Goal: Task Accomplishment & Management: Manage account settings

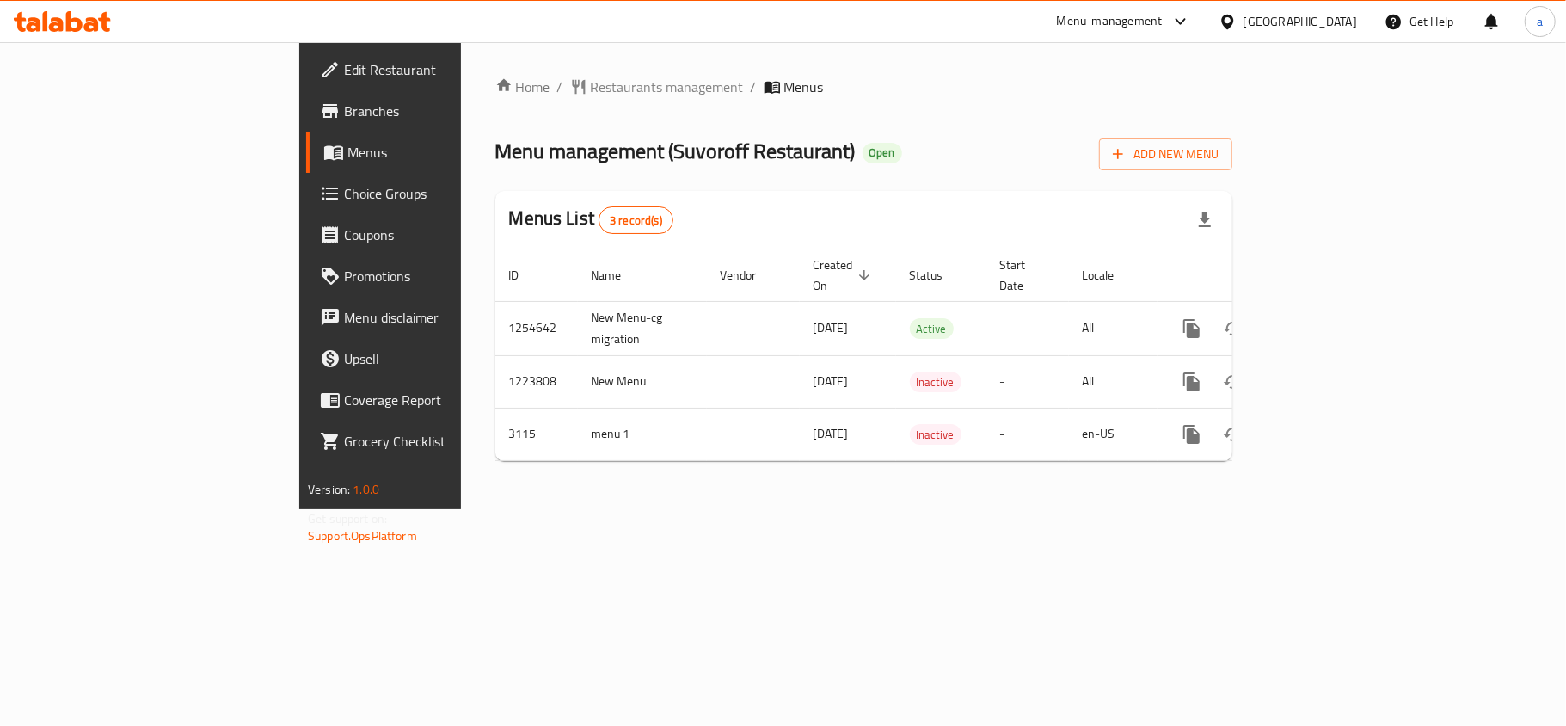
click at [461, 43] on div "Home / Restaurants management / Menus Menu management ( Suvoroff Restaurant ) O…" at bounding box center [864, 275] width 806 height 467
click at [461, 66] on div "Home / Restaurants management / Menus Menu management ( Suvoroff Restaurant ) O…" at bounding box center [864, 275] width 806 height 467
click at [591, 95] on span "Restaurants management" at bounding box center [667, 87] width 153 height 21
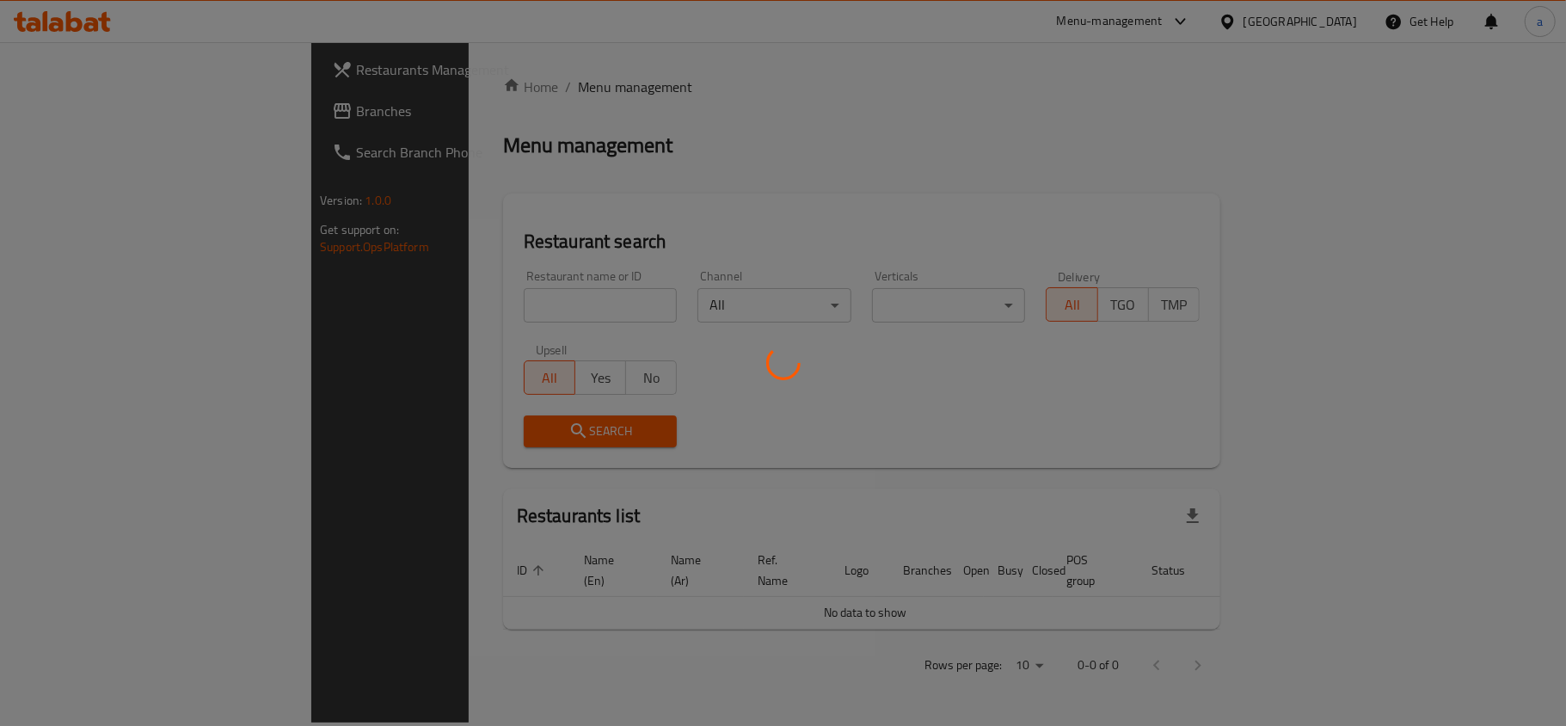
click at [81, 113] on div at bounding box center [783, 363] width 1566 height 726
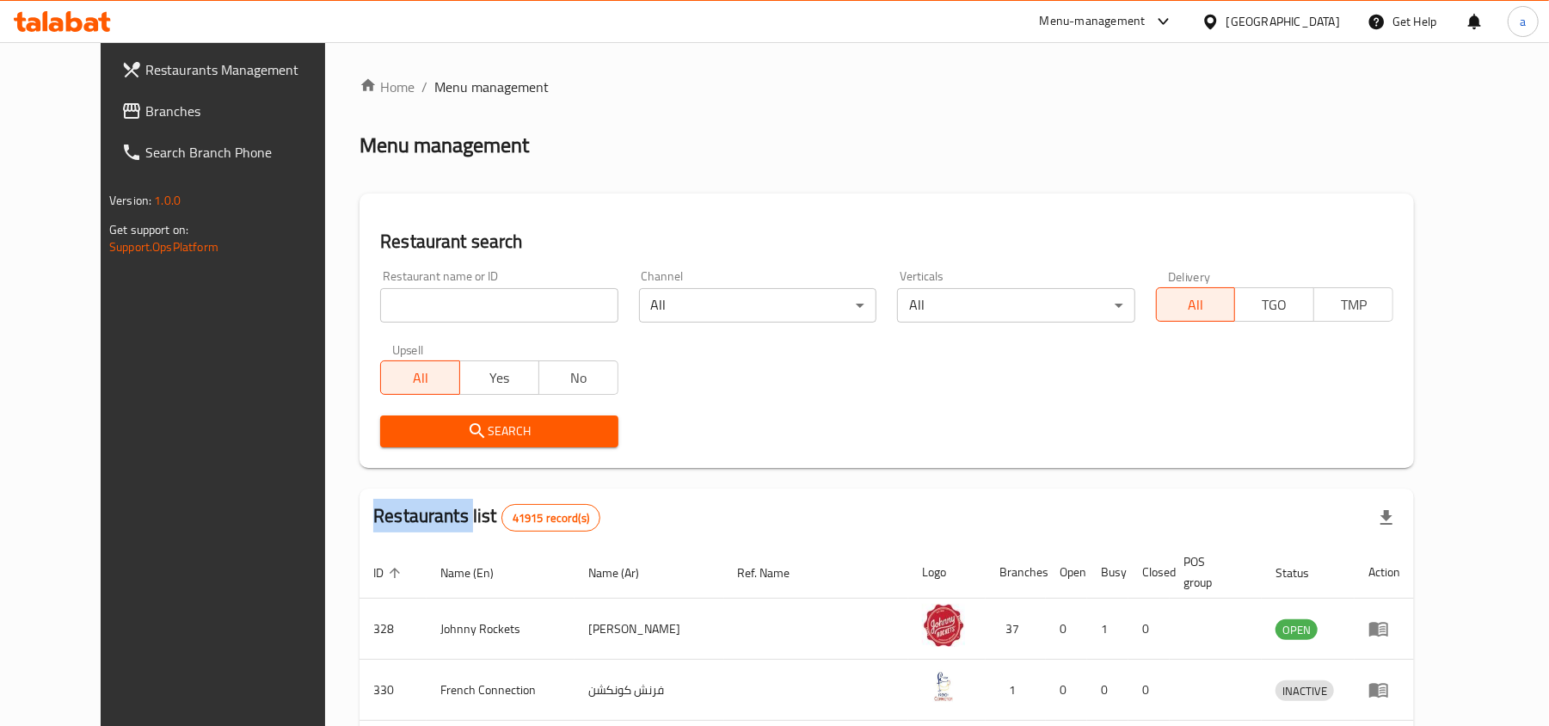
click at [145, 113] on span "Branches" at bounding box center [245, 111] width 200 height 21
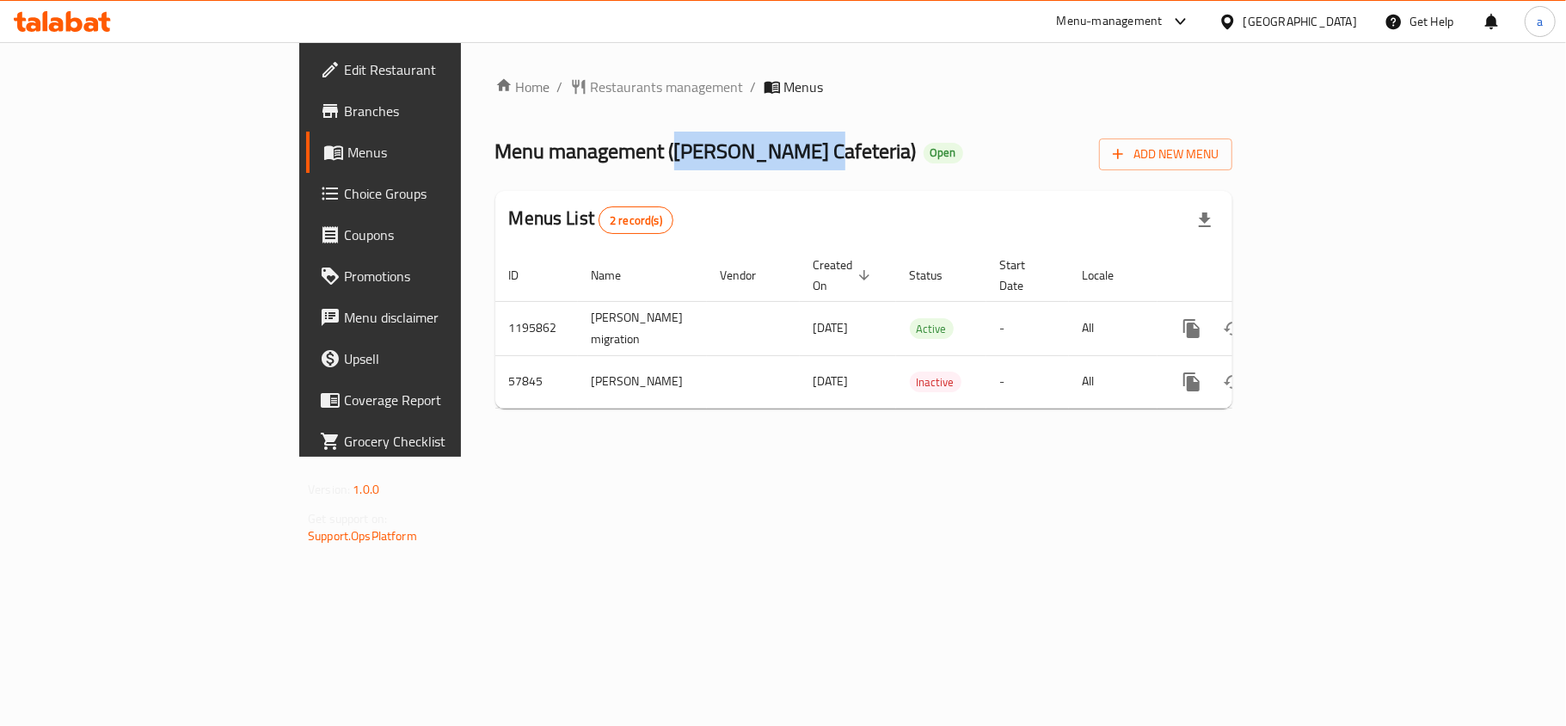
drag, startPoint x: 475, startPoint y: 153, endPoint x: 617, endPoint y: 166, distance: 142.5
click at [617, 166] on span "Menu management ( Husam Cafeteria )" at bounding box center [705, 151] width 421 height 39
copy span "Husam Cafeteria"
drag, startPoint x: 273, startPoint y: 89, endPoint x: 0, endPoint y: -95, distance: 330.1
drag, startPoint x: 0, startPoint y: -95, endPoint x: 634, endPoint y: 574, distance: 922.1
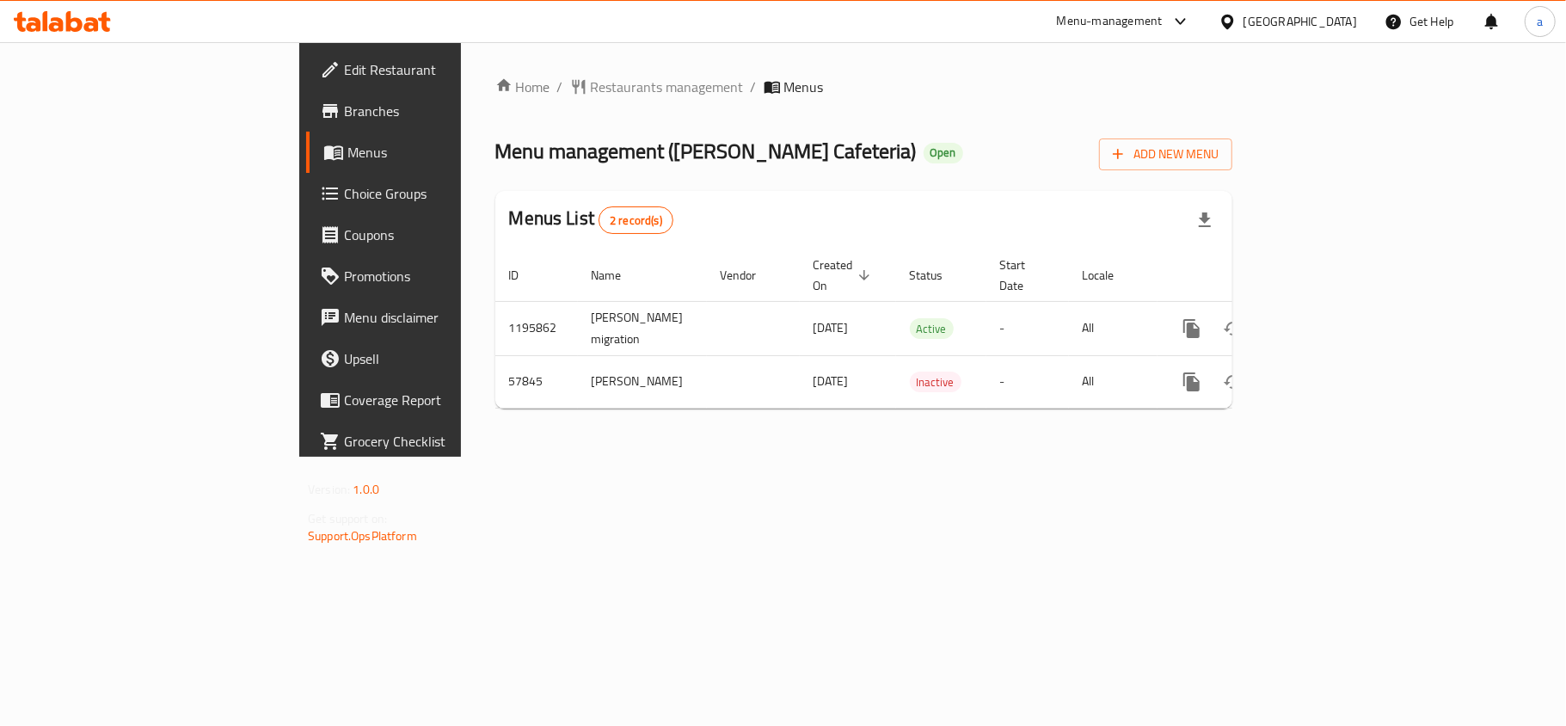
click at [665, 457] on div "Home / Restaurants management / Menus Menu management ( Husam Cafeteria ) Open …" at bounding box center [864, 249] width 806 height 414
click at [495, 105] on div "Home / Restaurants management / Menus Menu management ( Husam Cafeteria ) Open …" at bounding box center [863, 250] width 737 height 346
click at [591, 80] on span "Restaurants management" at bounding box center [667, 87] width 153 height 21
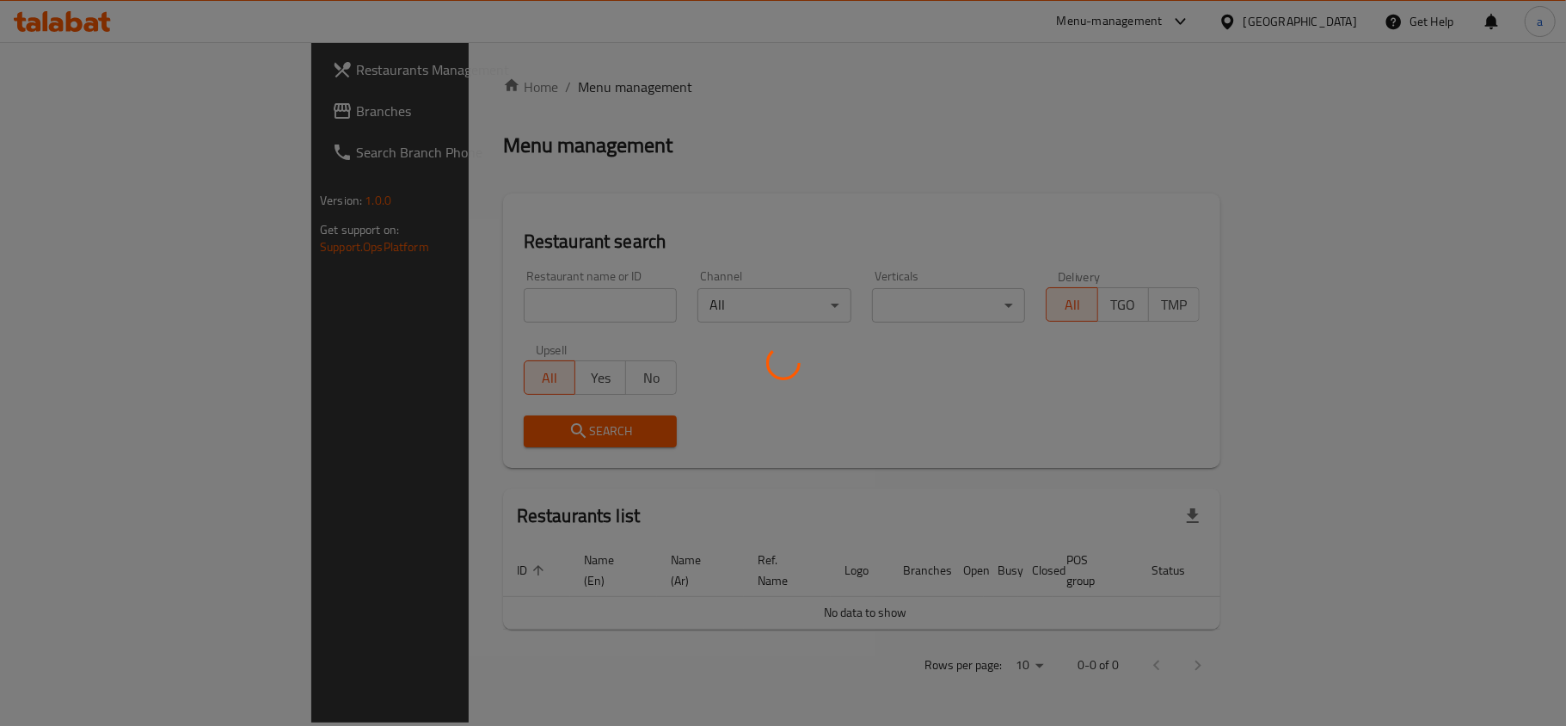
click at [170, 126] on div at bounding box center [783, 363] width 1566 height 726
click at [172, 125] on div at bounding box center [783, 363] width 1566 height 726
click at [174, 126] on div at bounding box center [783, 363] width 1566 height 726
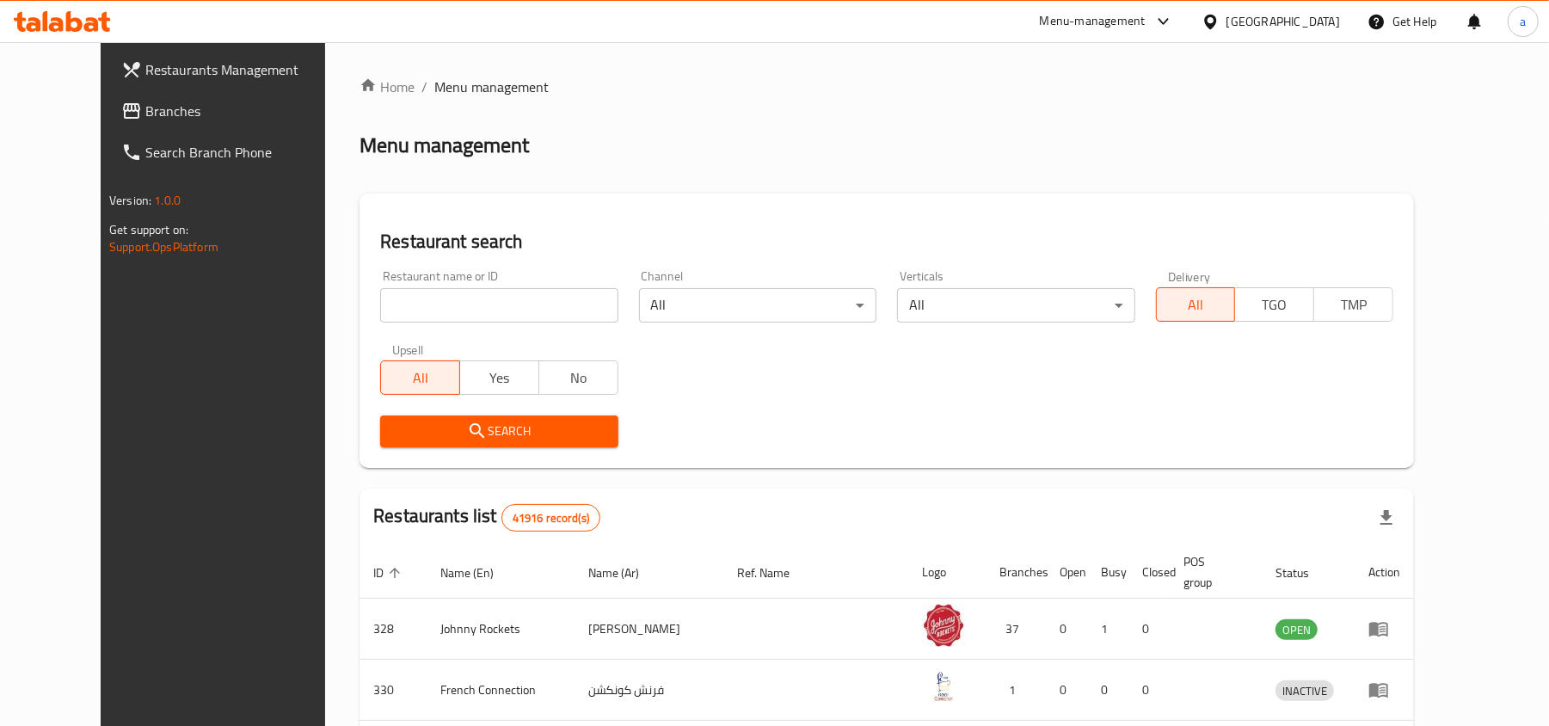
click at [101, 122] on div "Restaurants Management Branches Search Branch Phone Version: 1.0.0 Get support …" at bounding box center [774, 637] width 1347 height 1191
click at [145, 119] on span "Branches" at bounding box center [245, 111] width 200 height 21
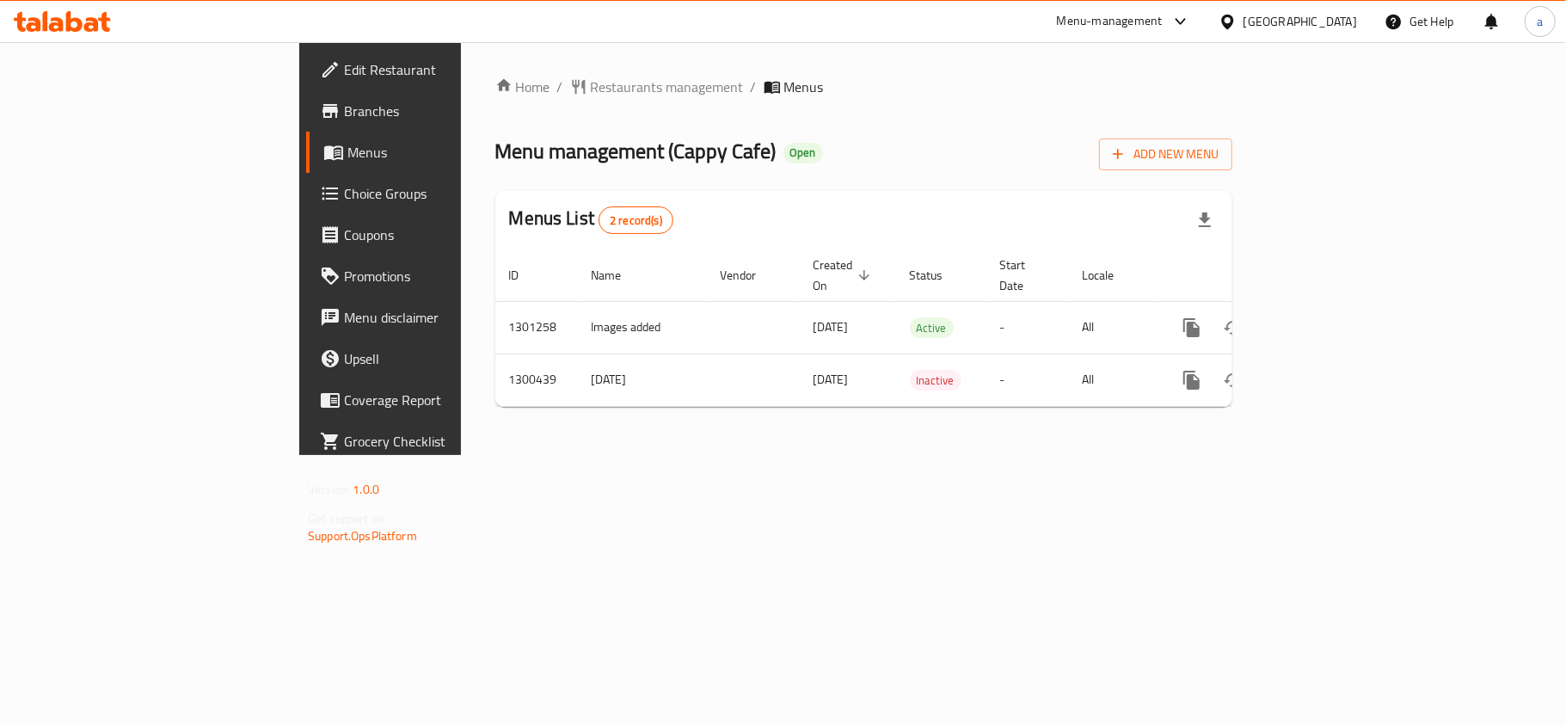
click at [492, 52] on div "Home / Restaurants management / Menus Menu management ( Cappy Cafe ) Open Add N…" at bounding box center [864, 248] width 806 height 413
click at [591, 84] on span "Restaurants management" at bounding box center [667, 87] width 153 height 21
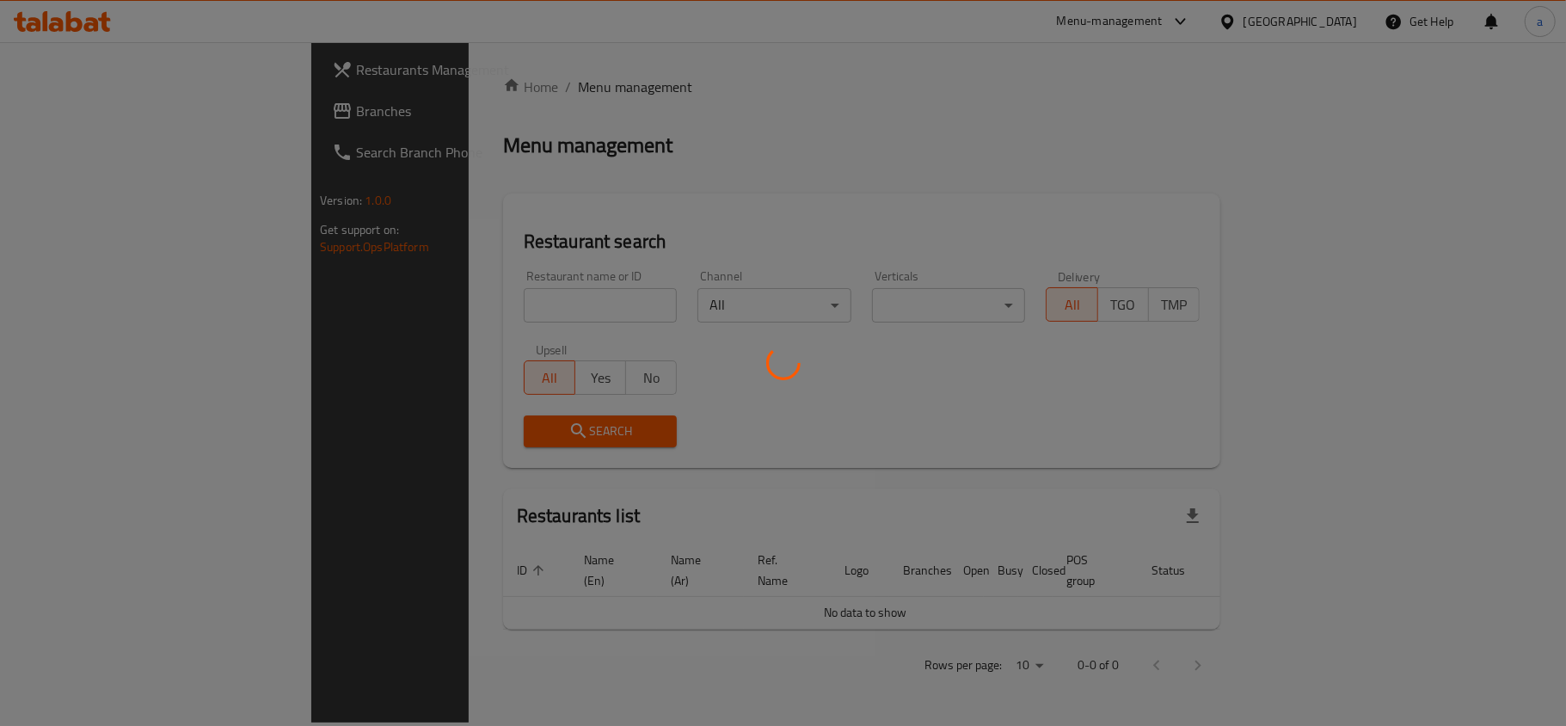
click at [107, 120] on div at bounding box center [783, 363] width 1566 height 726
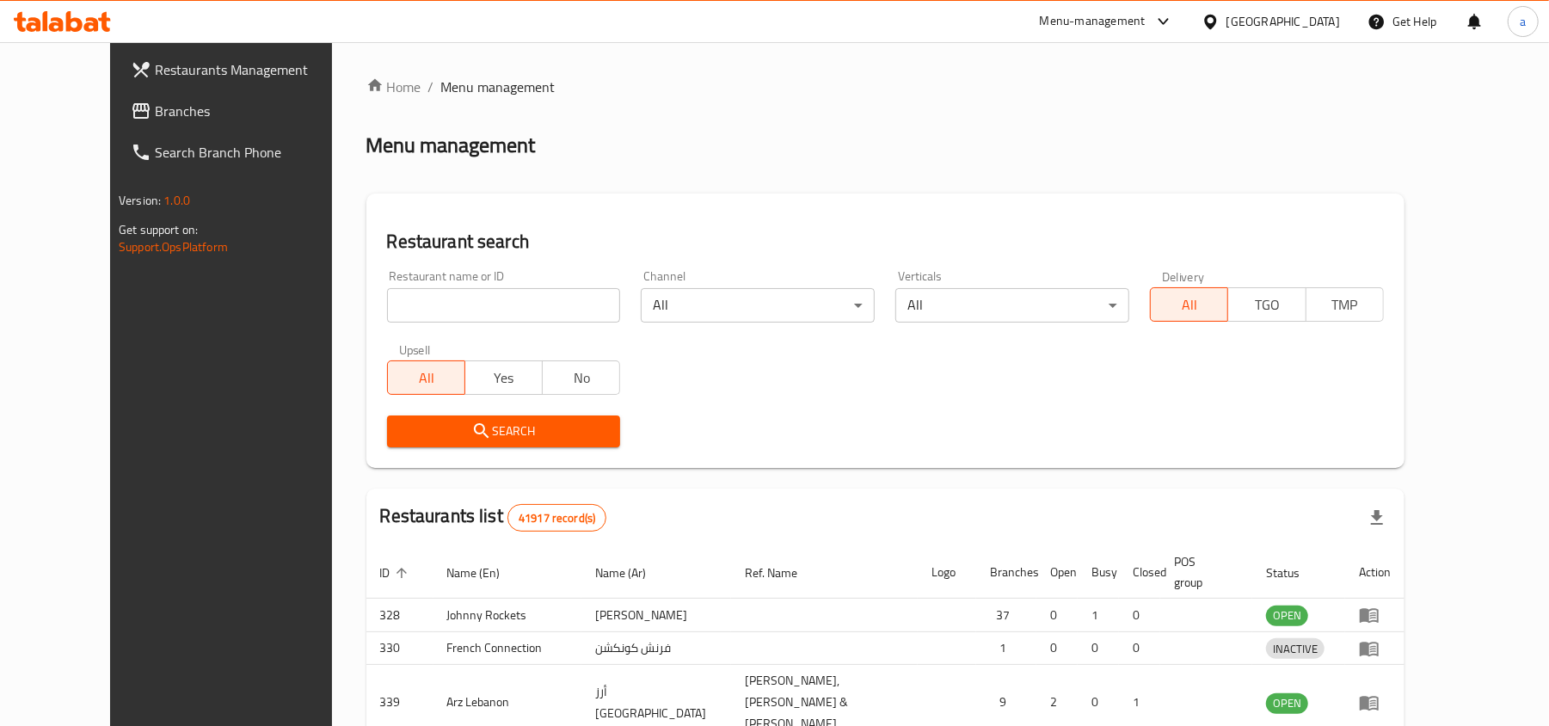
click at [107, 120] on div at bounding box center [774, 363] width 1549 height 726
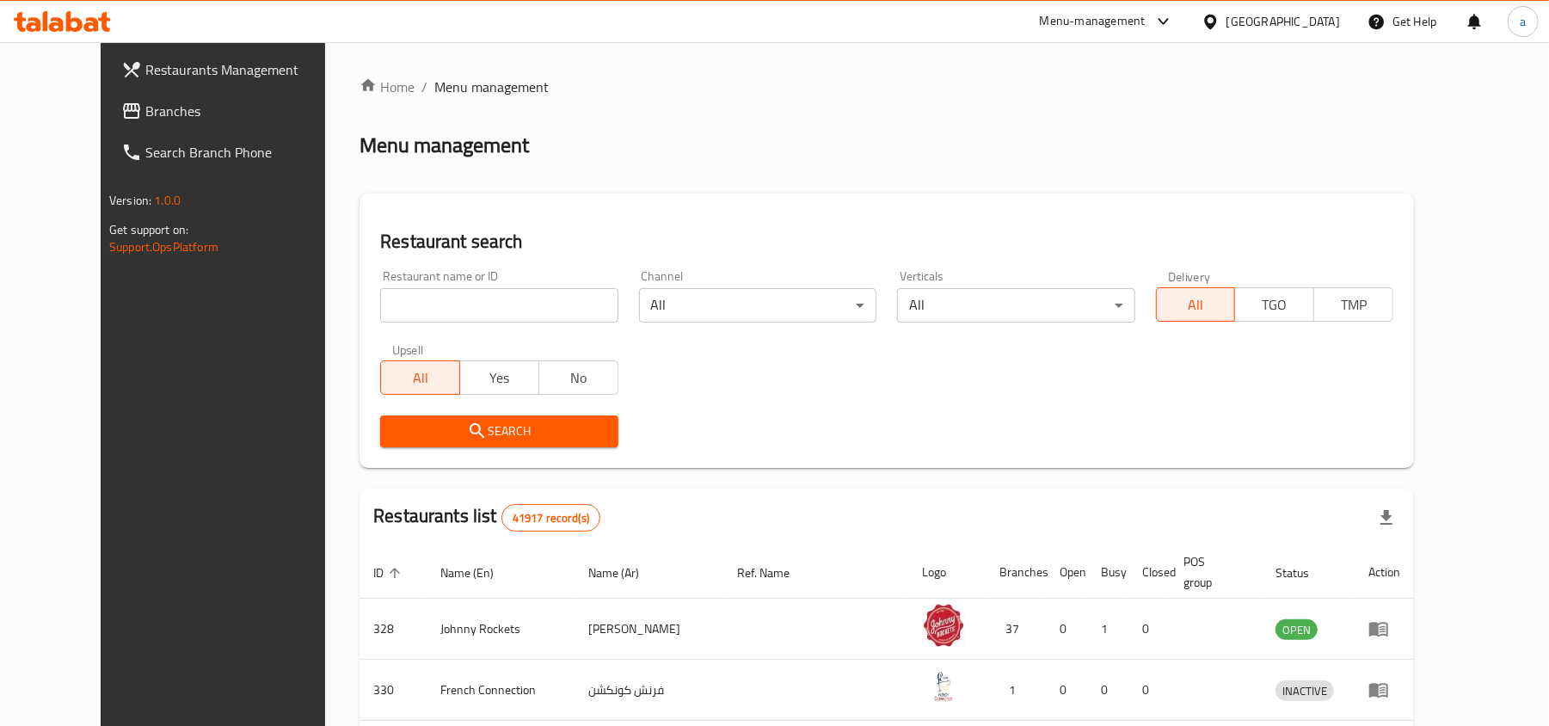
click at [145, 120] on span "Branches" at bounding box center [245, 111] width 200 height 21
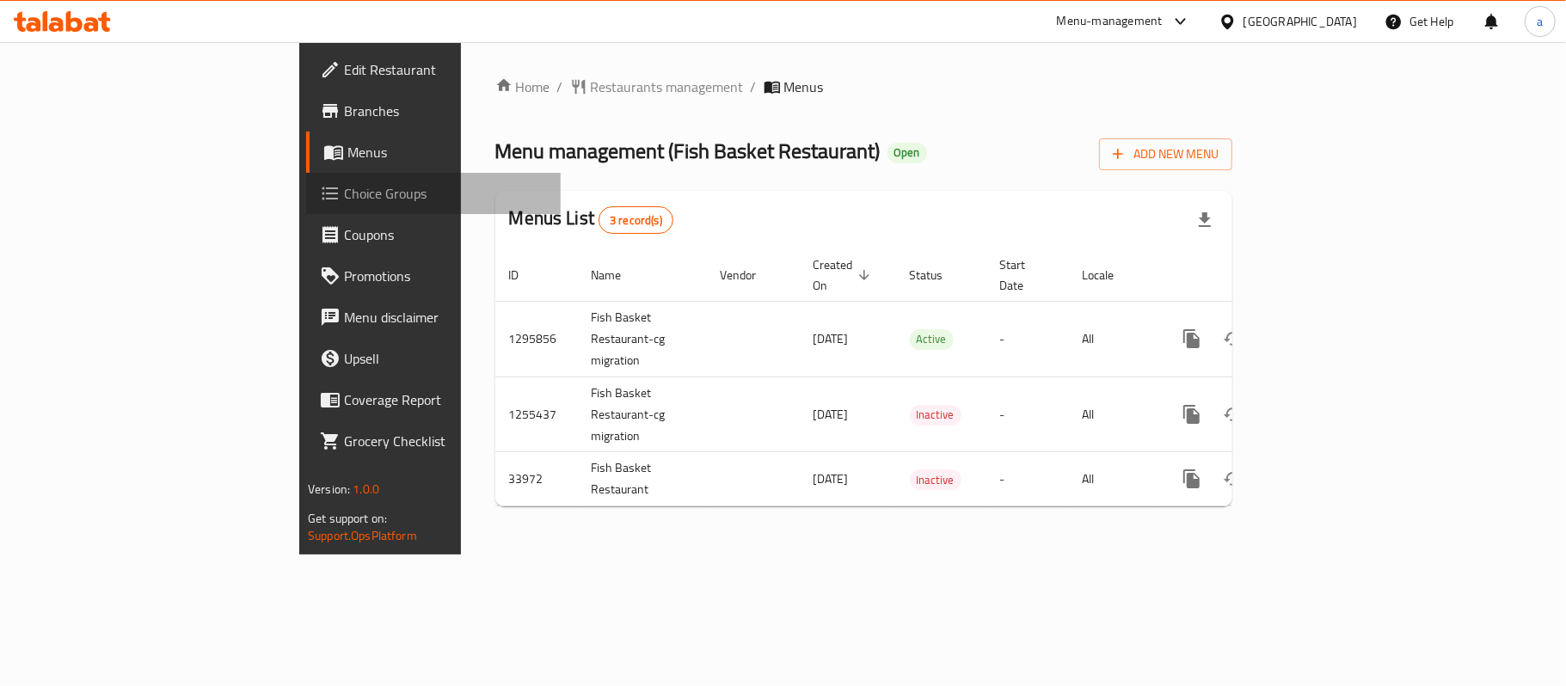
click at [344, 197] on span "Choice Groups" at bounding box center [445, 193] width 203 height 21
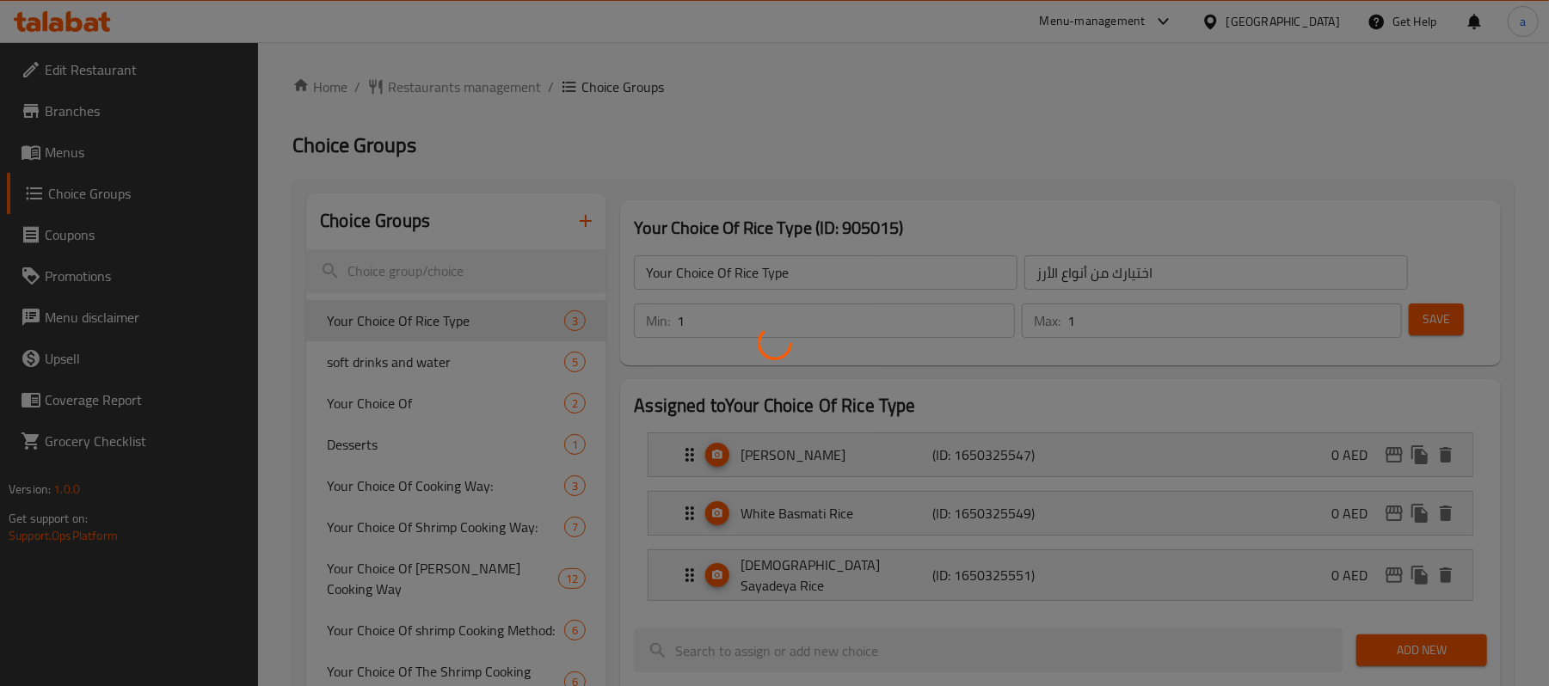
click at [426, 272] on div at bounding box center [774, 343] width 1549 height 686
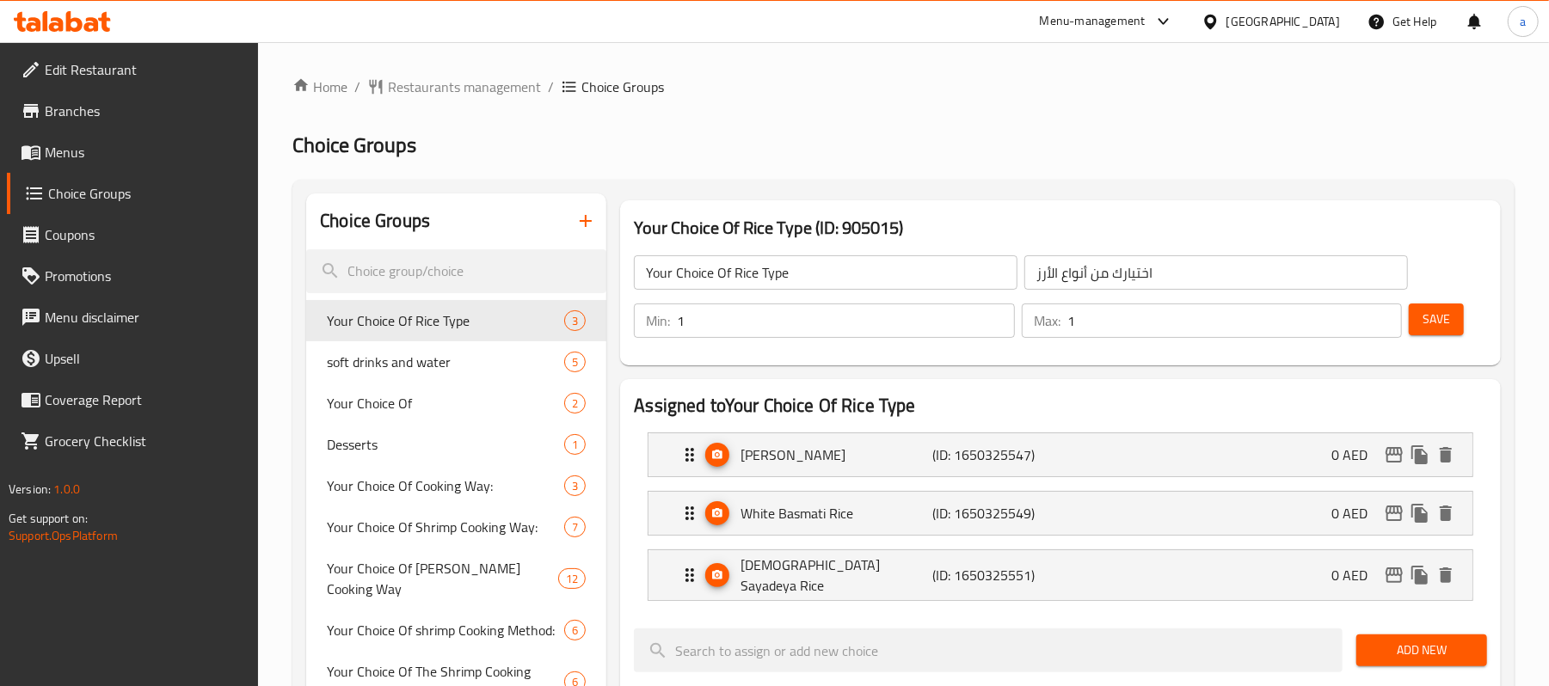
click at [426, 272] on div at bounding box center [774, 343] width 1549 height 686
click at [389, 262] on input "search" at bounding box center [456, 271] width 300 height 44
paste input "Note about serving method"
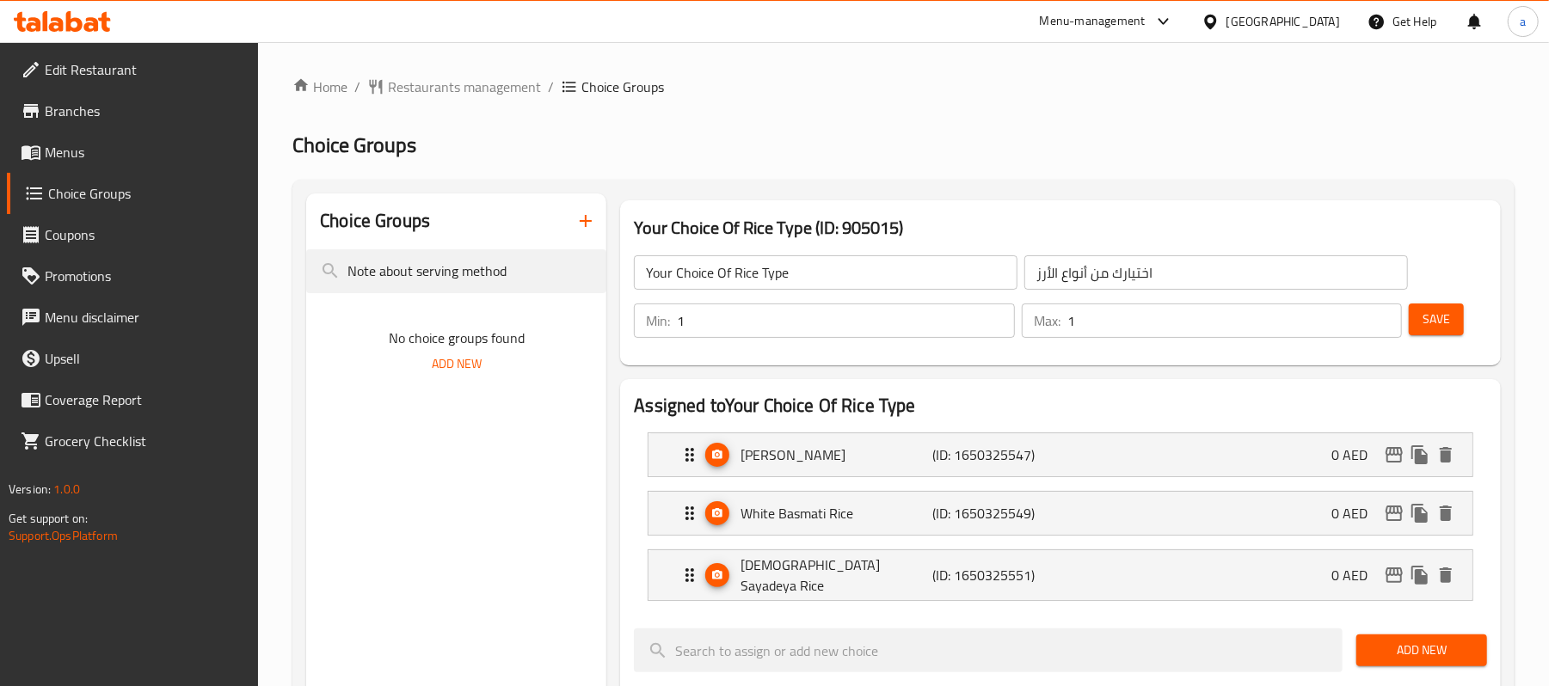
type input "Note about serving method"
click at [421, 266] on input "Note about serving method" at bounding box center [456, 271] width 300 height 44
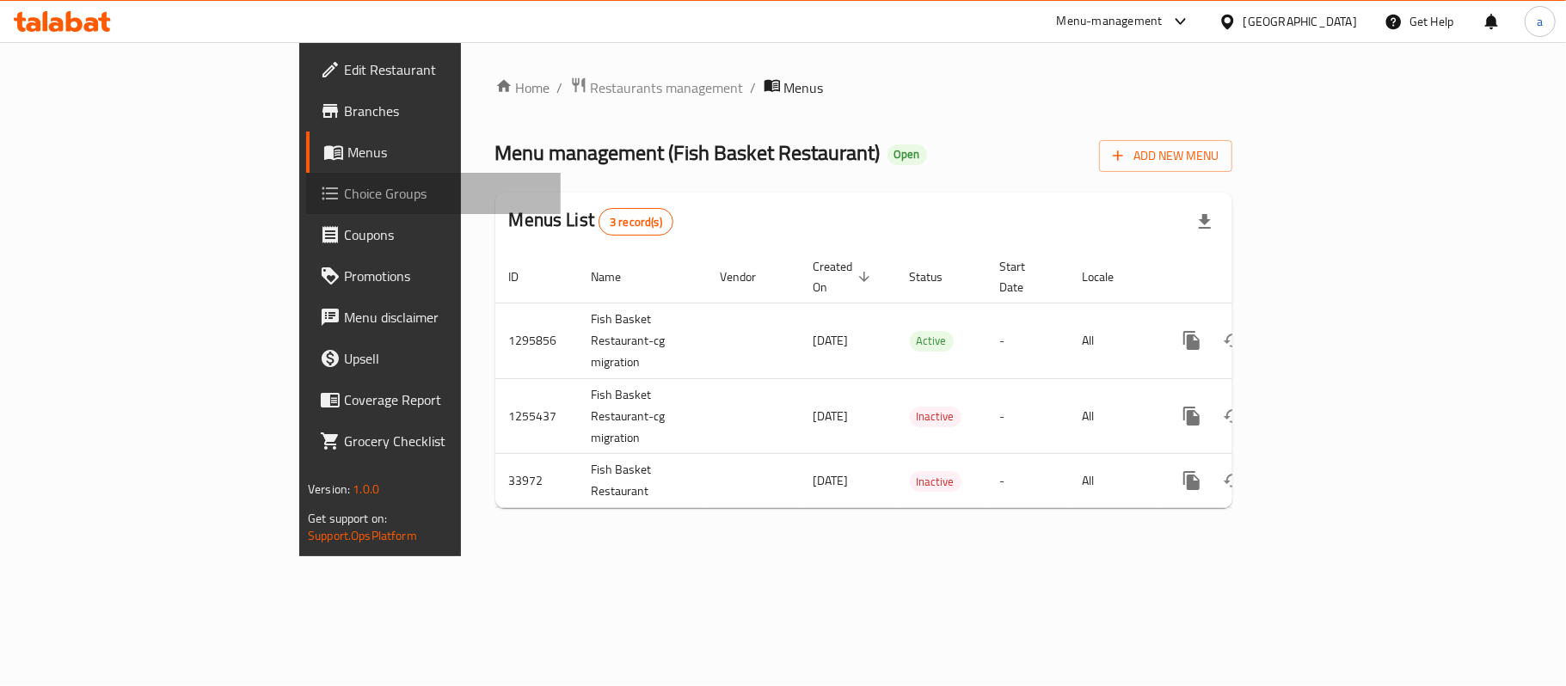
click at [344, 193] on span "Choice Groups" at bounding box center [445, 193] width 203 height 21
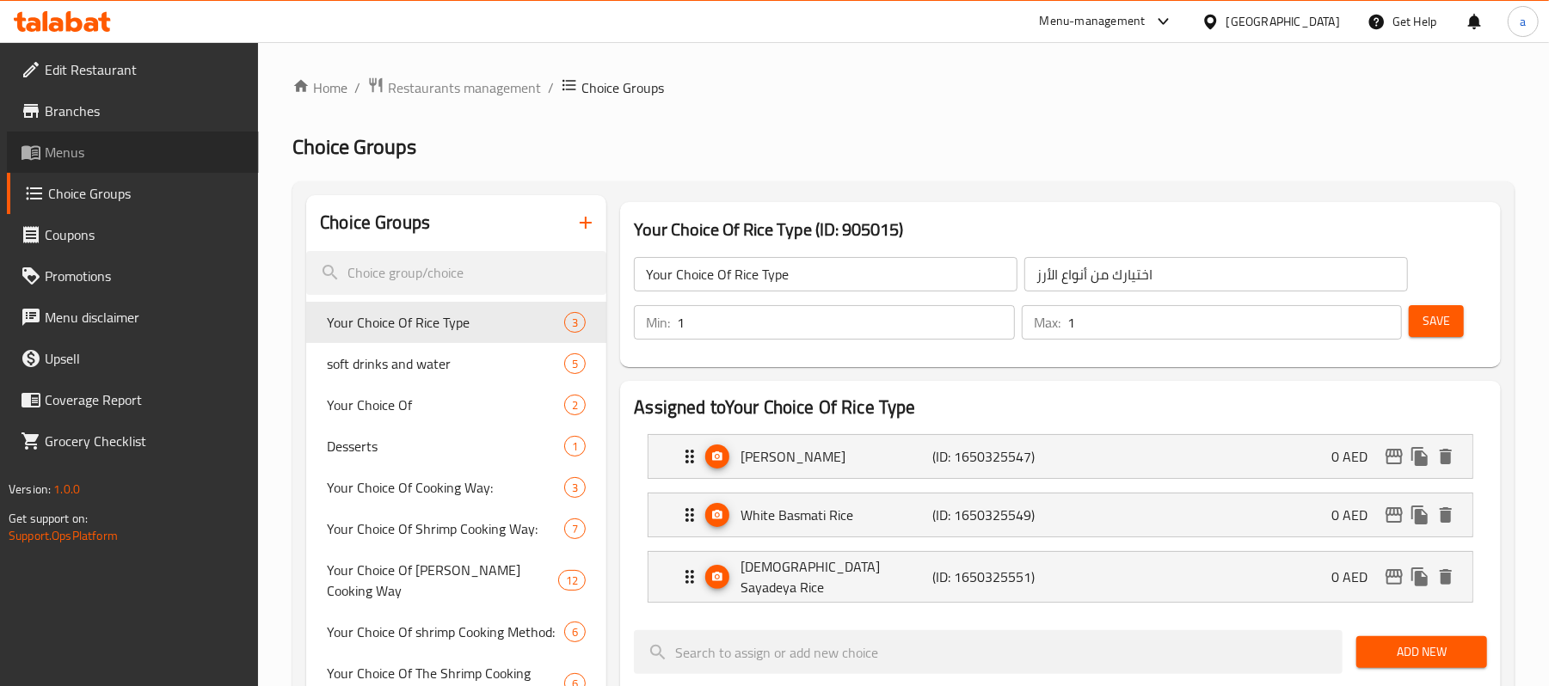
click at [73, 150] on span "Menus" at bounding box center [145, 152] width 200 height 21
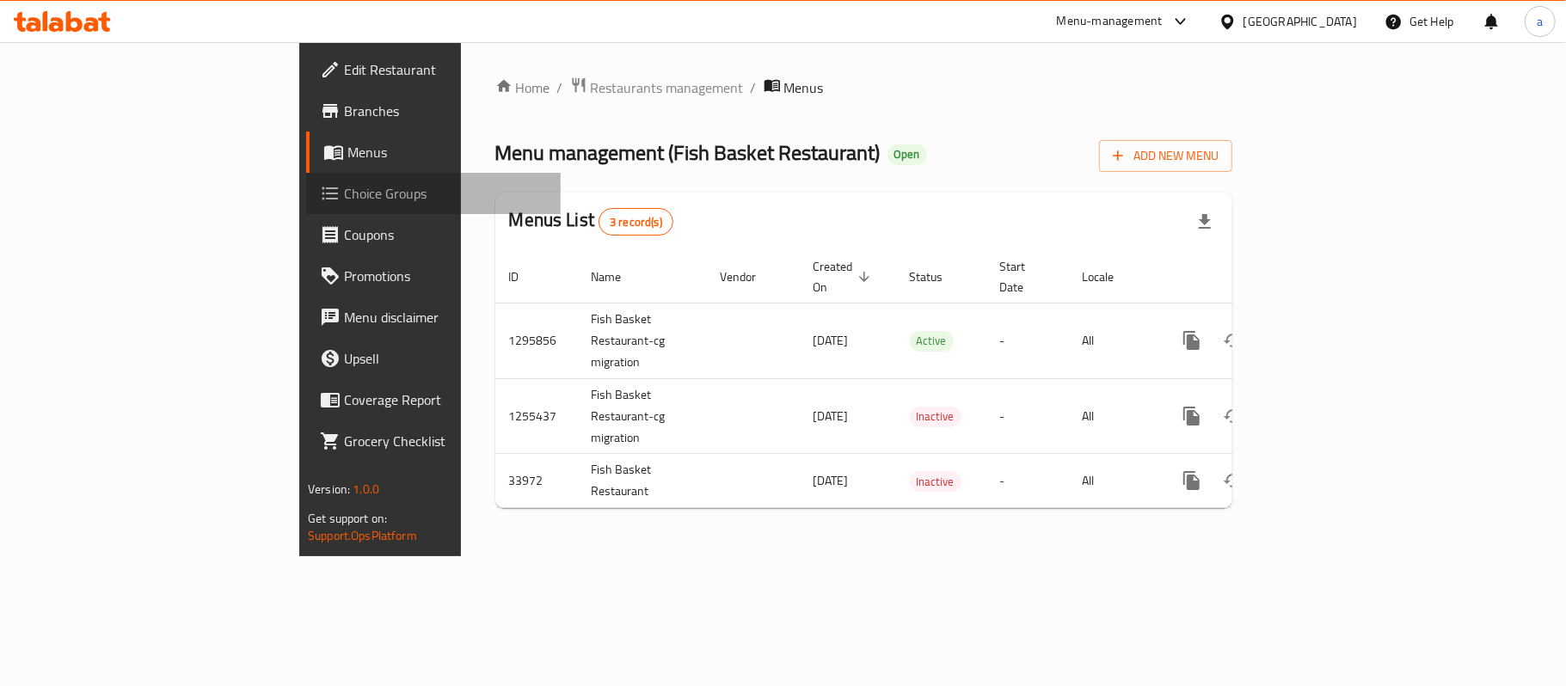
click at [344, 186] on span "Choice Groups" at bounding box center [445, 193] width 203 height 21
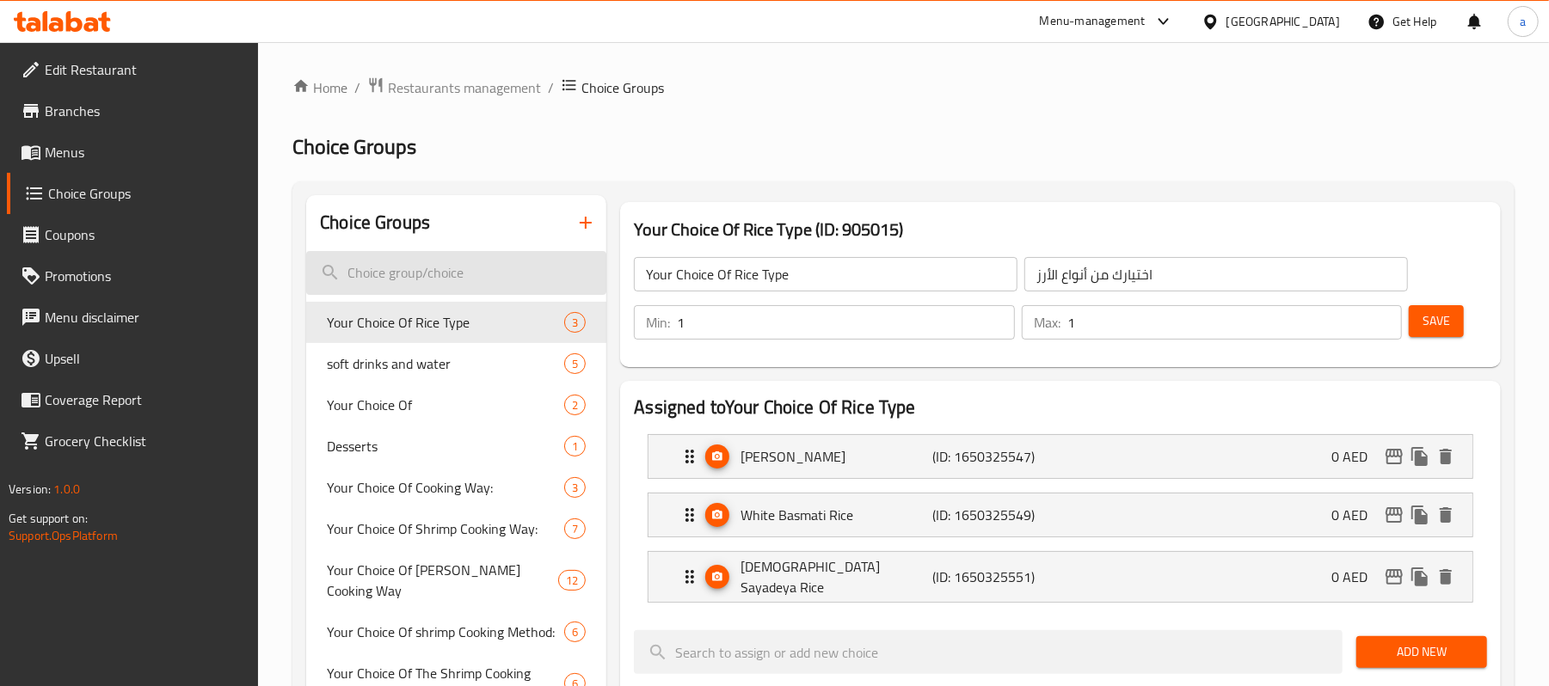
click at [409, 266] on input "search" at bounding box center [456, 273] width 300 height 44
paste input "Note about serving method"
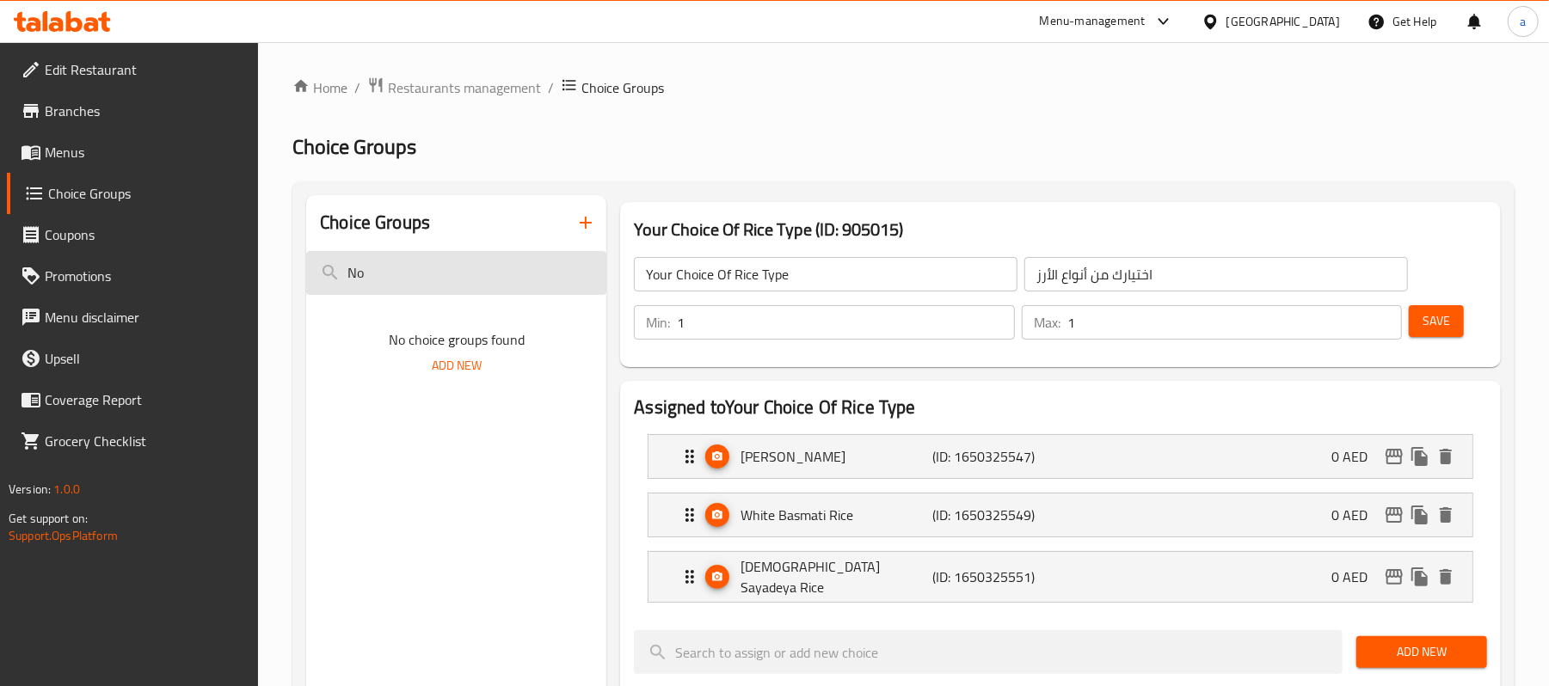
type input "N"
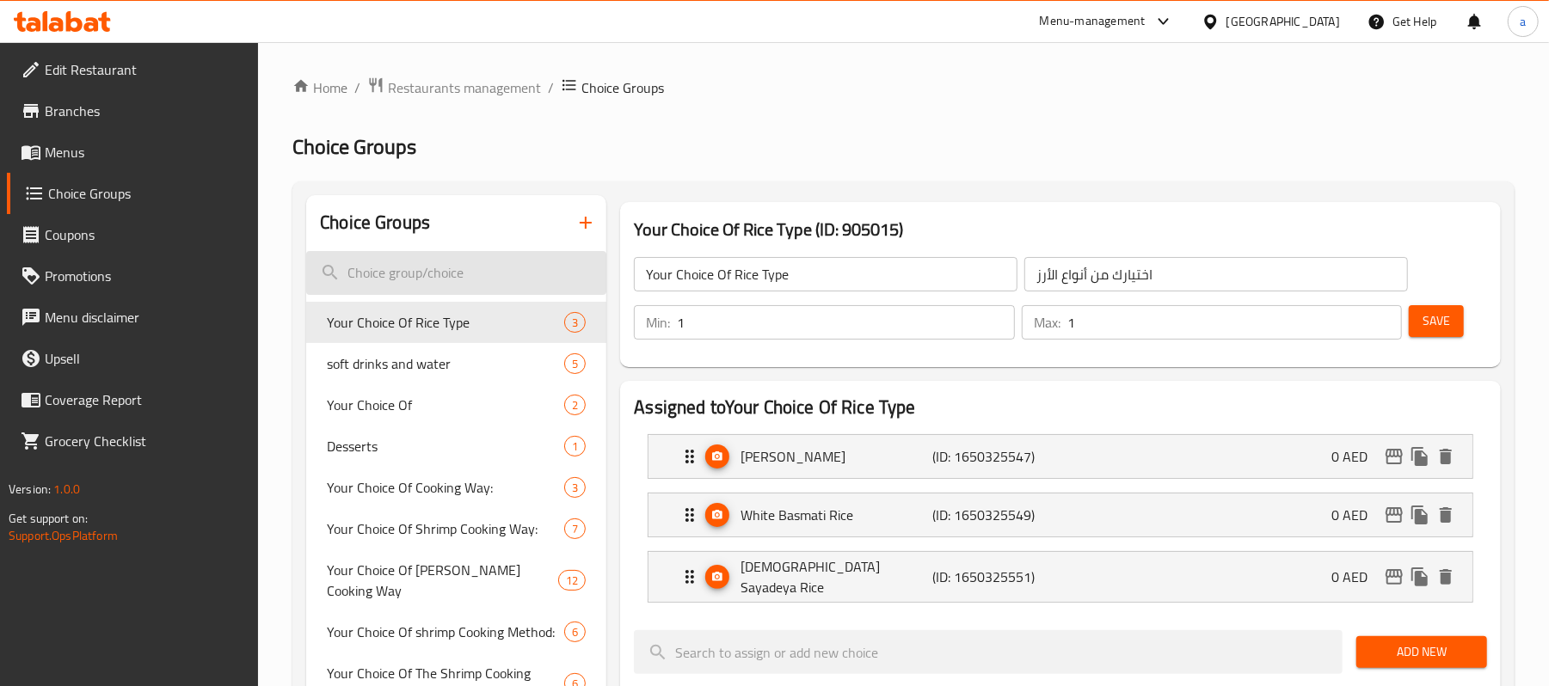
click at [441, 270] on input "search" at bounding box center [456, 273] width 300 height 44
paste input "Note about serving method"
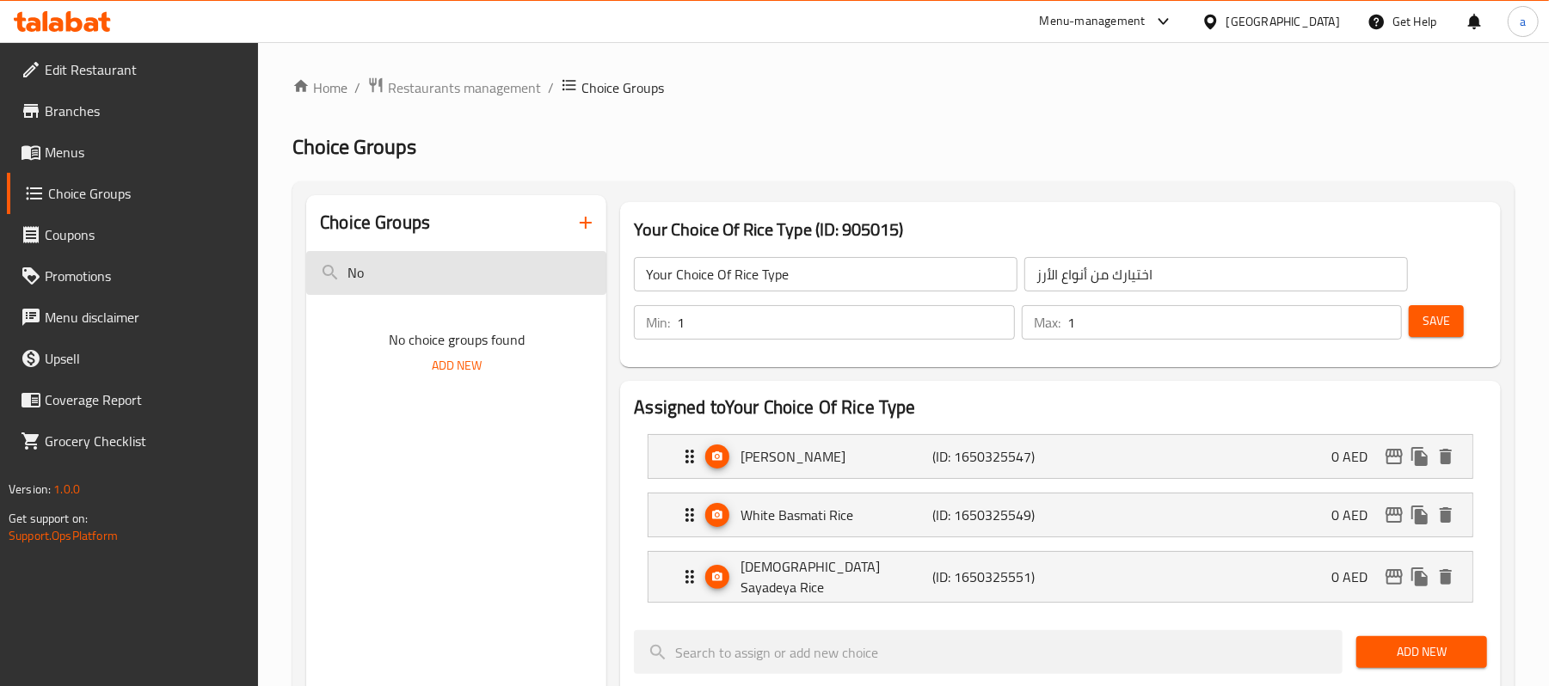
type input "N"
drag, startPoint x: 472, startPoint y: 273, endPoint x: 351, endPoint y: 267, distance: 121.4
click at [351, 267] on input "serving" at bounding box center [456, 273] width 300 height 44
type input "s"
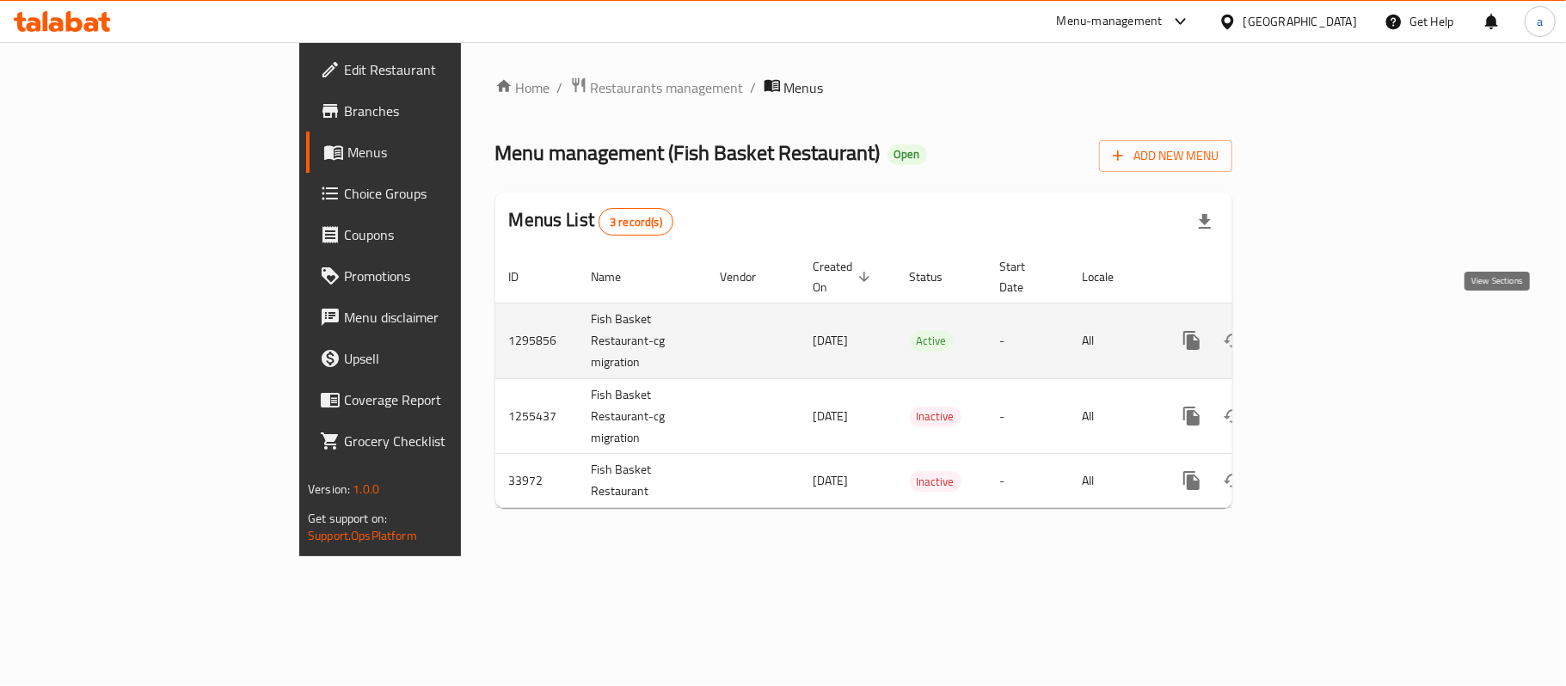
click at [1323, 333] on icon "enhanced table" at bounding box center [1315, 340] width 15 height 15
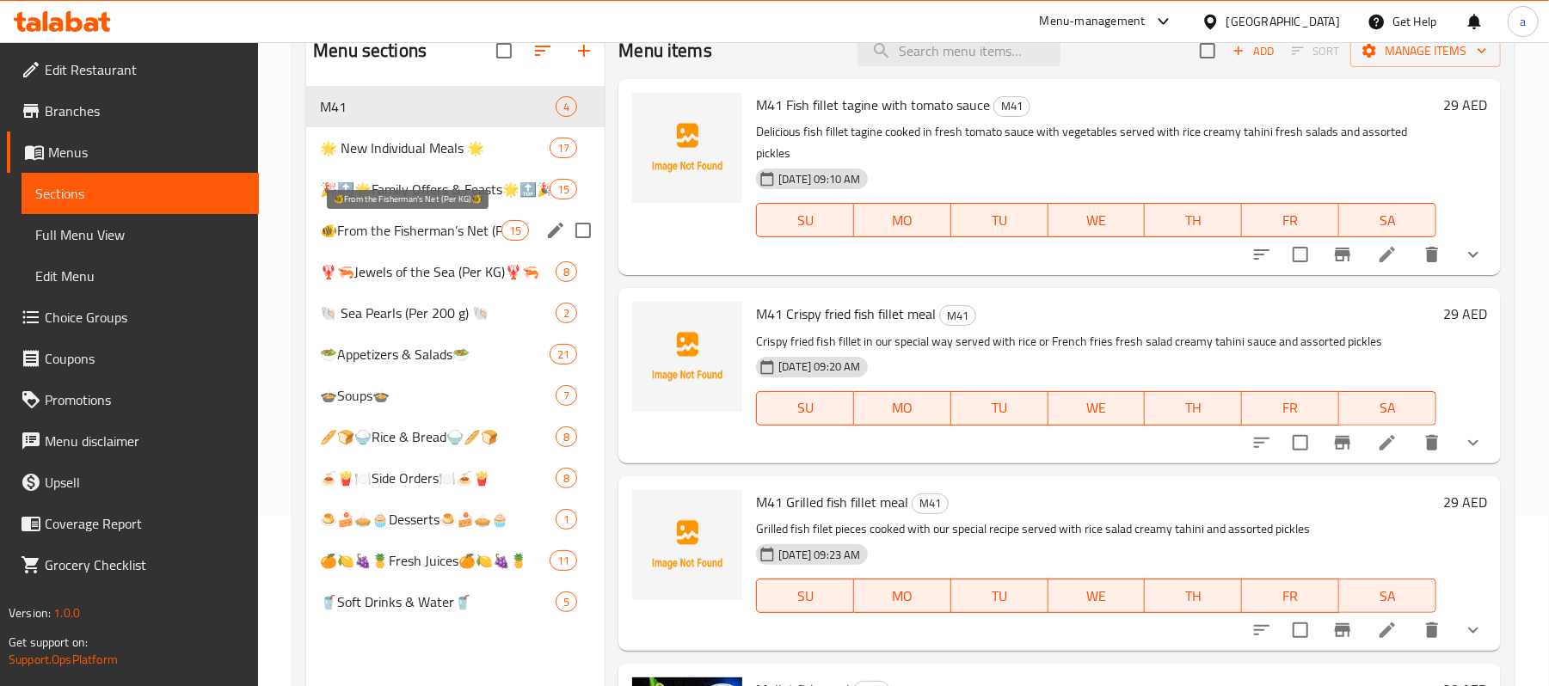
scroll to position [229, 0]
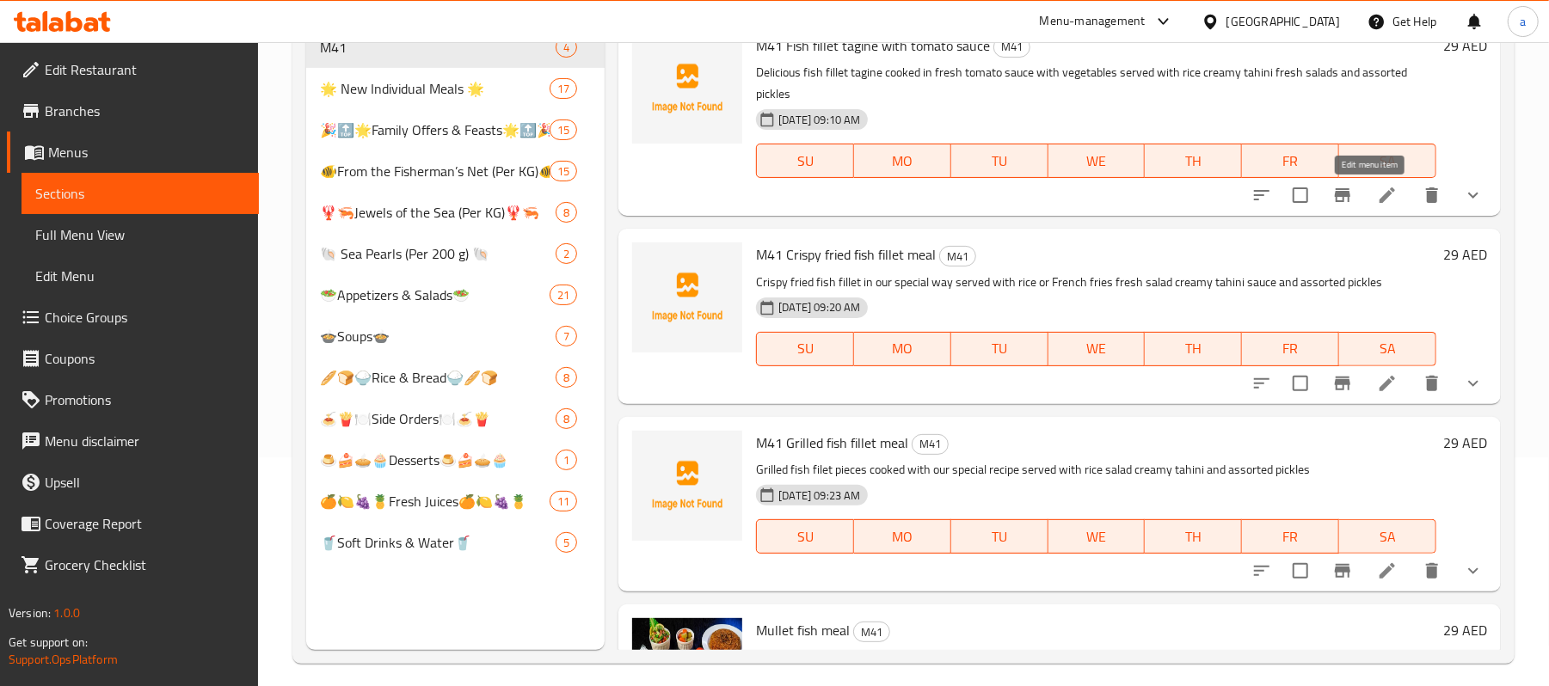
click at [1377, 200] on icon at bounding box center [1387, 195] width 21 height 21
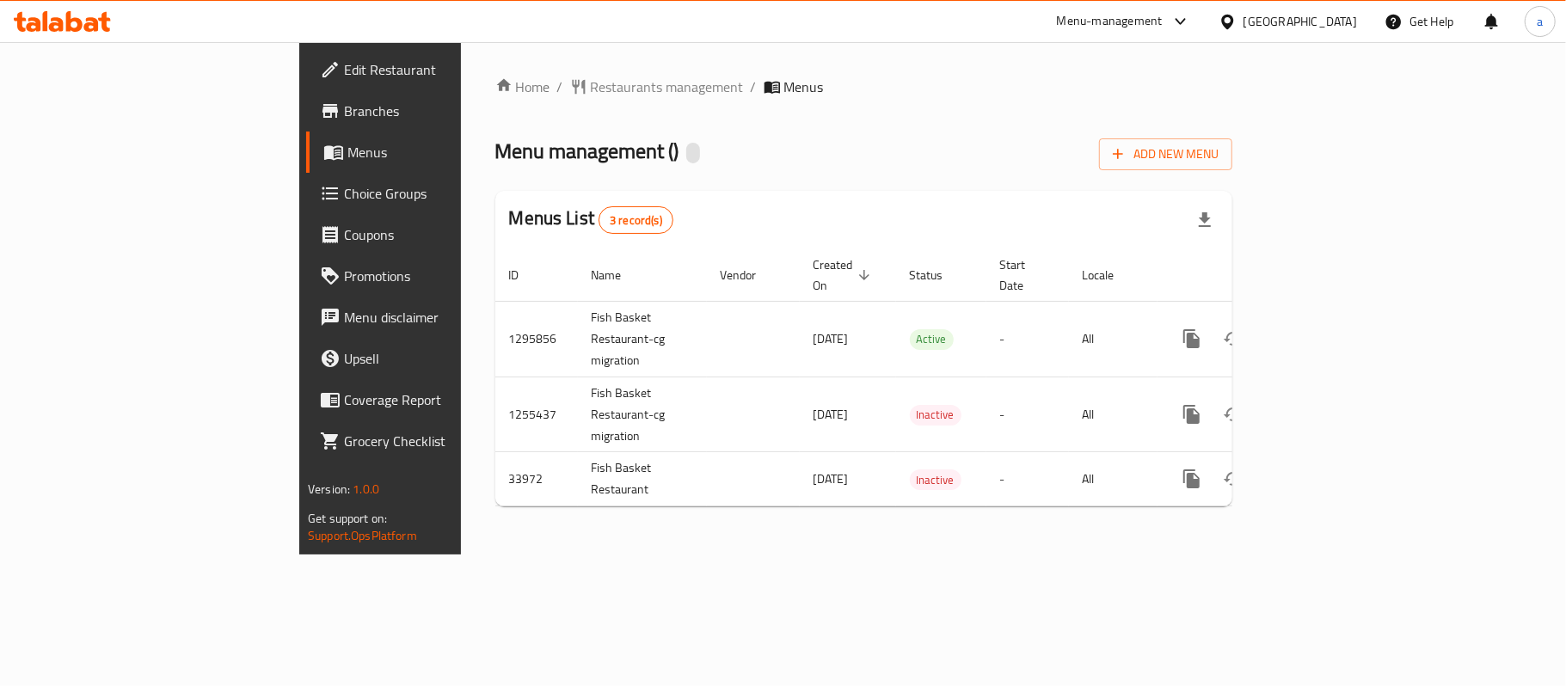
click at [344, 190] on span "Choice Groups" at bounding box center [445, 193] width 203 height 21
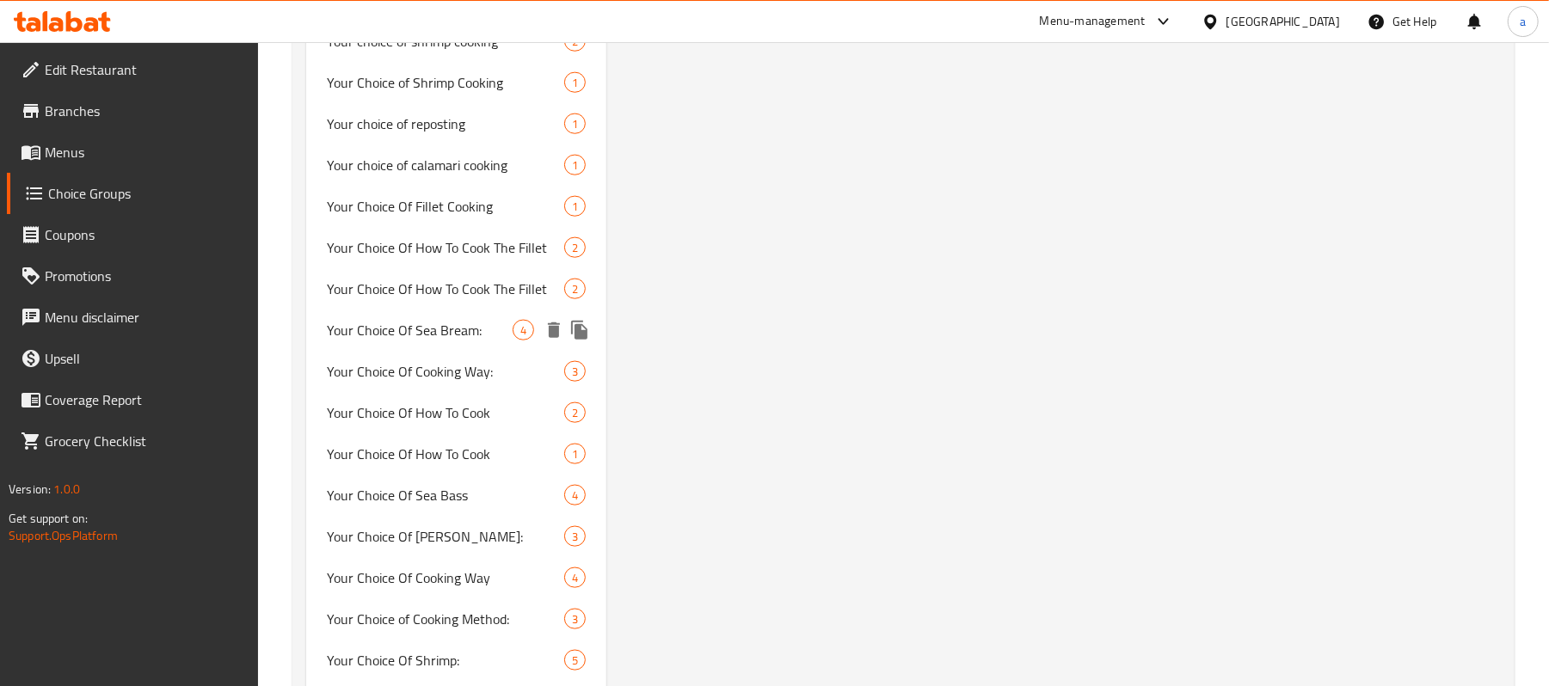
scroll to position [1376, 0]
click at [464, 610] on span "Your Choice of Cooking Method:" at bounding box center [420, 616] width 186 height 21
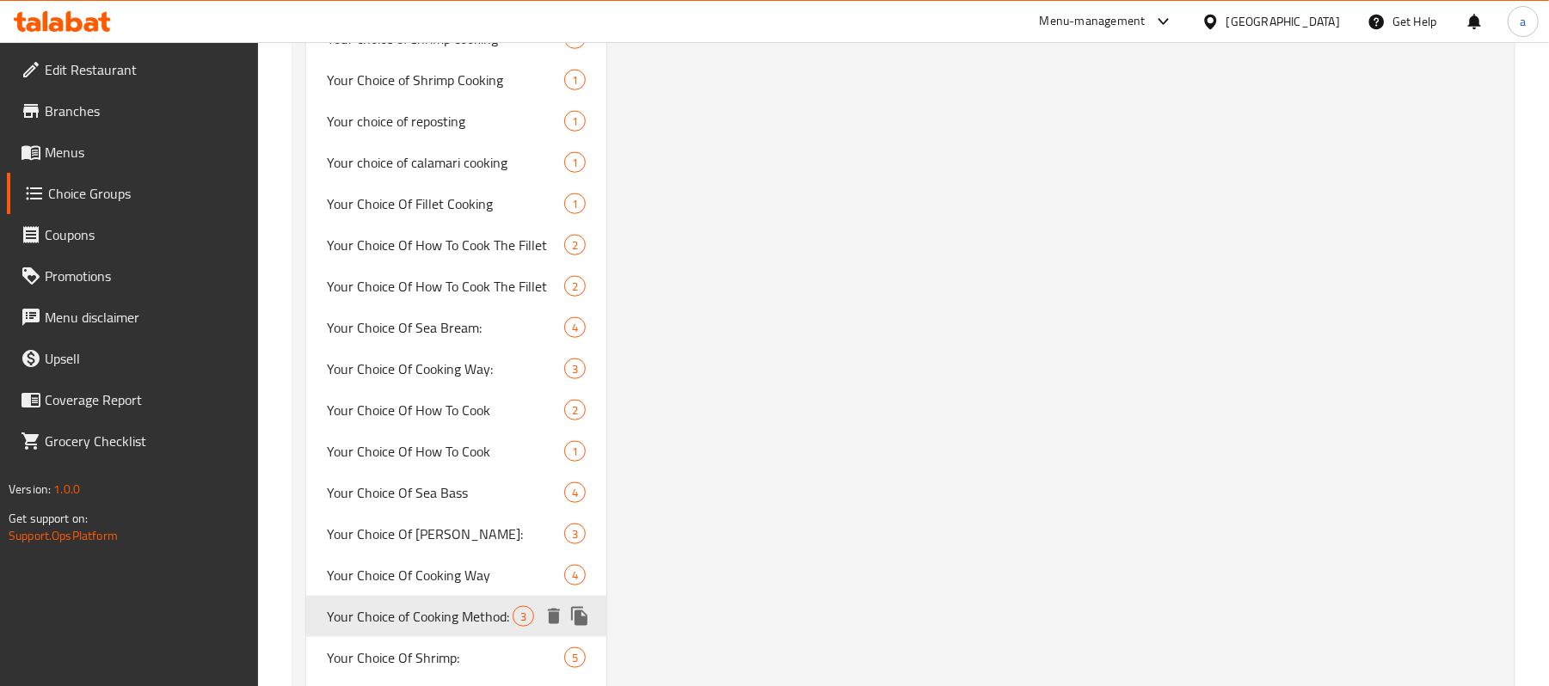
type input "Your Choice of Cooking Method:"
type input "اختيارك من طريقة طهي:"
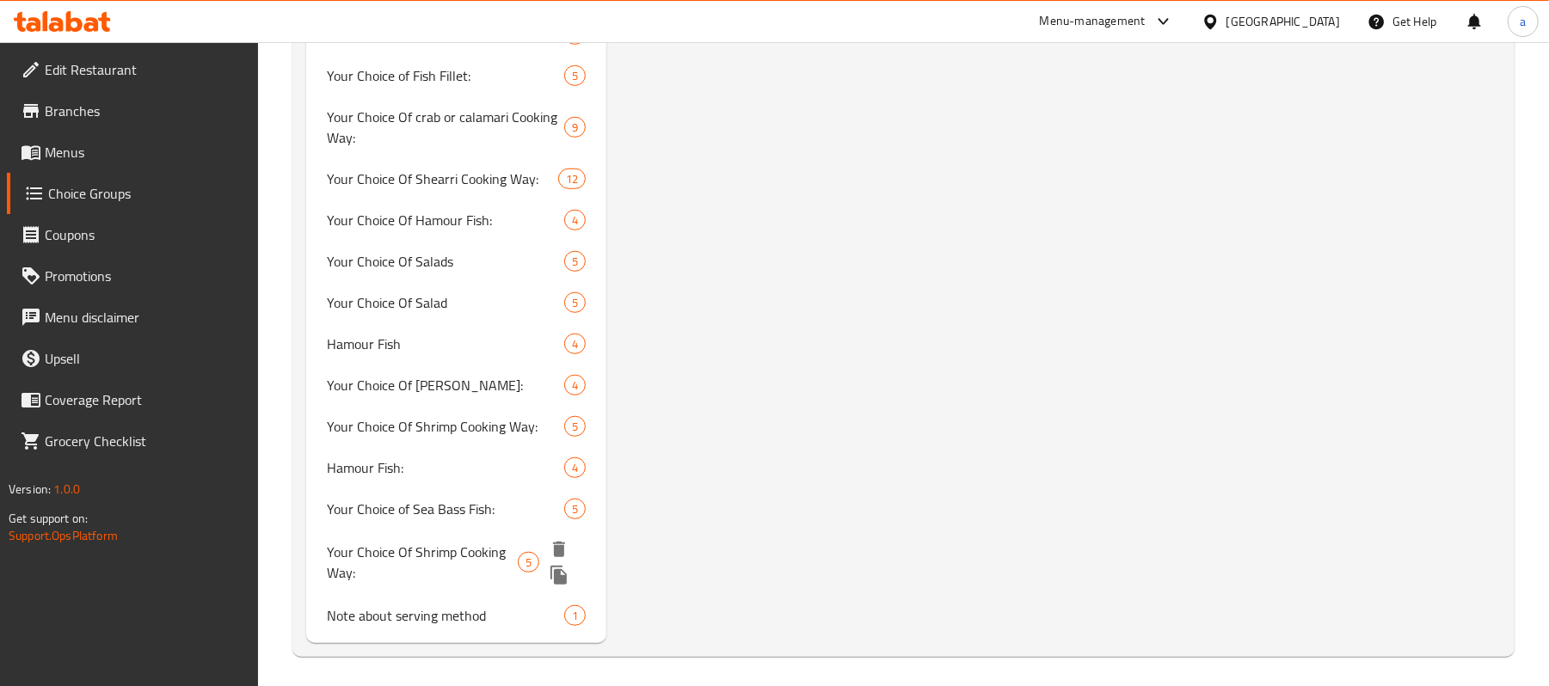
scroll to position [5405, 0]
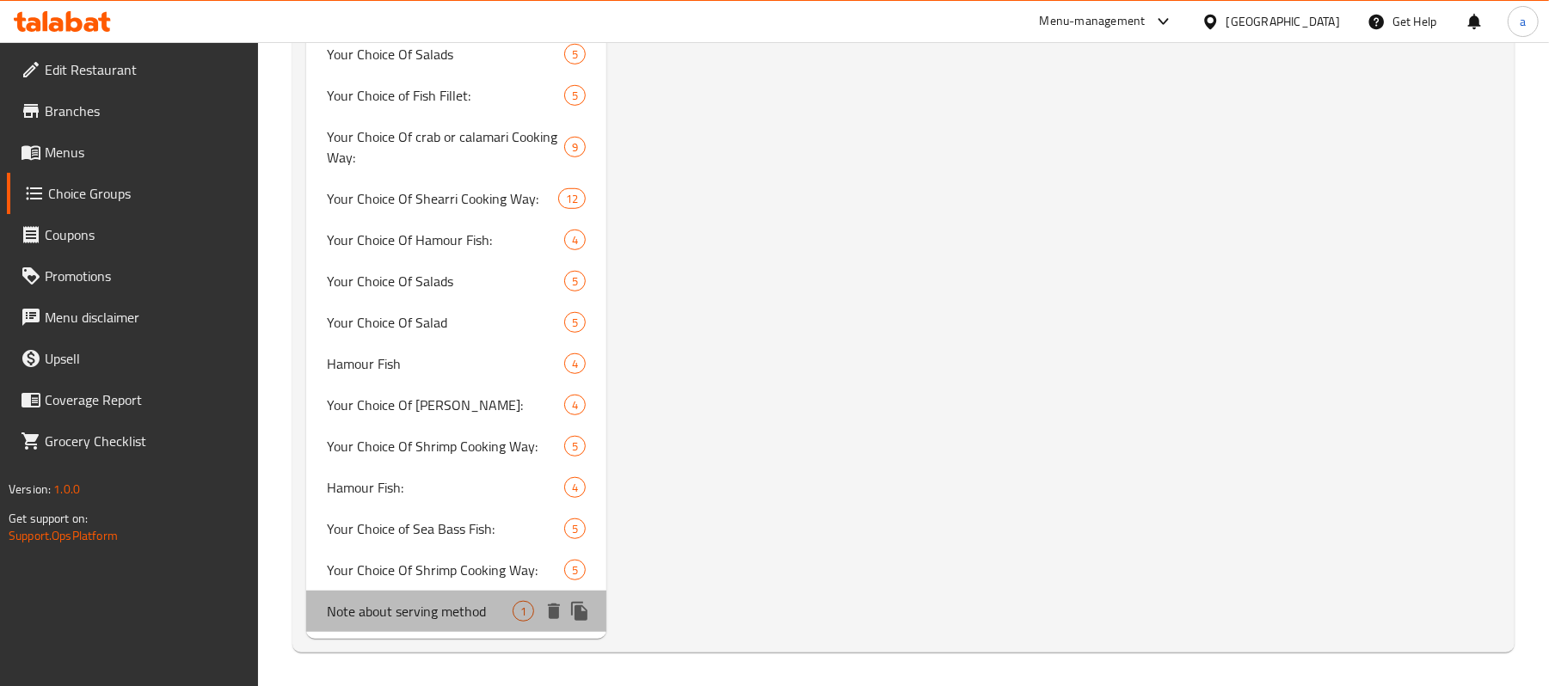
click at [420, 621] on span "Note about serving method" at bounding box center [420, 611] width 186 height 21
type input "Note about serving method"
type input "ملاحظة بخصوص طريقة التقديم"
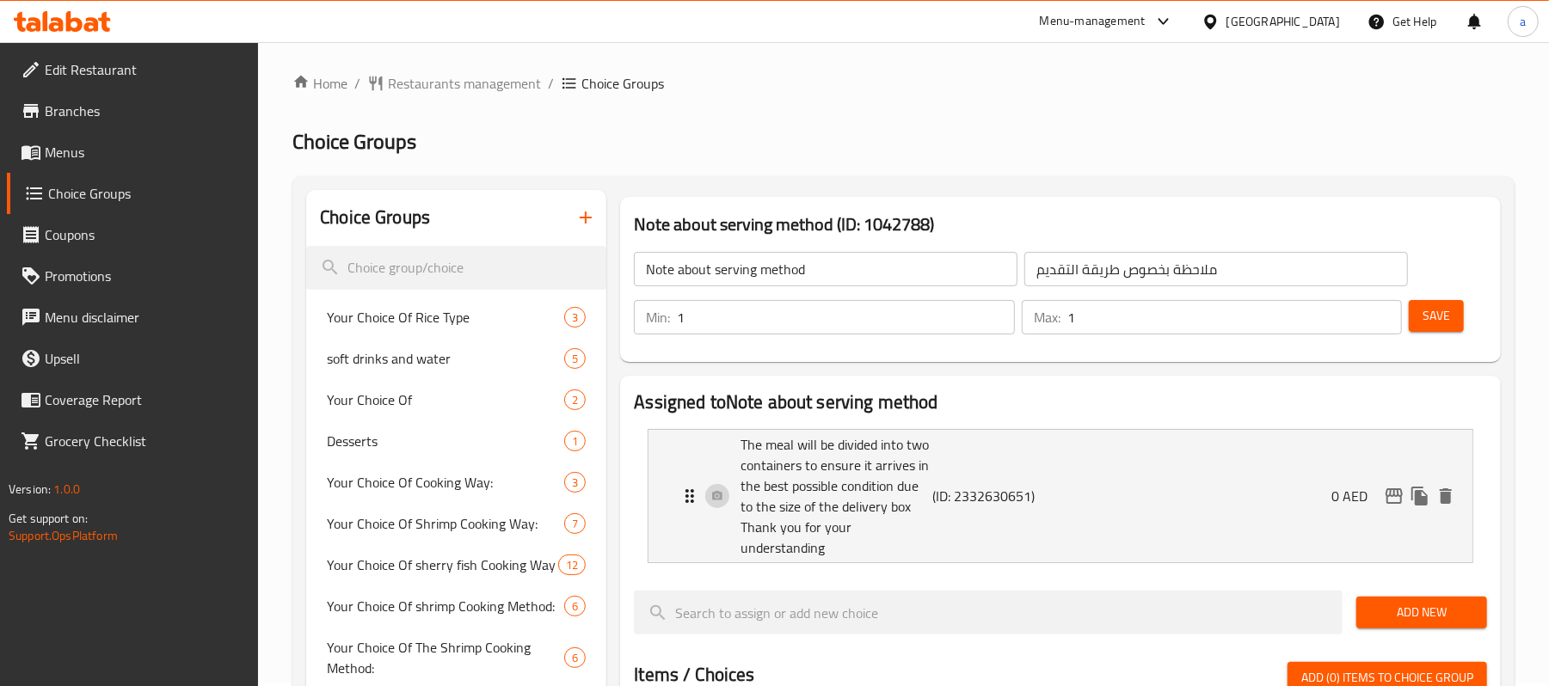
scroll to position [0, 0]
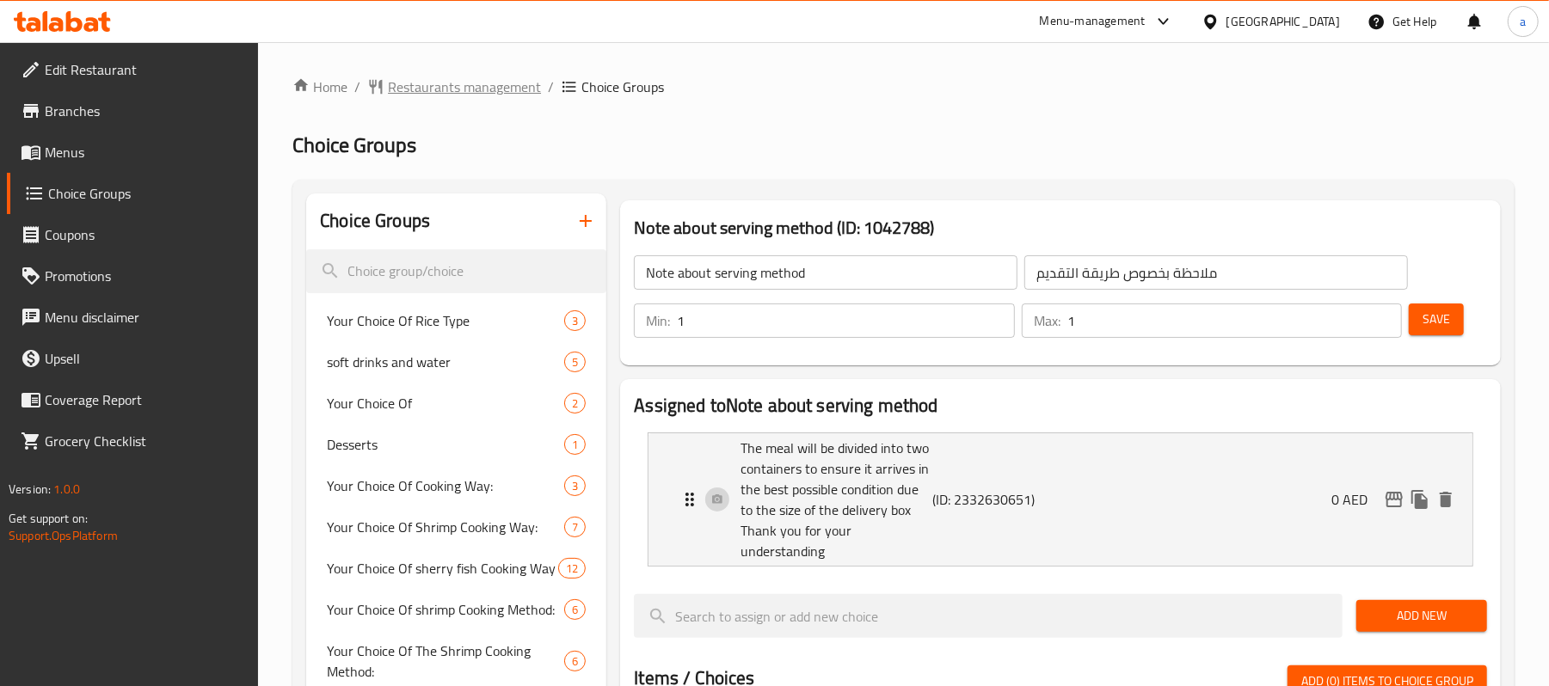
click at [520, 91] on span "Restaurants management" at bounding box center [464, 87] width 153 height 21
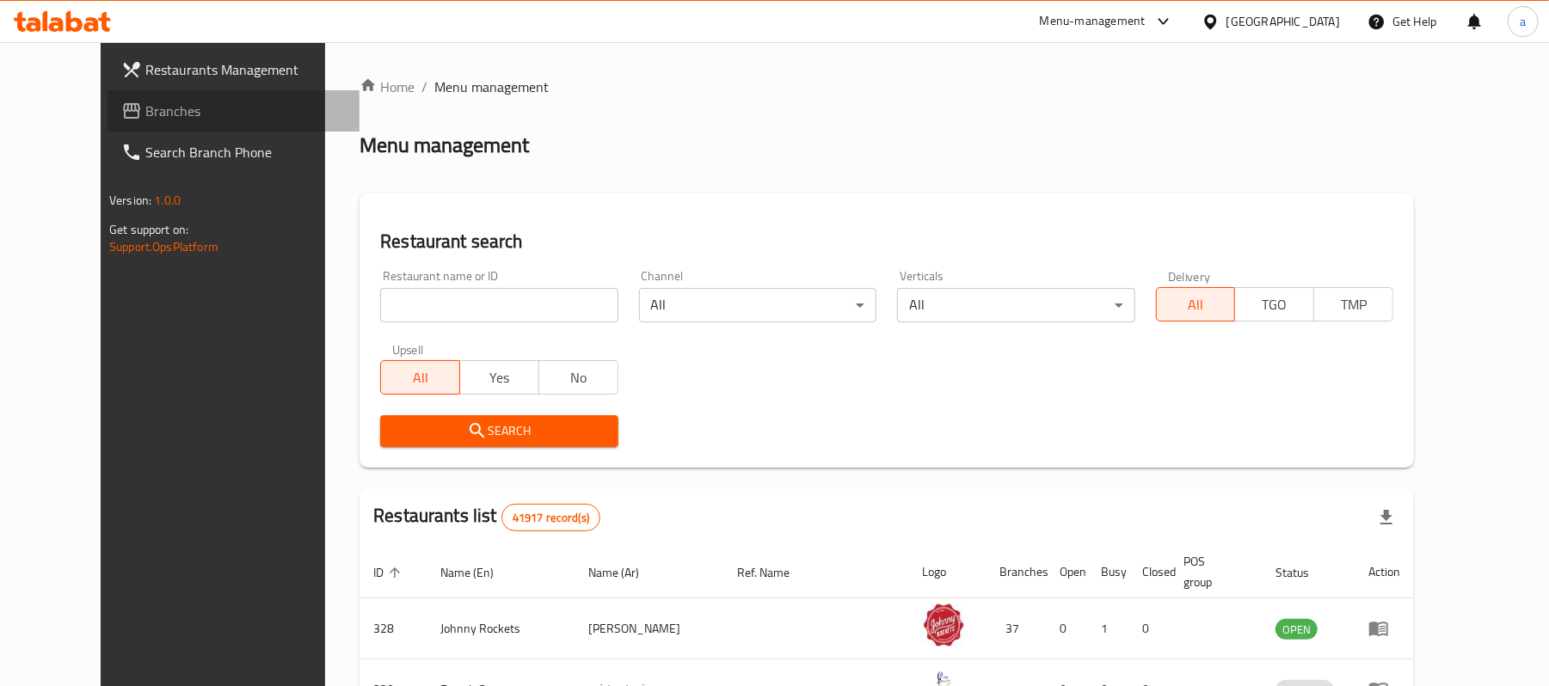
click at [145, 111] on span "Branches" at bounding box center [245, 111] width 200 height 21
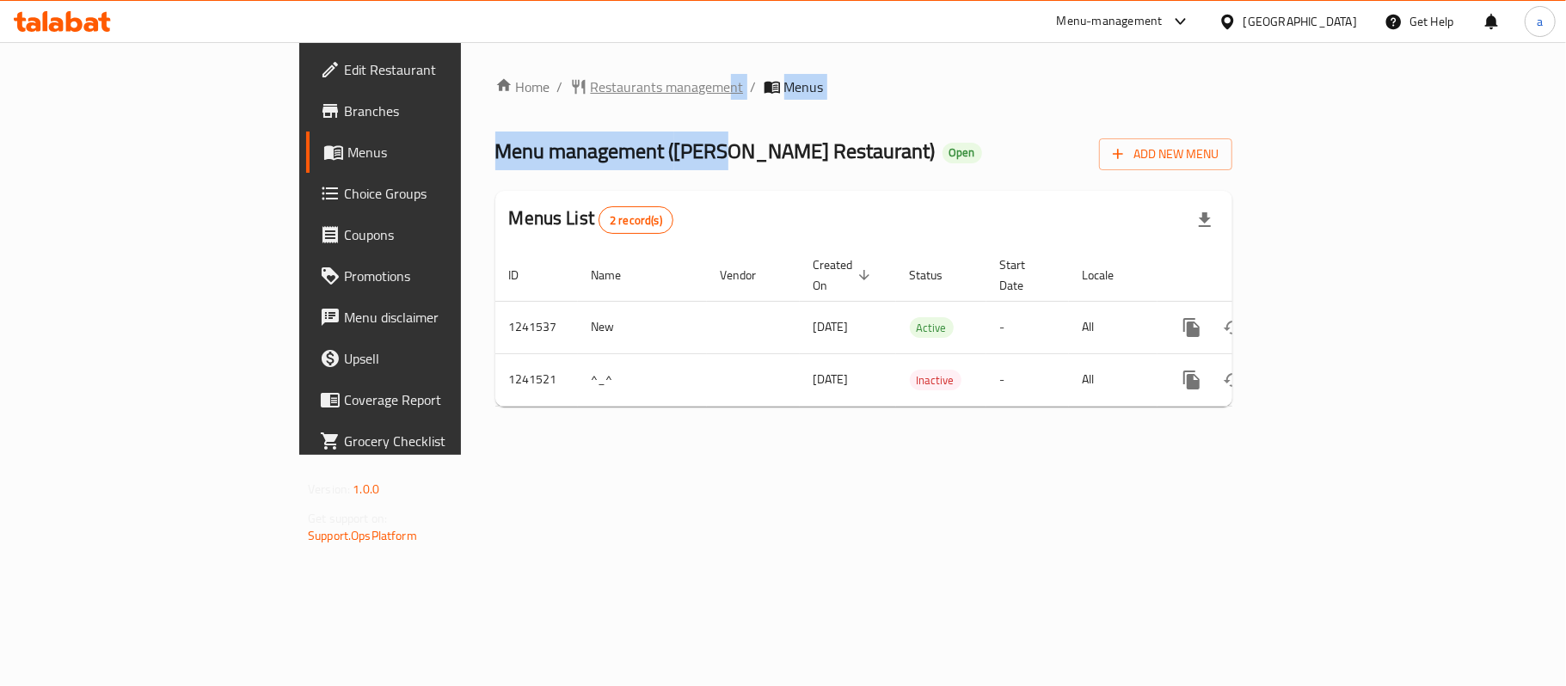
drag, startPoint x: 531, startPoint y: 107, endPoint x: 531, endPoint y: 88, distance: 18.9
click at [531, 88] on div "Home / Restaurants management / Menus Menu management ( [PERSON_NAME] Restauran…" at bounding box center [863, 249] width 737 height 344
click at [591, 77] on span "Restaurants management" at bounding box center [667, 87] width 153 height 21
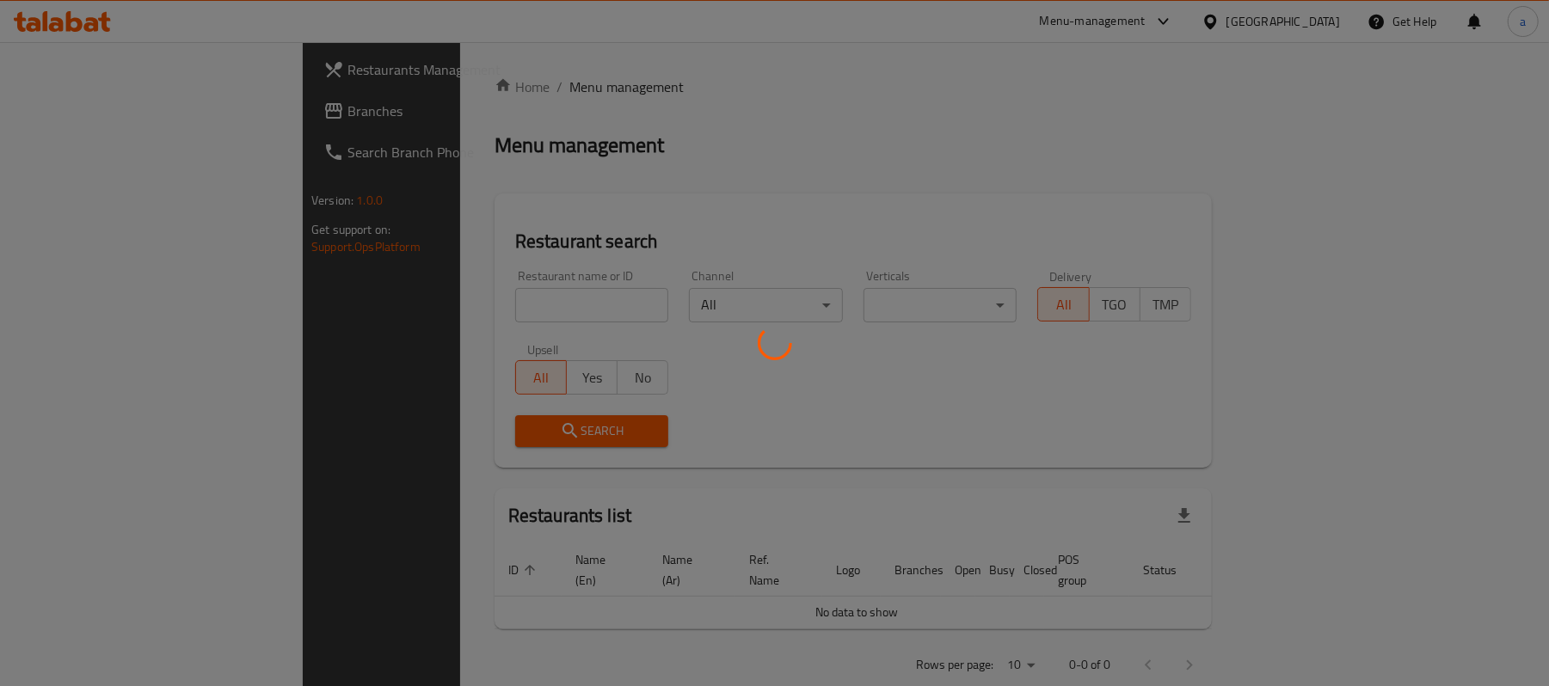
click at [80, 115] on div at bounding box center [774, 343] width 1549 height 686
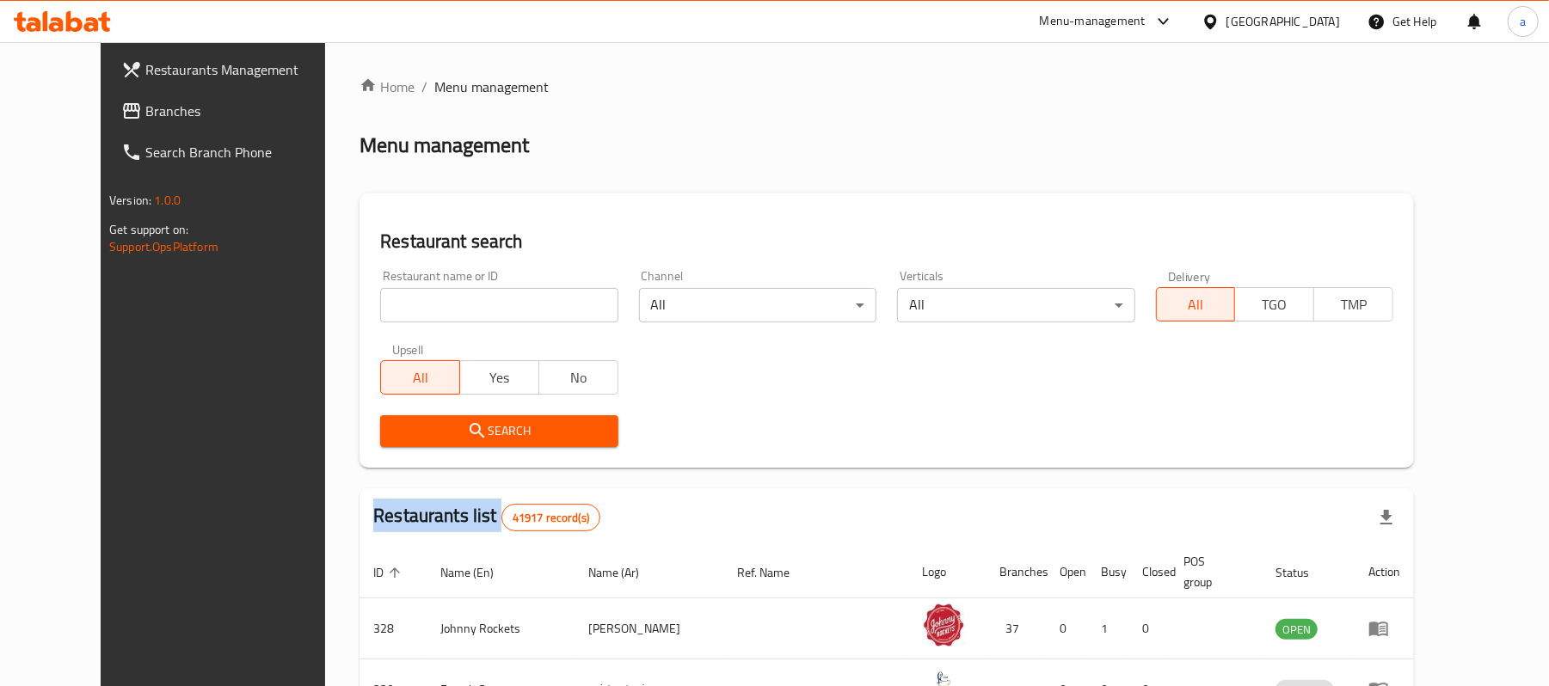
click at [101, 115] on div "Restaurants Management Branches Search Branch Phone Version: 1.0.0 Get support …" at bounding box center [774, 623] width 1347 height 1162
click at [145, 101] on span "Branches" at bounding box center [245, 111] width 200 height 21
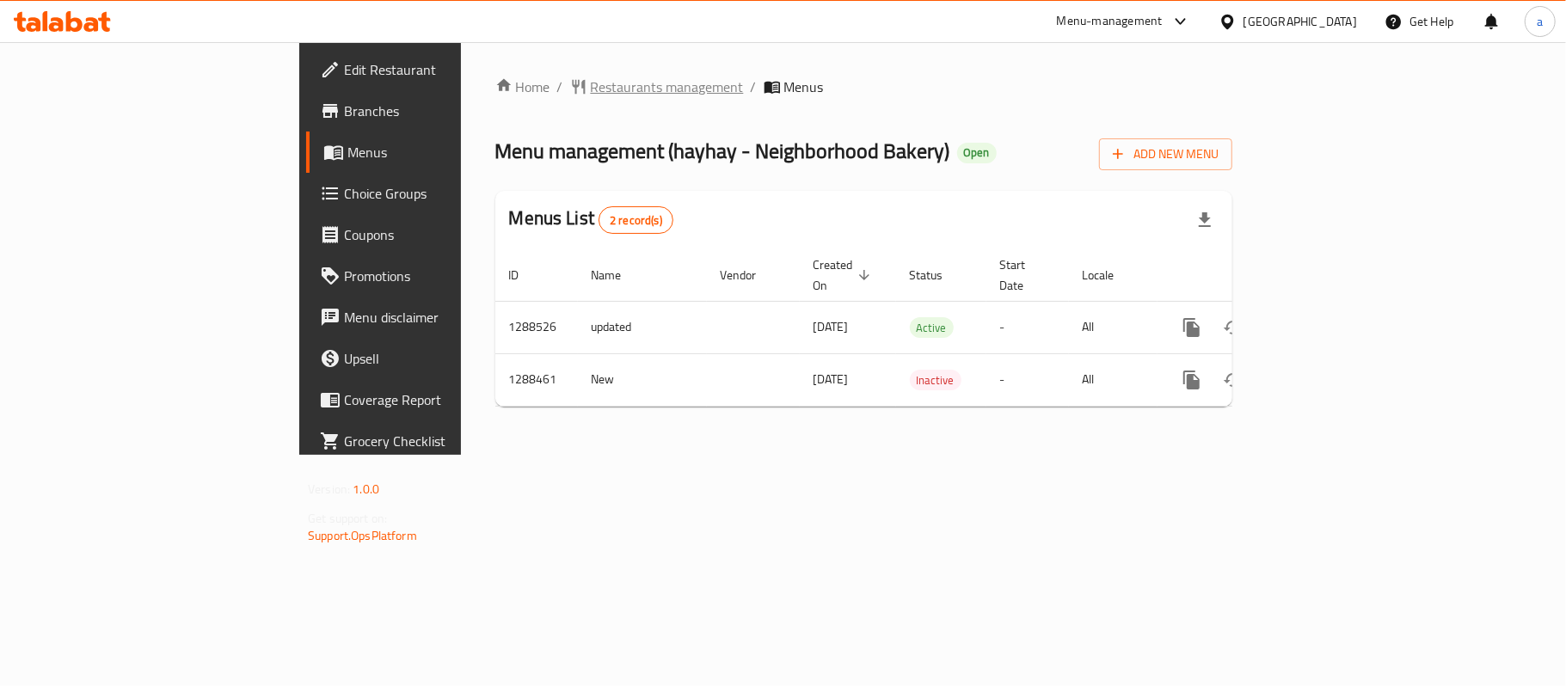
click at [591, 96] on span "Restaurants management" at bounding box center [667, 87] width 153 height 21
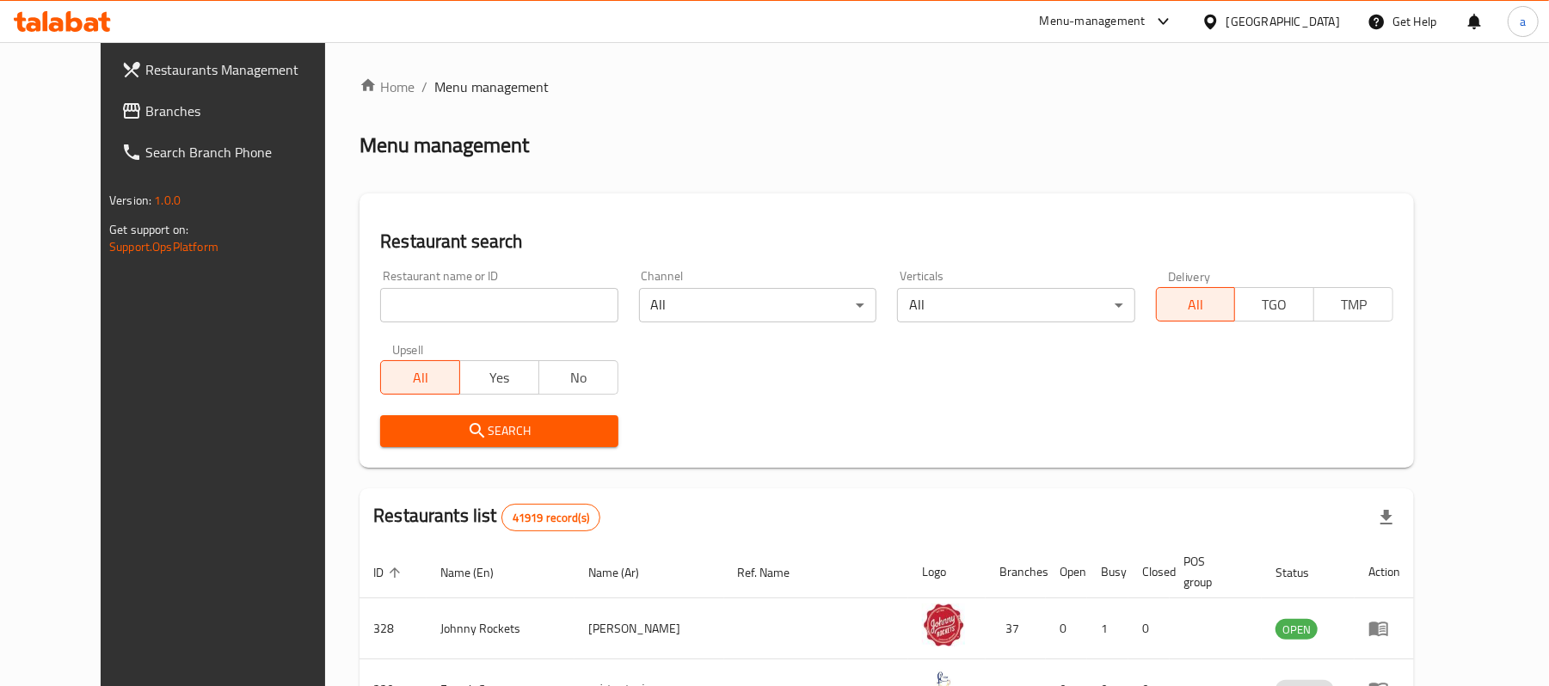
click at [145, 107] on span "Branches" at bounding box center [245, 111] width 200 height 21
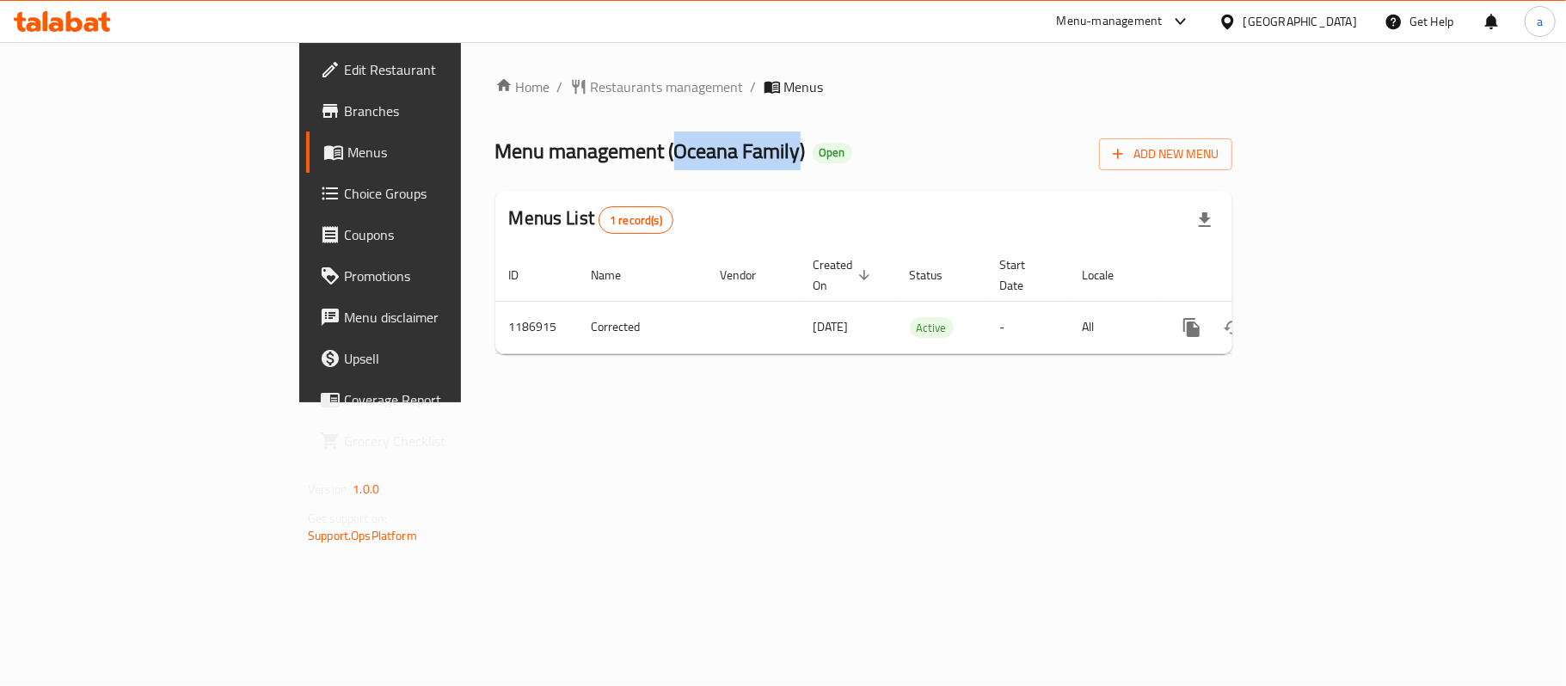
drag, startPoint x: 475, startPoint y: 155, endPoint x: 600, endPoint y: 169, distance: 125.4
click at [600, 169] on span "Menu management ( Oceana Family )" at bounding box center [650, 151] width 310 height 39
copy span "Oceana Family"
click at [461, 71] on div "Home / Restaurants management / Menus Menu management ( Oceana Family ) Open Ad…" at bounding box center [864, 222] width 806 height 360
click at [591, 84] on span "Restaurants management" at bounding box center [667, 87] width 153 height 21
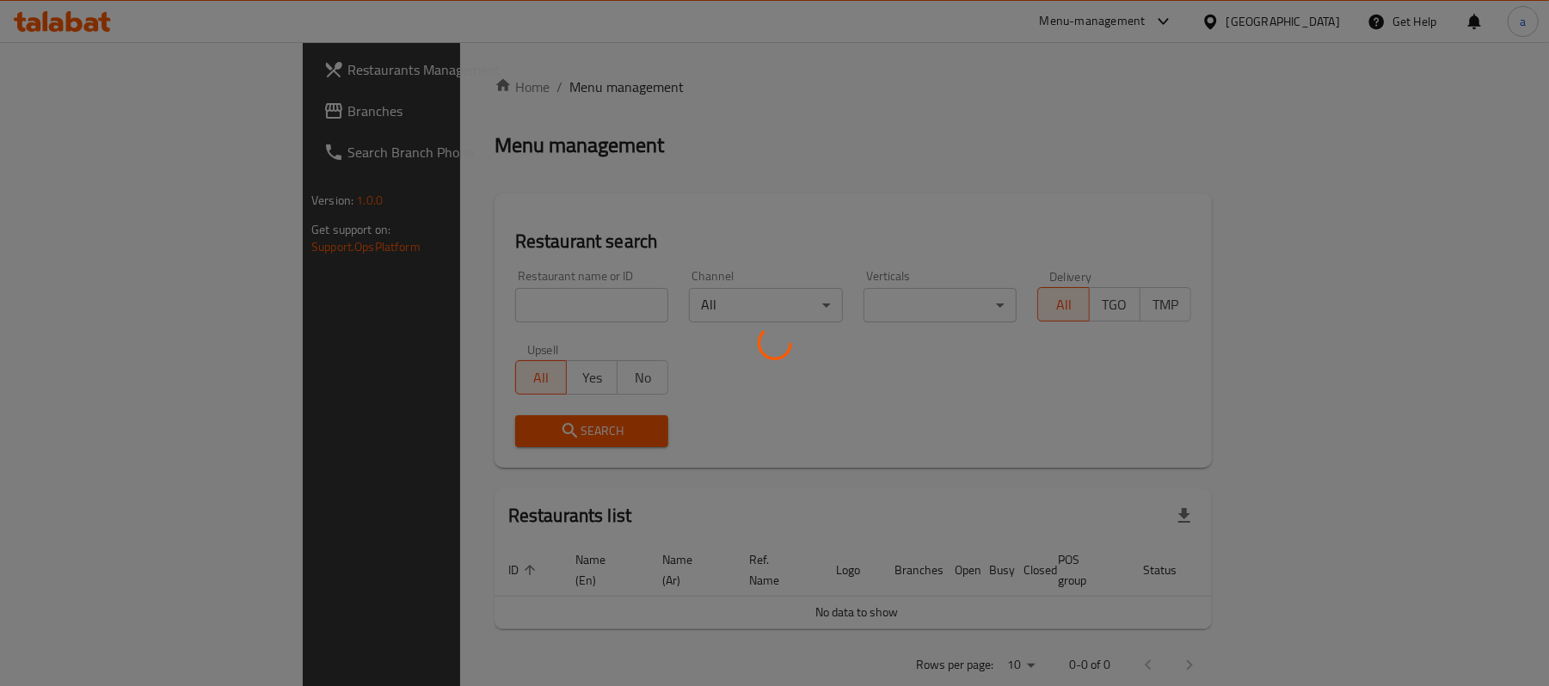
click at [77, 114] on div at bounding box center [774, 343] width 1549 height 686
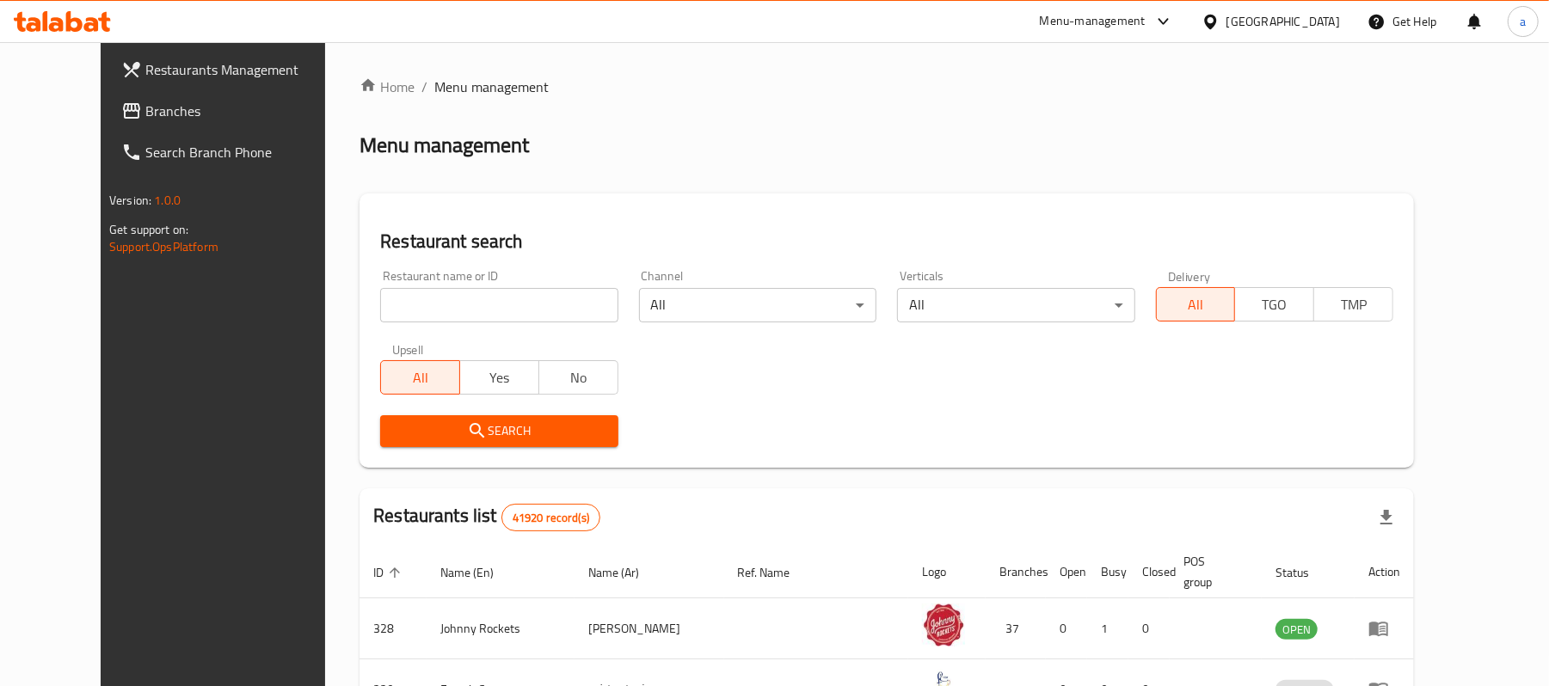
click at [145, 114] on span "Branches" at bounding box center [245, 111] width 200 height 21
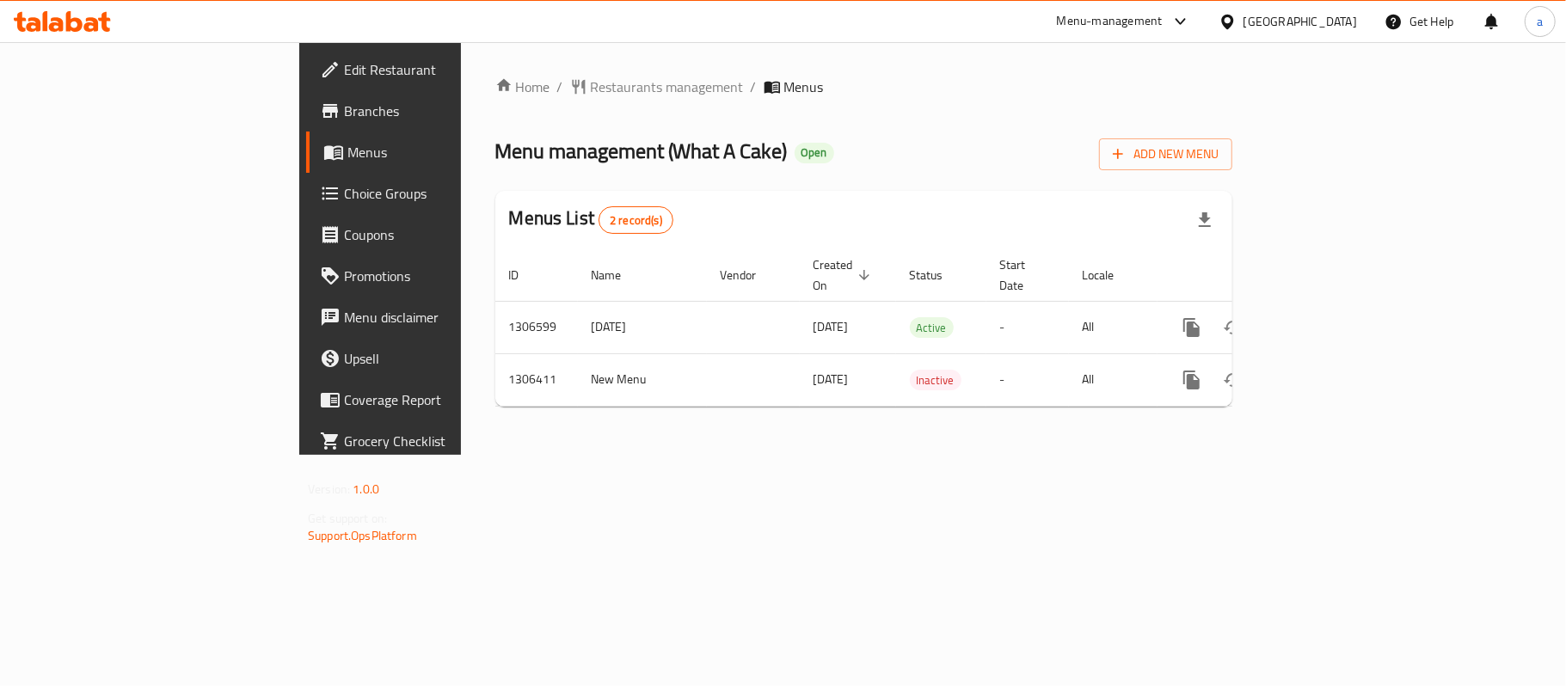
click at [344, 183] on span "Choice Groups" at bounding box center [445, 193] width 203 height 21
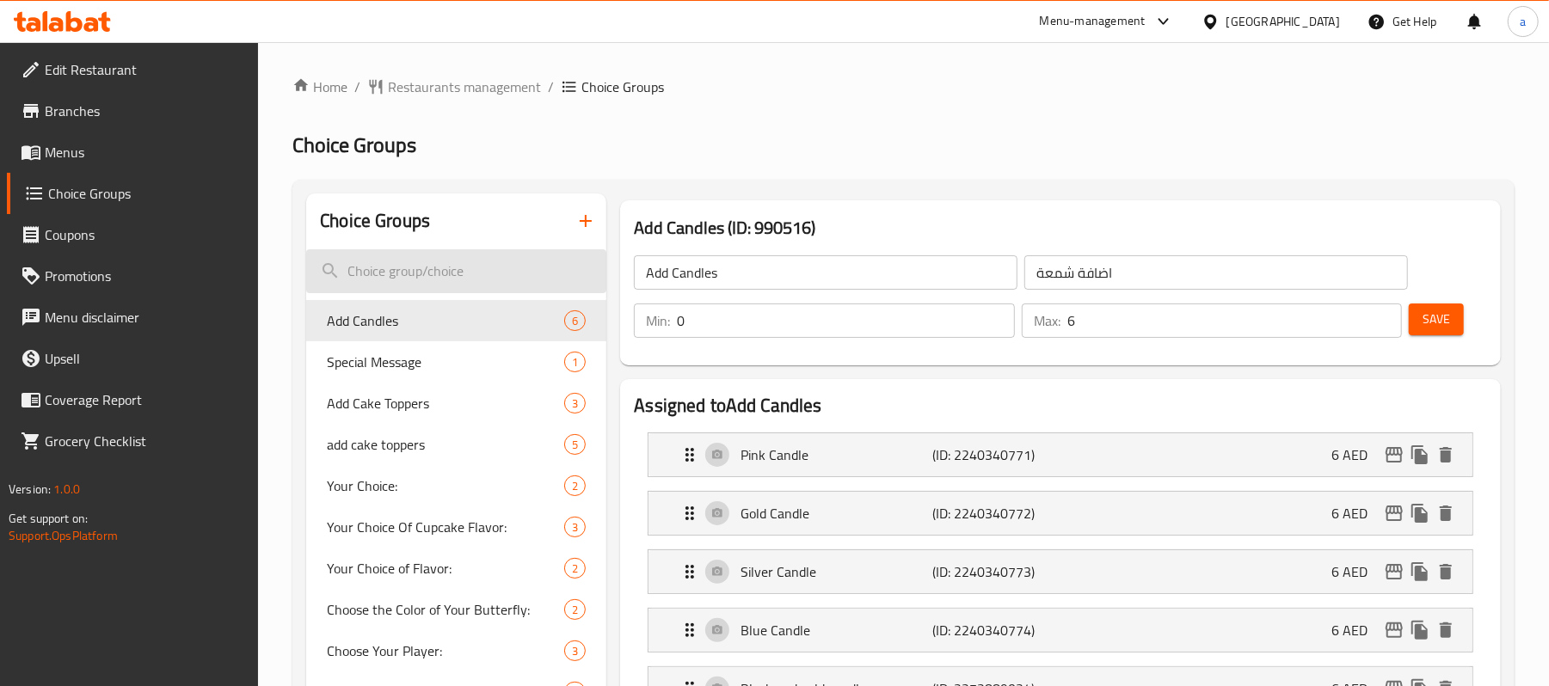
click at [496, 265] on input "search" at bounding box center [456, 271] width 300 height 44
paste input "Add Cake Toppers"
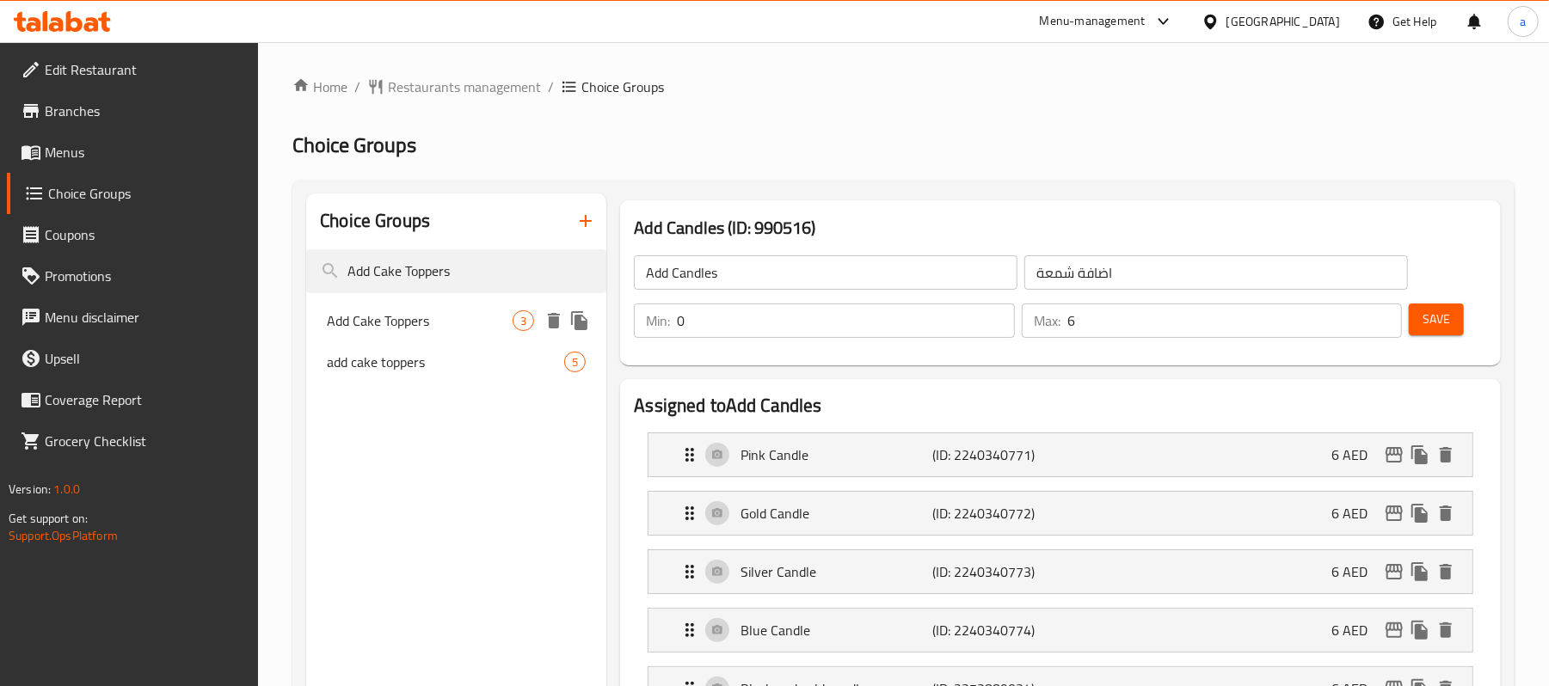
type input "Add Cake Toppers"
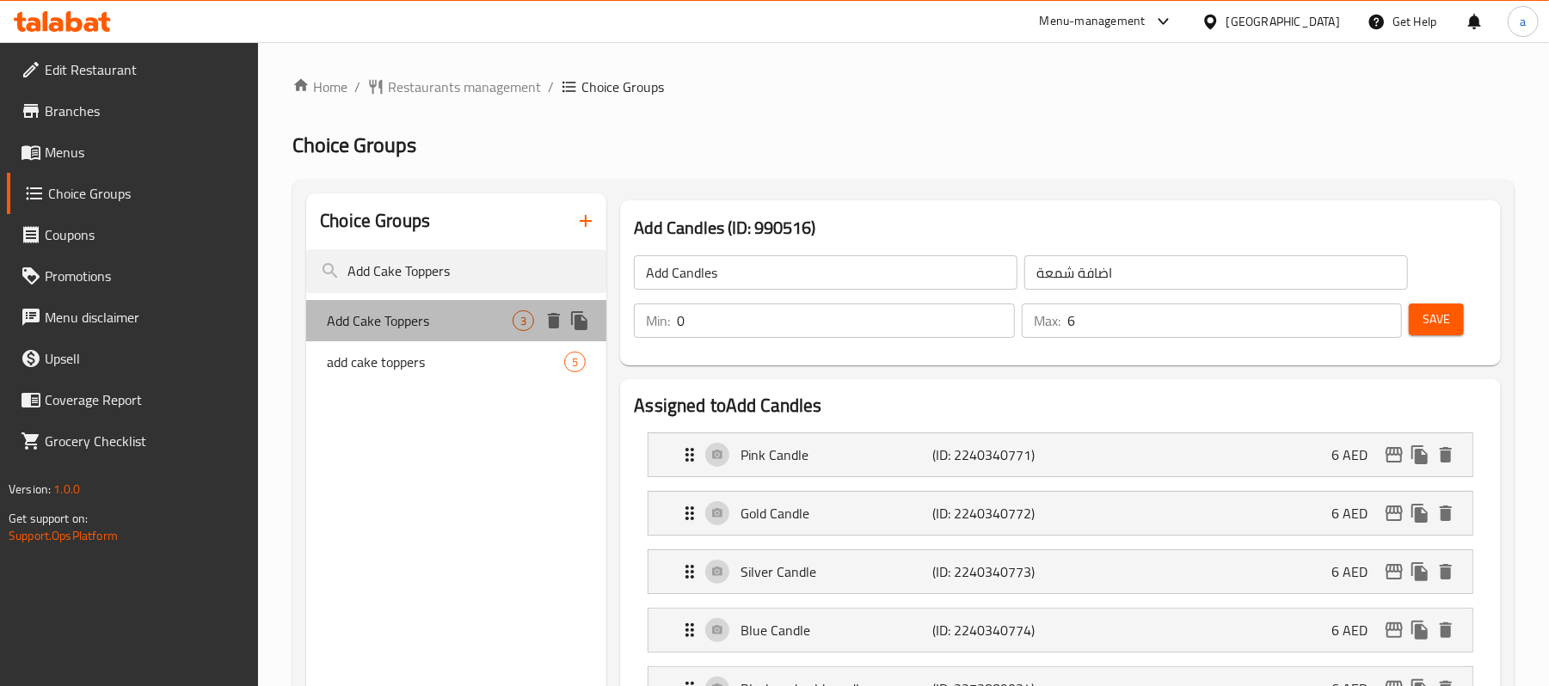
click at [495, 328] on span "Add Cake Toppers" at bounding box center [420, 320] width 186 height 21
type input "Add Cake Toppers"
type input "اضافات الكيك"
type input "3"
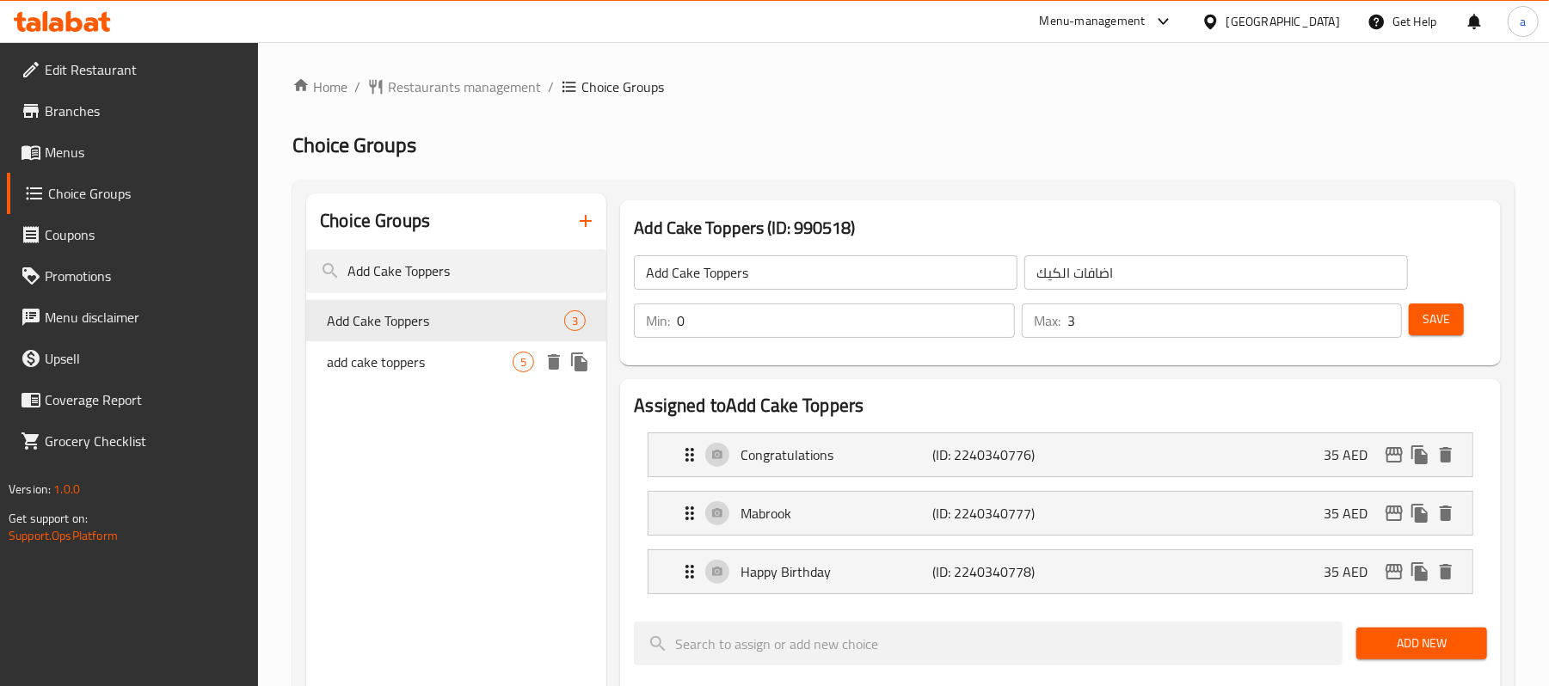
click at [479, 378] on div "add cake toppers 5" at bounding box center [456, 361] width 300 height 41
type input "add cake toppers"
type input "اضف للكيك"
type input "1"
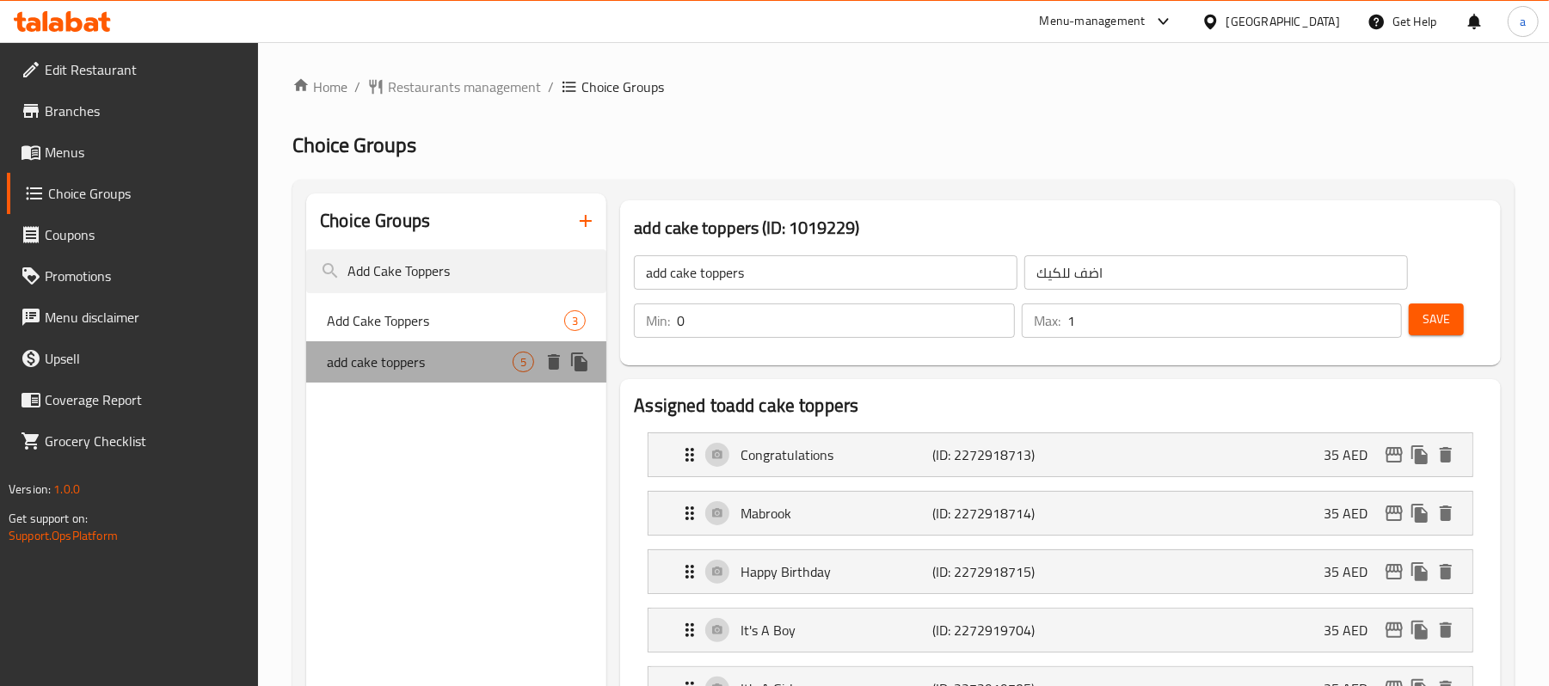
click at [492, 361] on span "add cake toppers" at bounding box center [420, 362] width 186 height 21
click at [404, 331] on span "Add Cake Toppers" at bounding box center [445, 320] width 237 height 21
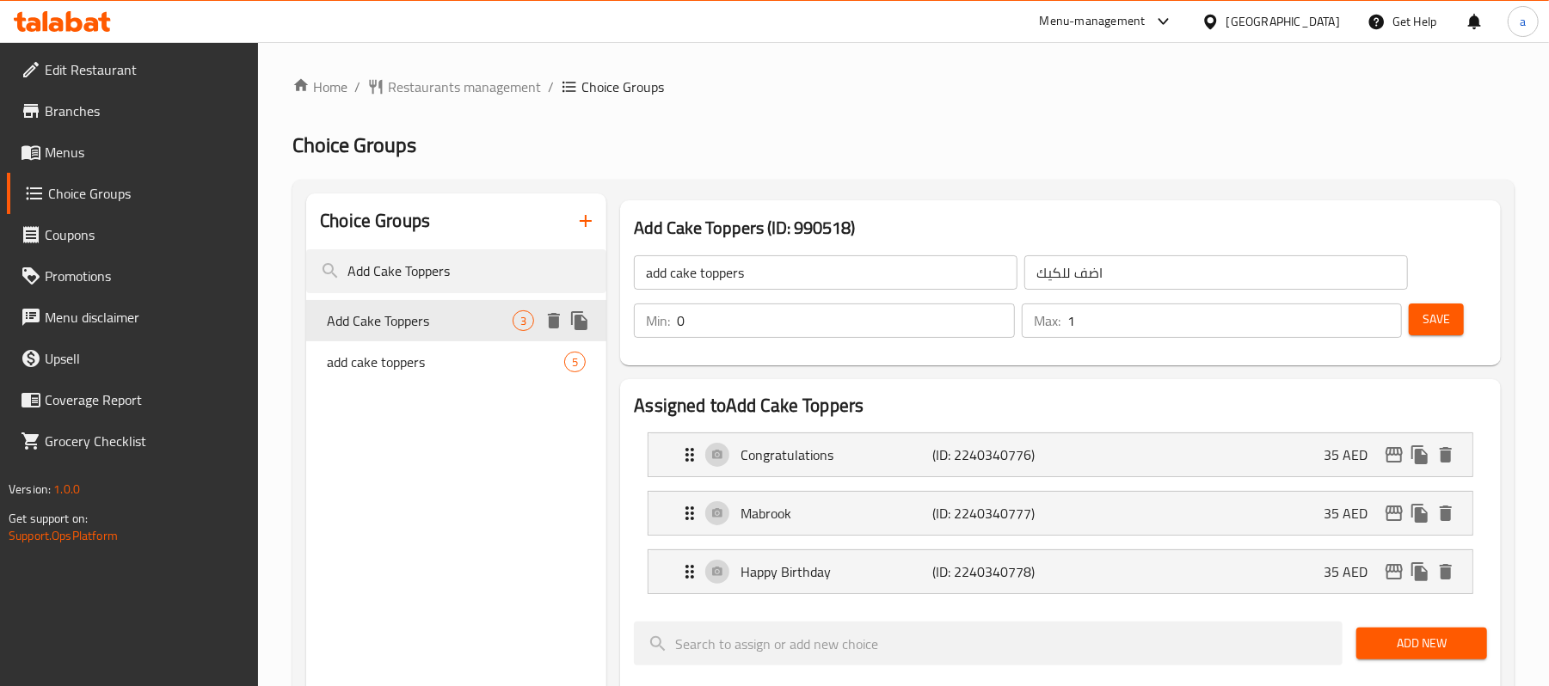
type input "Add Cake Toppers"
type input "اضافات الكيك"
type input "3"
click at [490, 346] on div "add cake toppers 5" at bounding box center [456, 361] width 300 height 41
type input "add cake toppers"
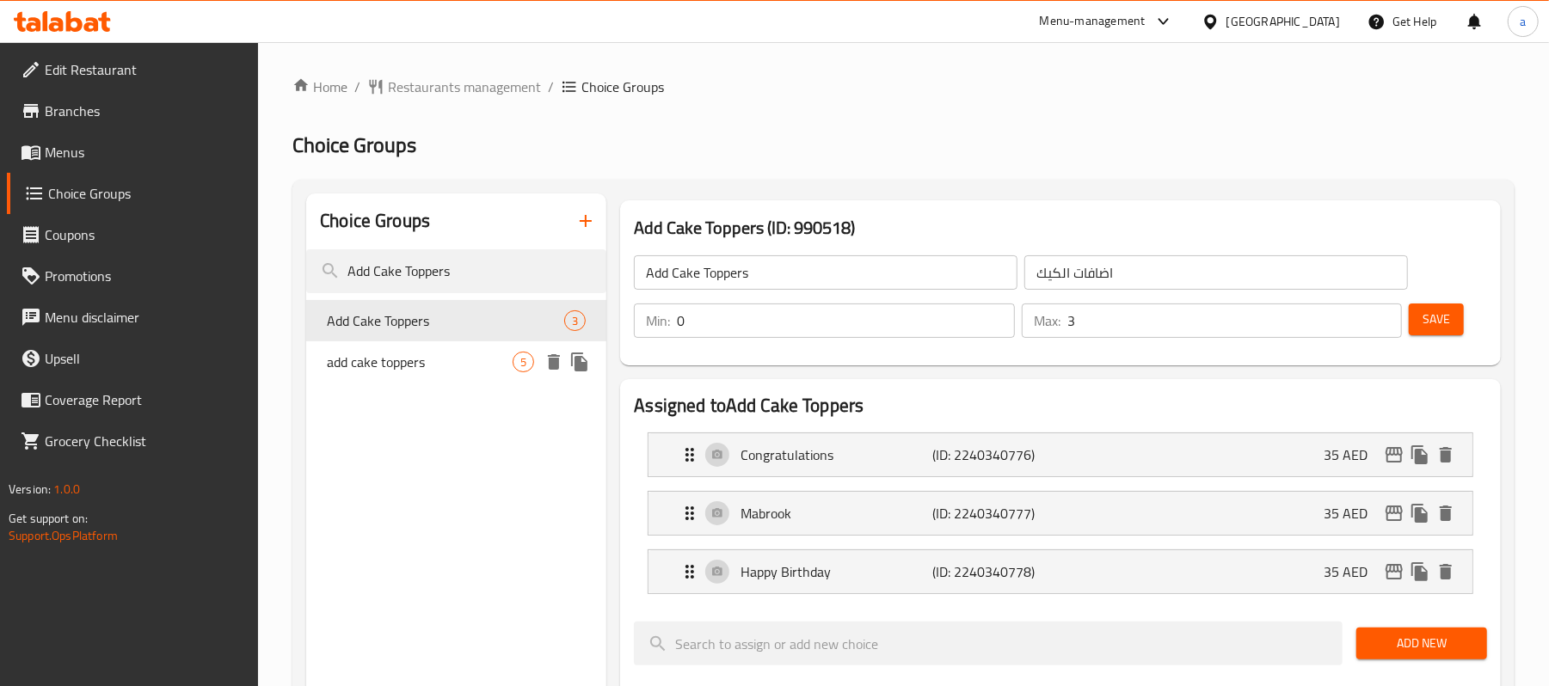
type input "اضف للكيك"
type input "1"
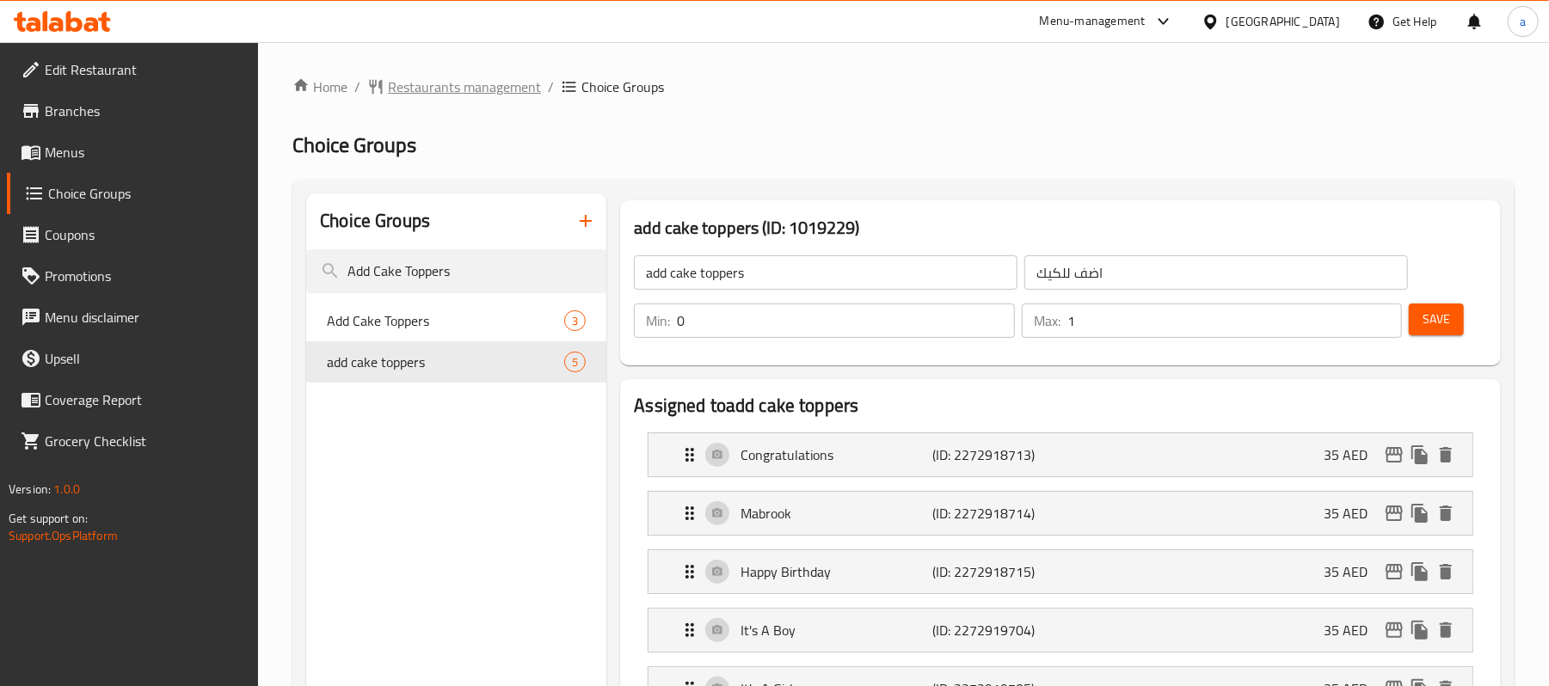
click at [438, 84] on span "Restaurants management" at bounding box center [464, 87] width 153 height 21
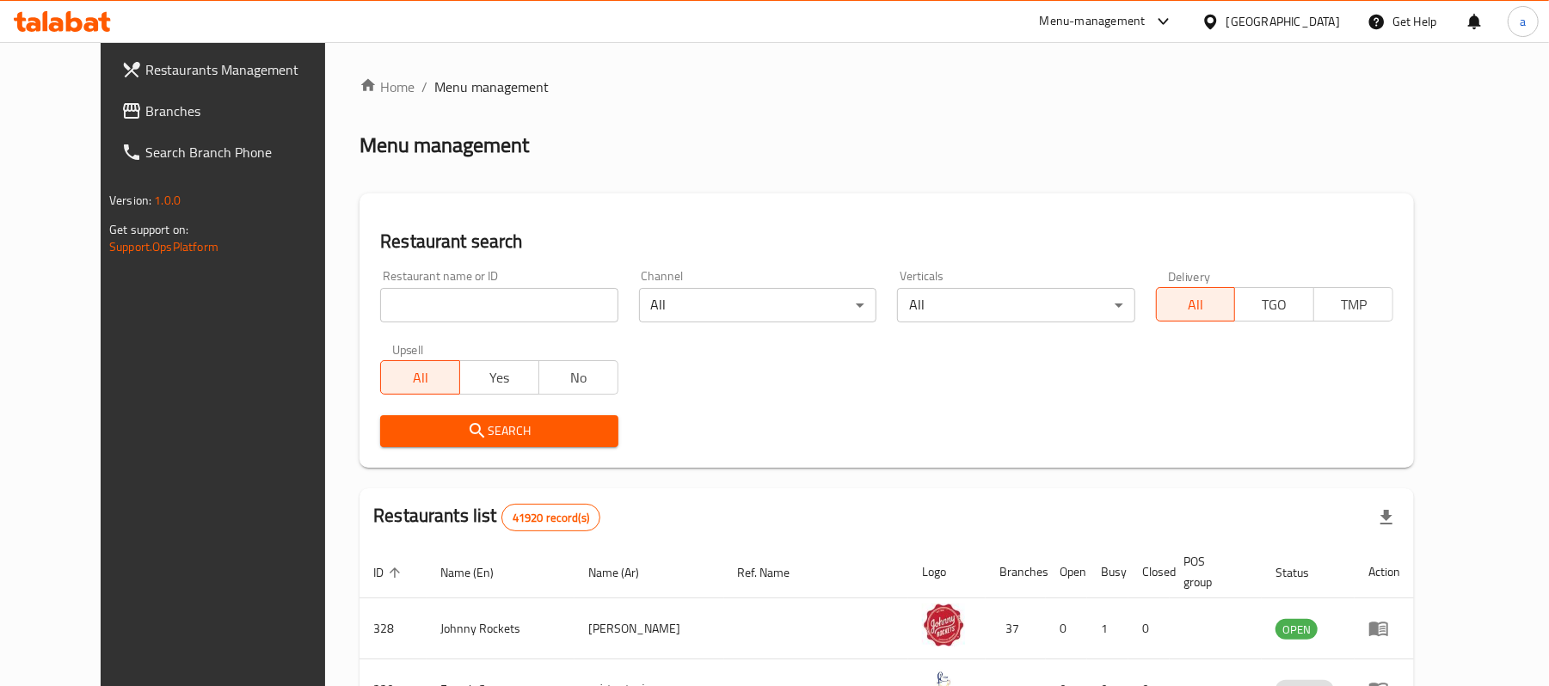
click at [174, 112] on span "Branches" at bounding box center [245, 111] width 200 height 21
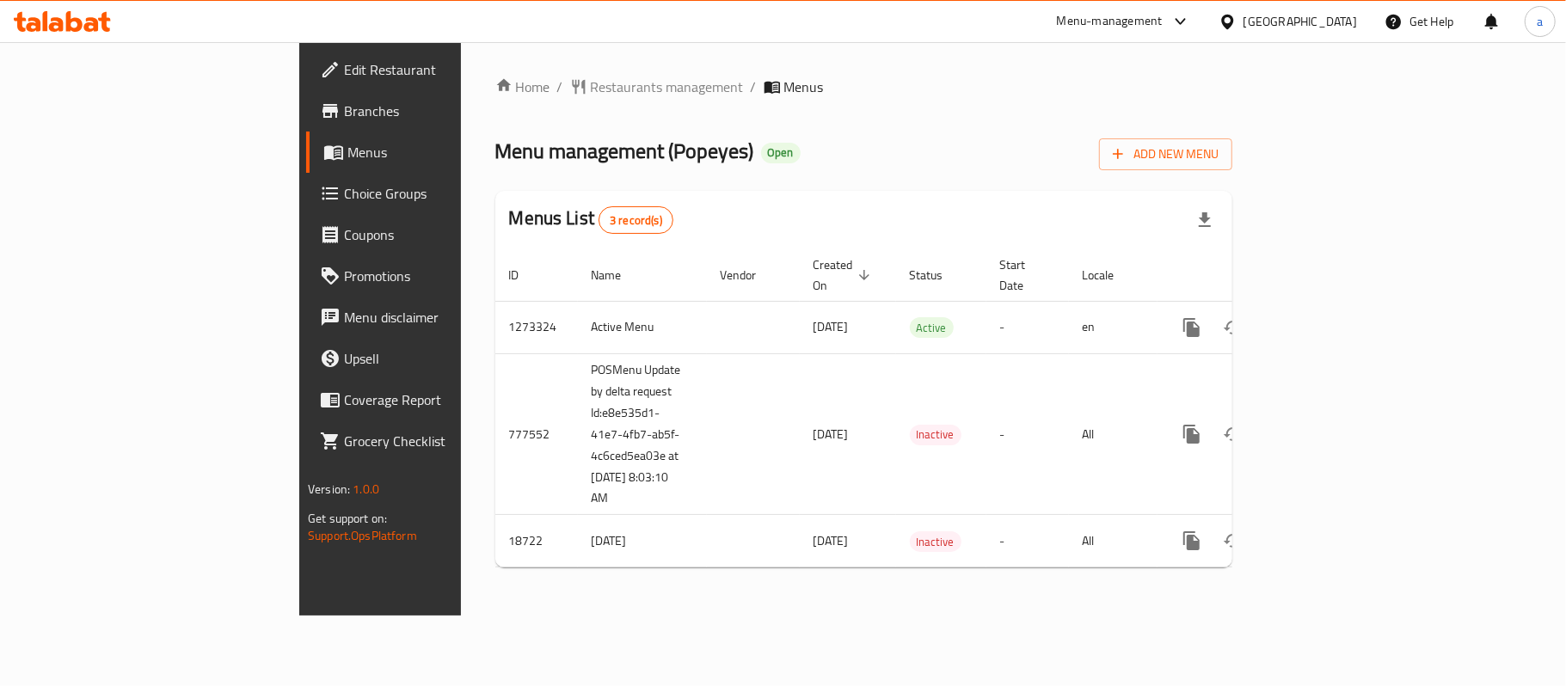
click at [495, 156] on span "Menu management ( Popeyes )" at bounding box center [624, 151] width 259 height 39
copy span "Popeyes"
click at [591, 96] on span "Restaurants management" at bounding box center [667, 87] width 153 height 21
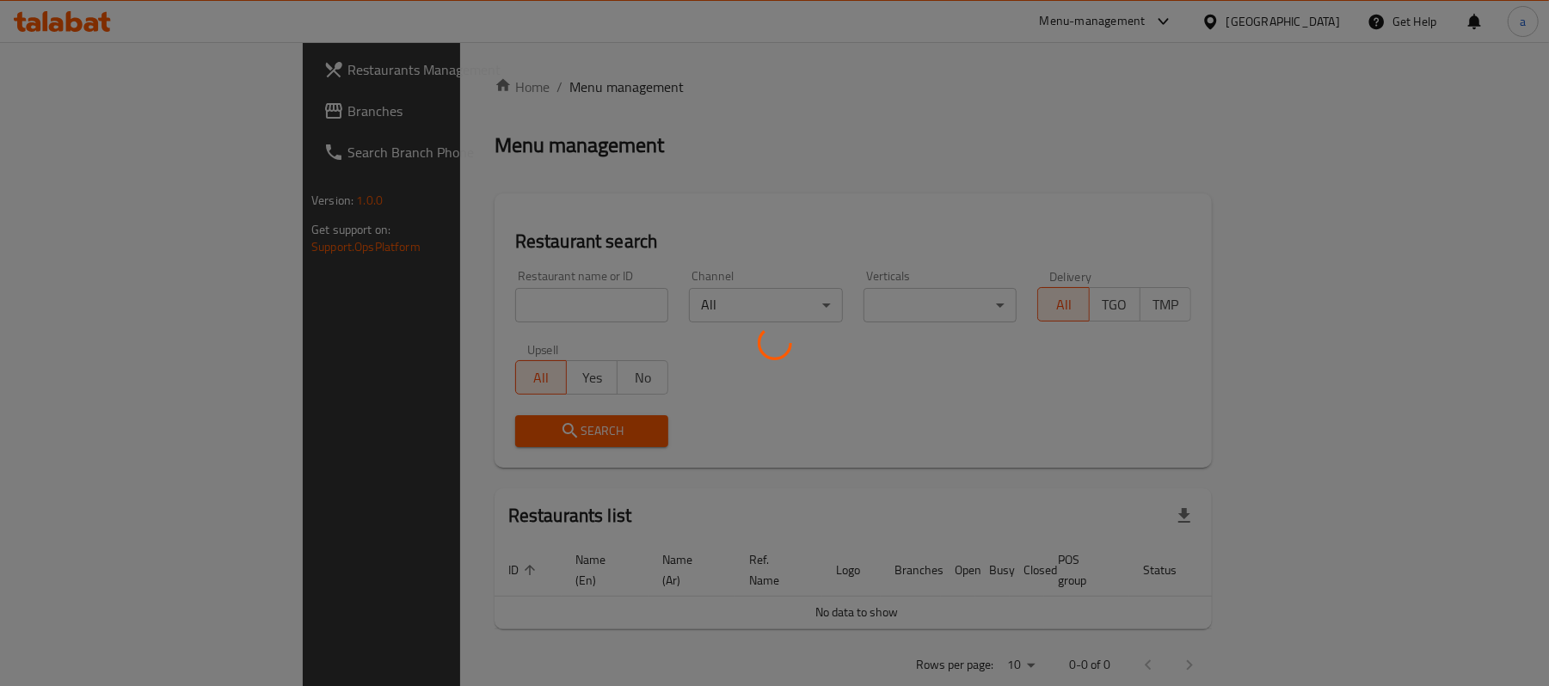
click at [101, 117] on div at bounding box center [774, 343] width 1549 height 686
click at [104, 105] on div at bounding box center [774, 343] width 1549 height 686
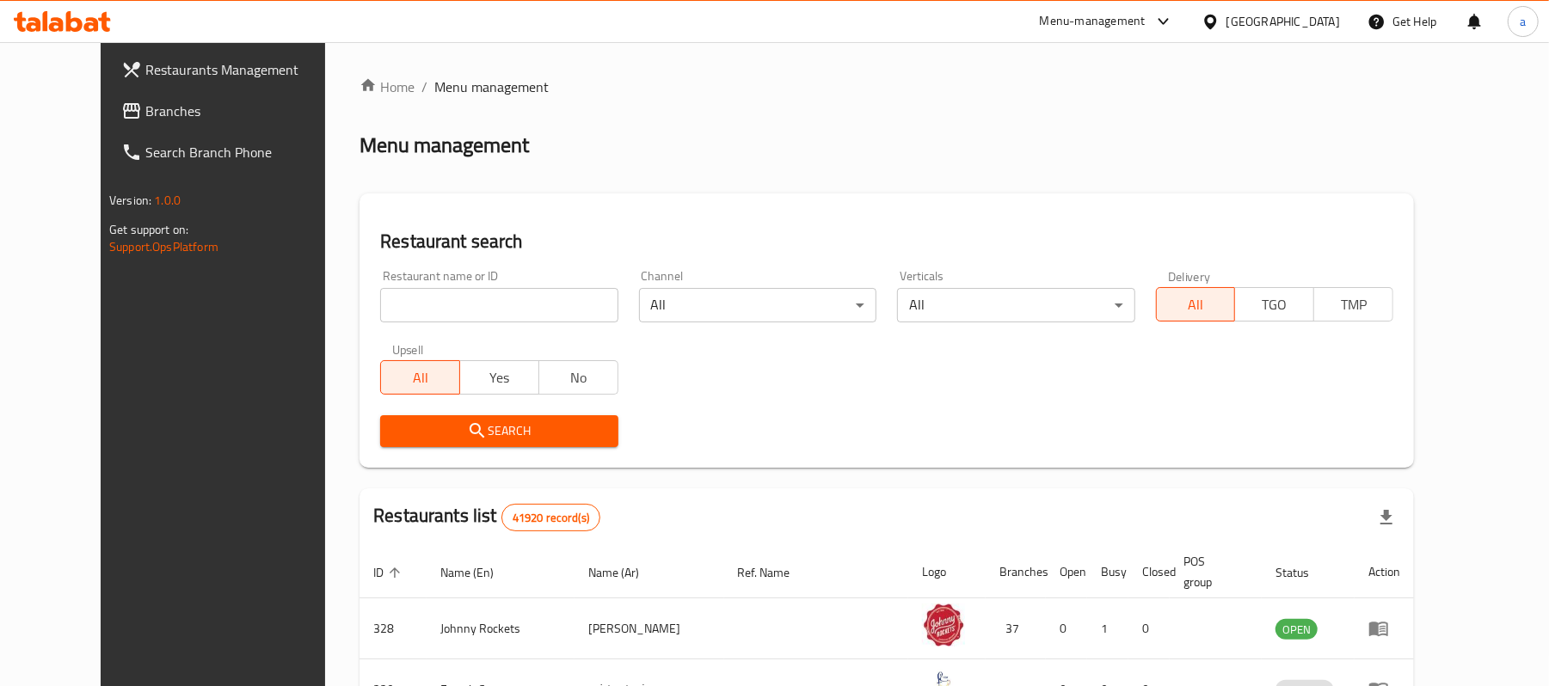
click at [108, 113] on div "Restaurants Management Branches Search Branch Phone Version: 1.0.0 Get support …" at bounding box center [774, 623] width 1347 height 1162
click at [145, 113] on span "Branches" at bounding box center [245, 111] width 200 height 21
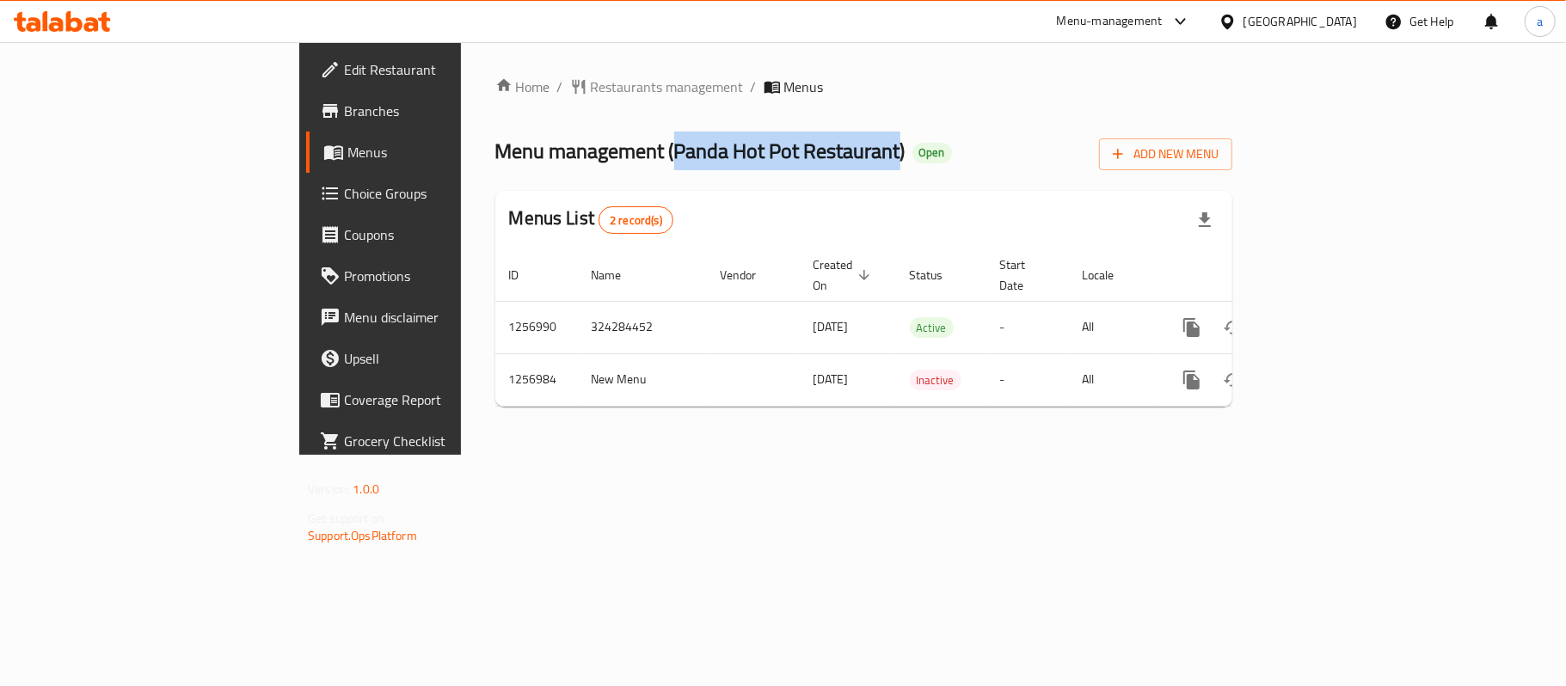
drag, startPoint x: 476, startPoint y: 155, endPoint x: 702, endPoint y: 156, distance: 225.3
click at [702, 156] on span "Menu management ( Panda Hot Pot Restaurant )" at bounding box center [700, 151] width 410 height 39
copy span "Panda Hot Pot Restaurant"
click at [591, 77] on span "Restaurants management" at bounding box center [667, 87] width 153 height 21
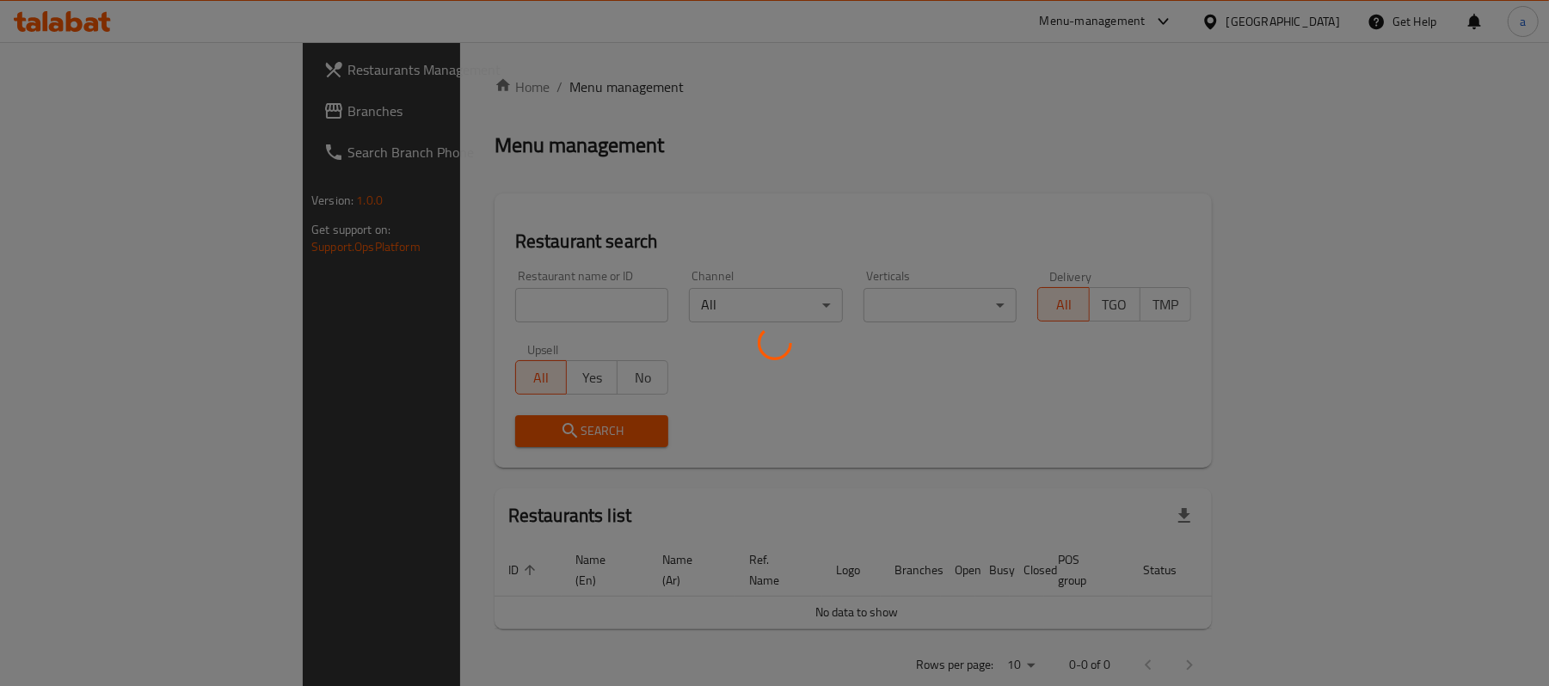
click at [58, 98] on div at bounding box center [774, 343] width 1549 height 686
click at [69, 119] on div at bounding box center [774, 343] width 1549 height 686
click at [111, 110] on div at bounding box center [774, 343] width 1549 height 686
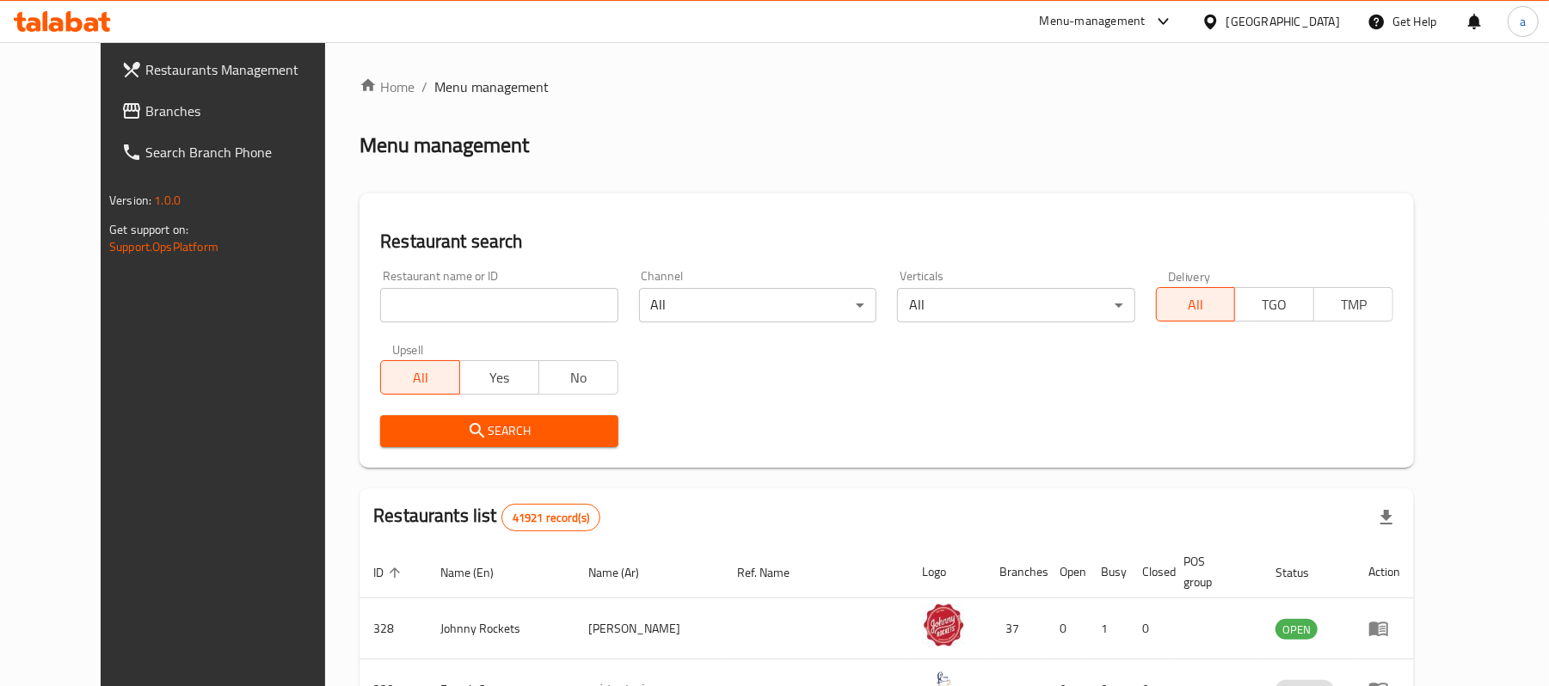
click at [145, 110] on span "Branches" at bounding box center [245, 111] width 200 height 21
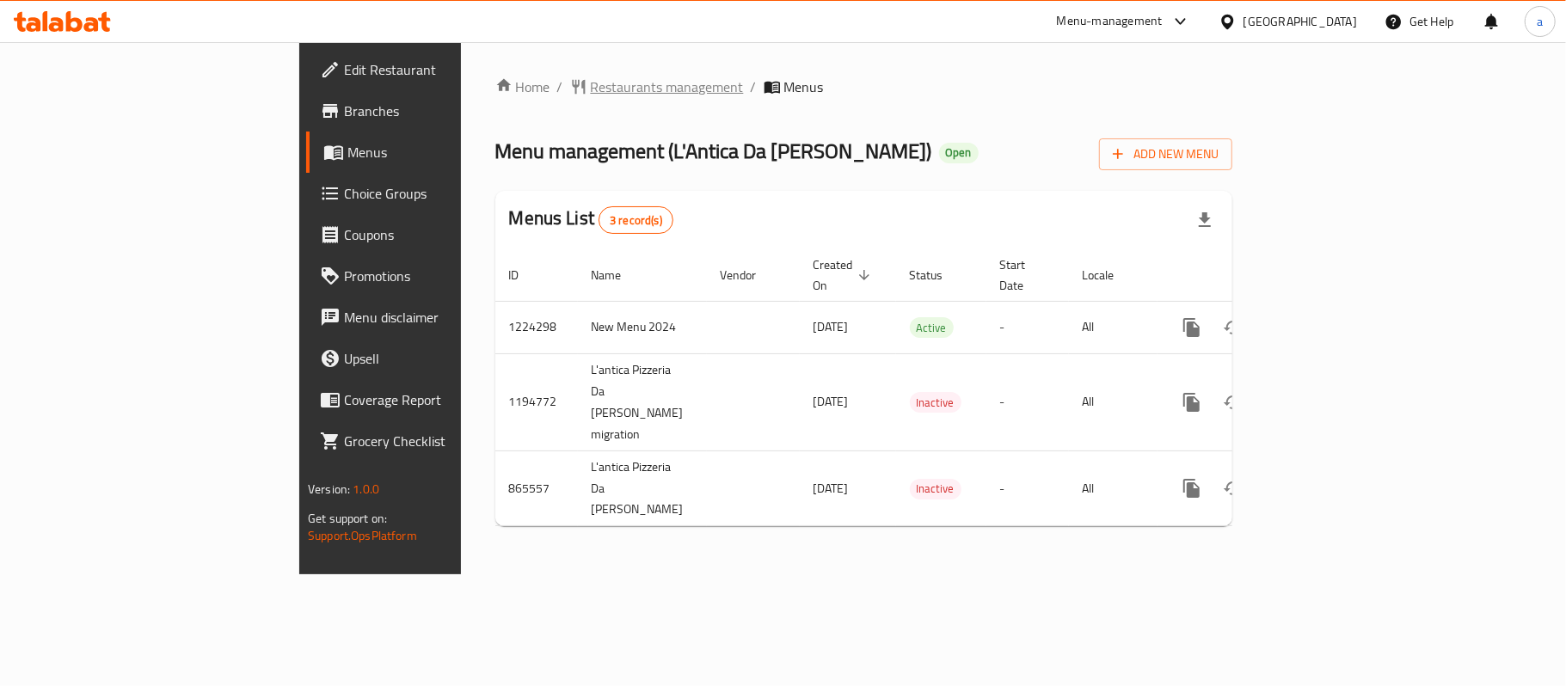
click at [591, 88] on span "Restaurants management" at bounding box center [667, 87] width 153 height 21
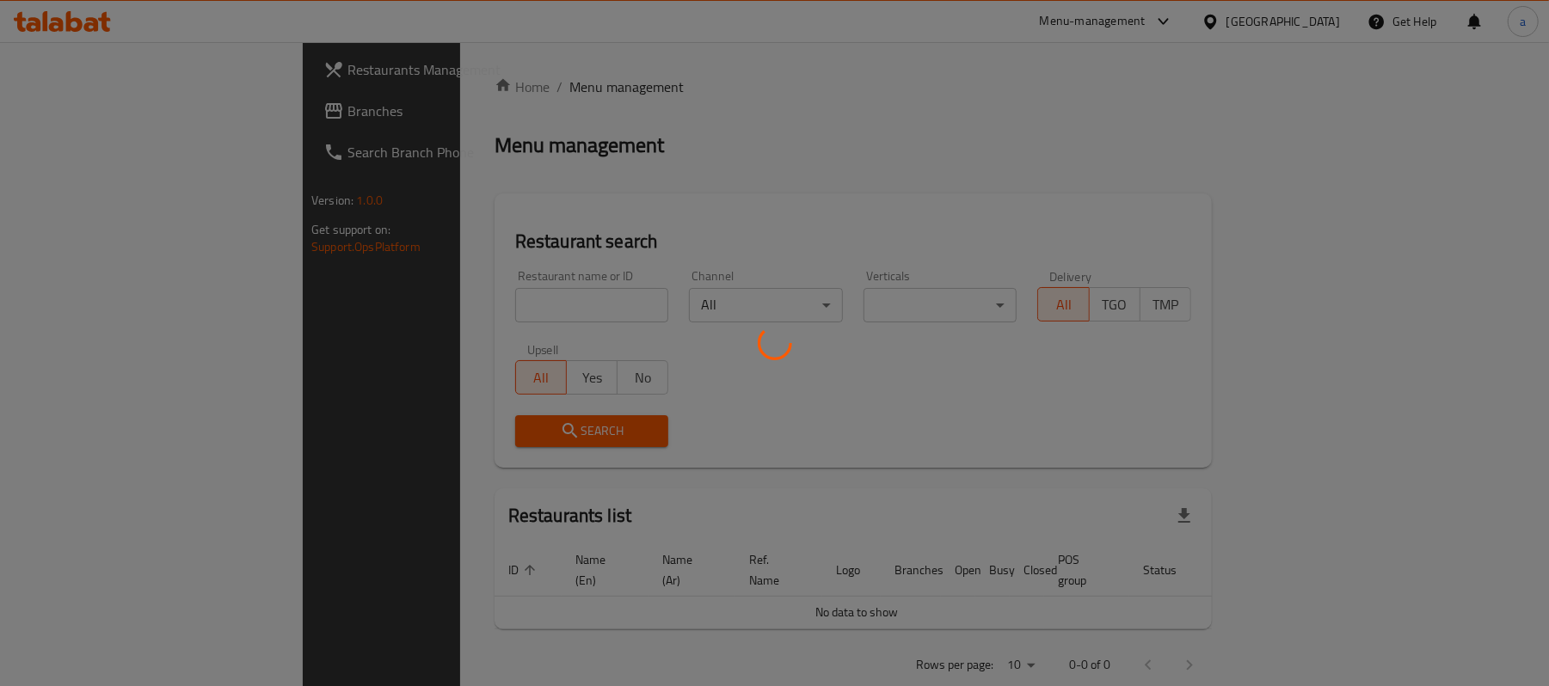
click at [128, 119] on div at bounding box center [774, 343] width 1549 height 686
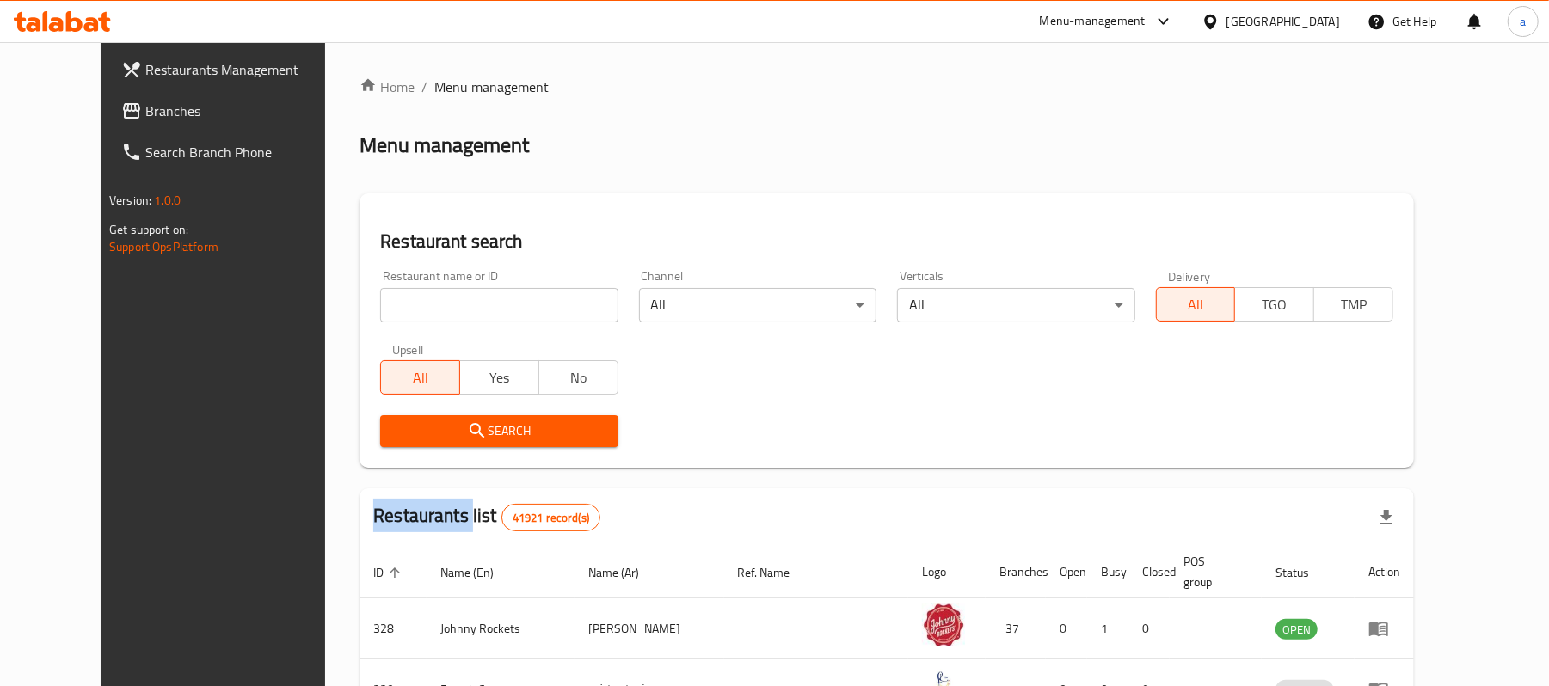
click at [107, 96] on link "Branches" at bounding box center [233, 110] width 252 height 41
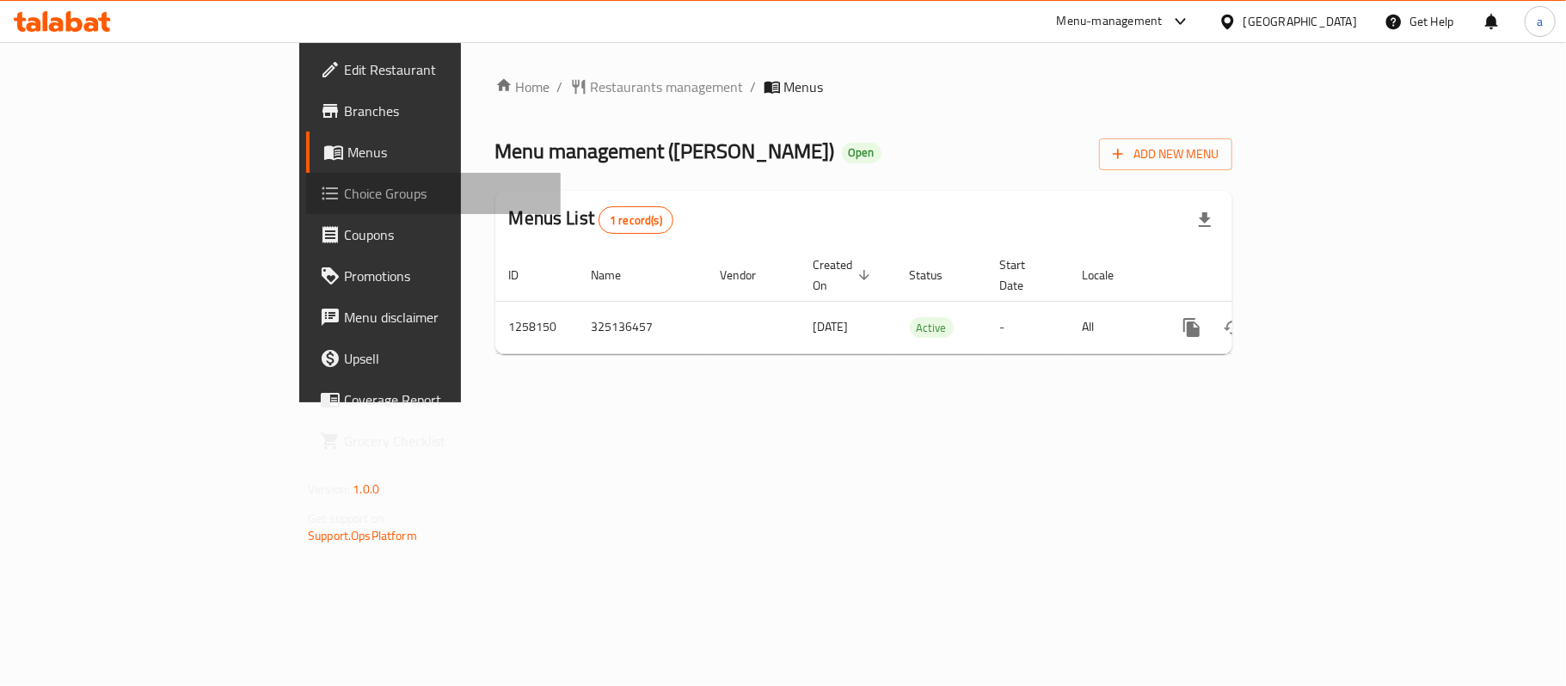
click at [344, 191] on span "Choice Groups" at bounding box center [445, 193] width 203 height 21
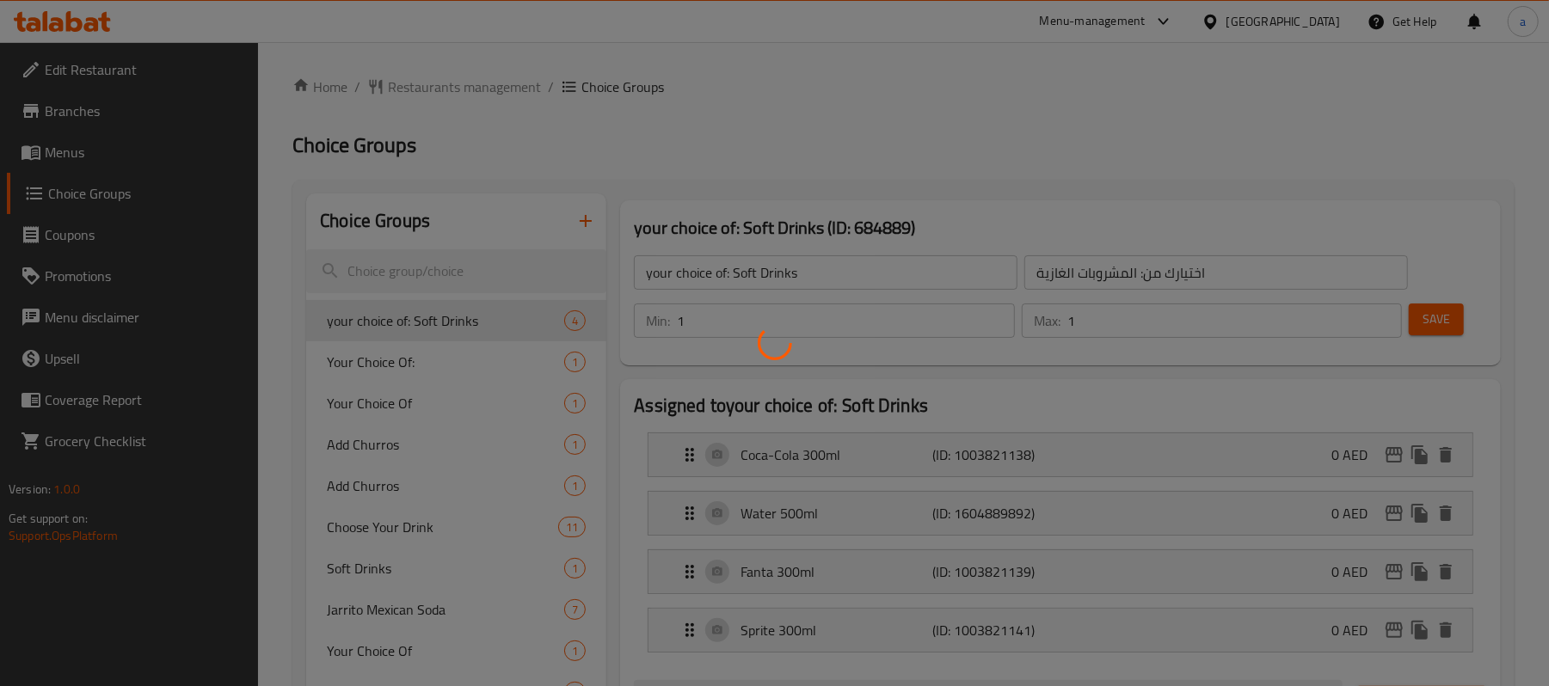
click at [413, 260] on div at bounding box center [774, 343] width 1549 height 686
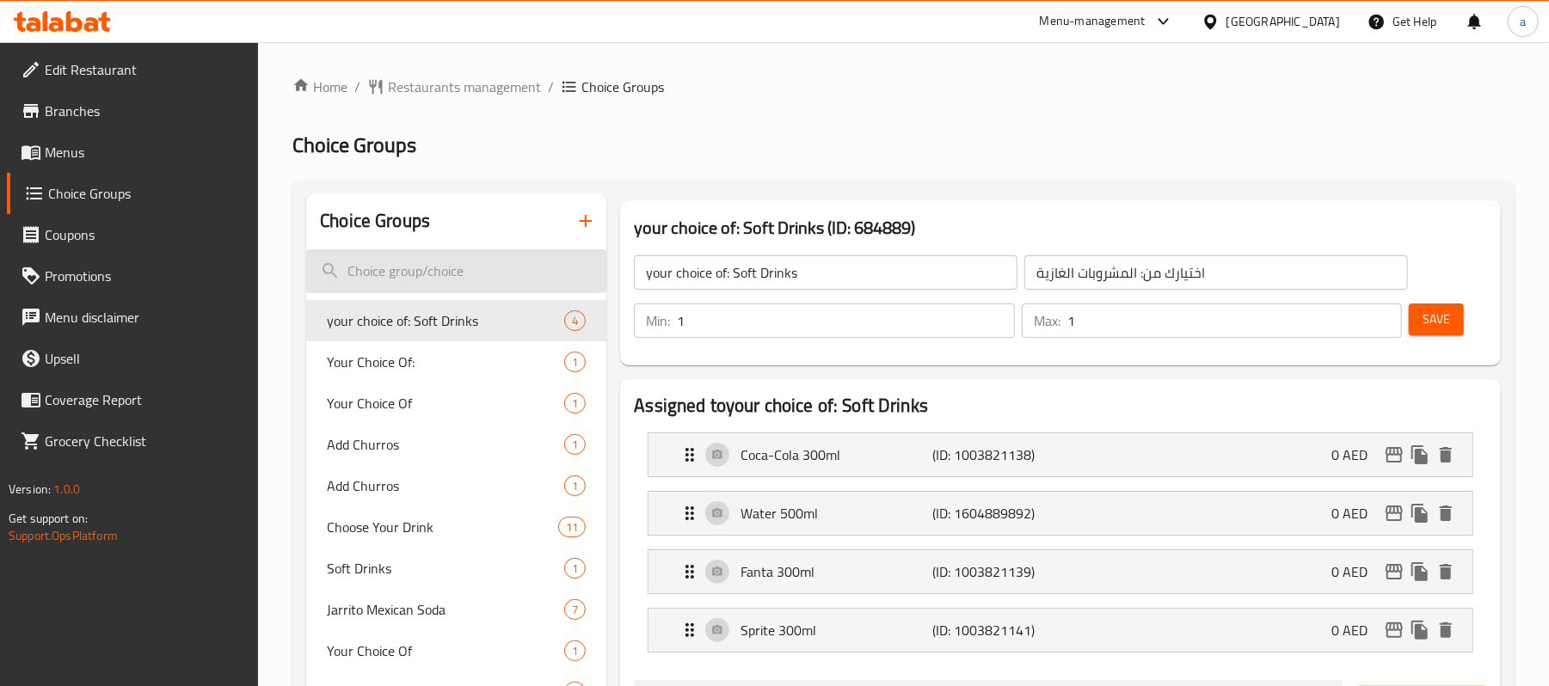
click at [459, 279] on input "search" at bounding box center [456, 271] width 300 height 44
paste input "Add Extra Sauce"
type input "Add Extra Sauce"
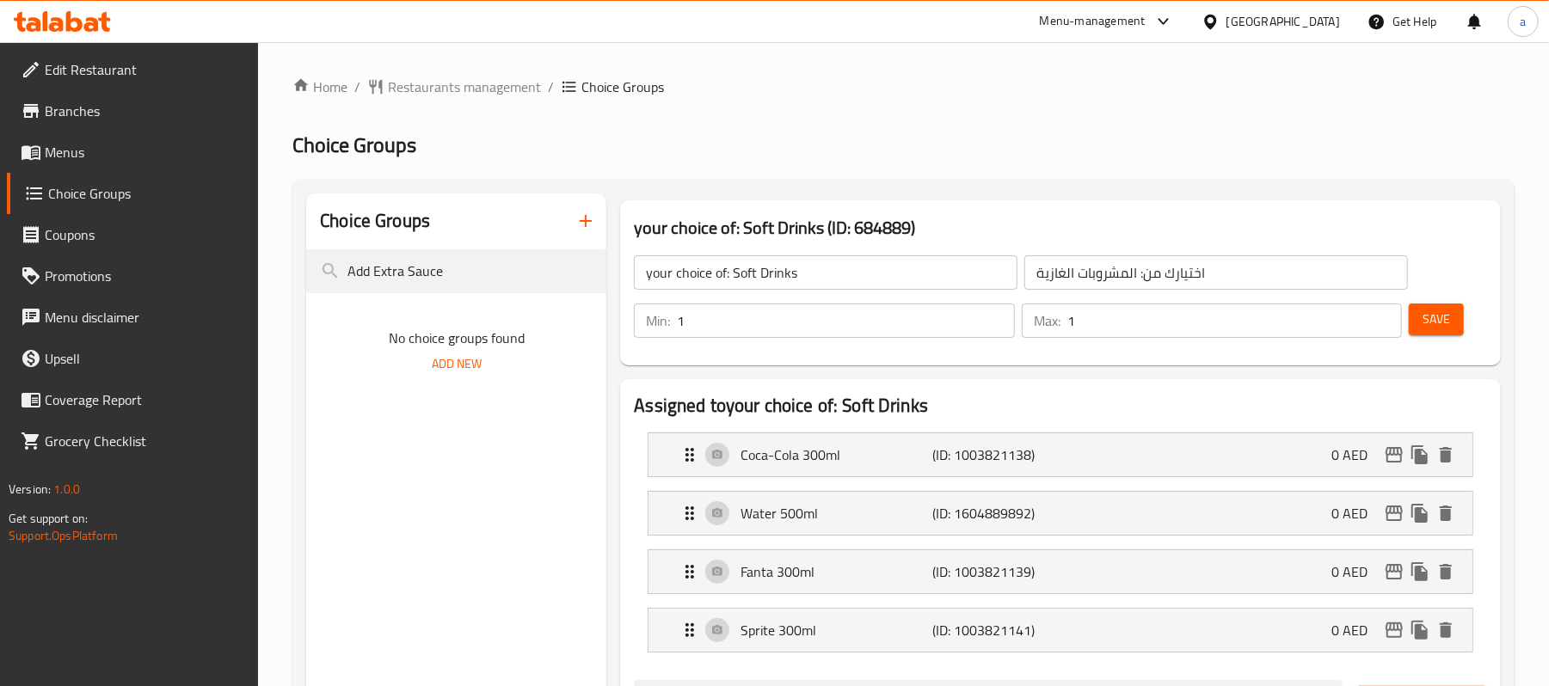
drag, startPoint x: 449, startPoint y: 267, endPoint x: -85, endPoint y: 273, distance: 534.0
click at [0, 273] on html "​ Menu-management [GEOGRAPHIC_DATA] Get Help a Edit Restaurant Branches Menus C…" at bounding box center [774, 343] width 1549 height 686
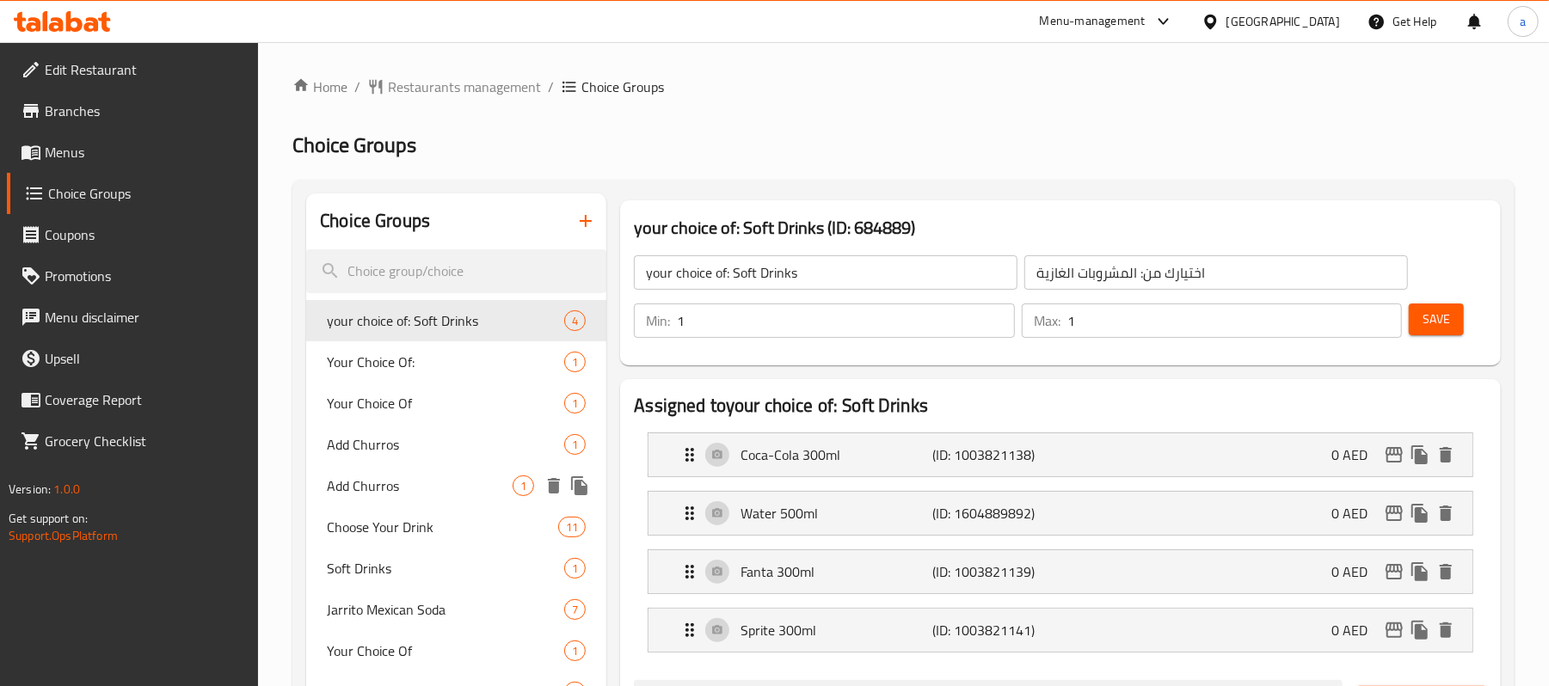
scroll to position [573, 0]
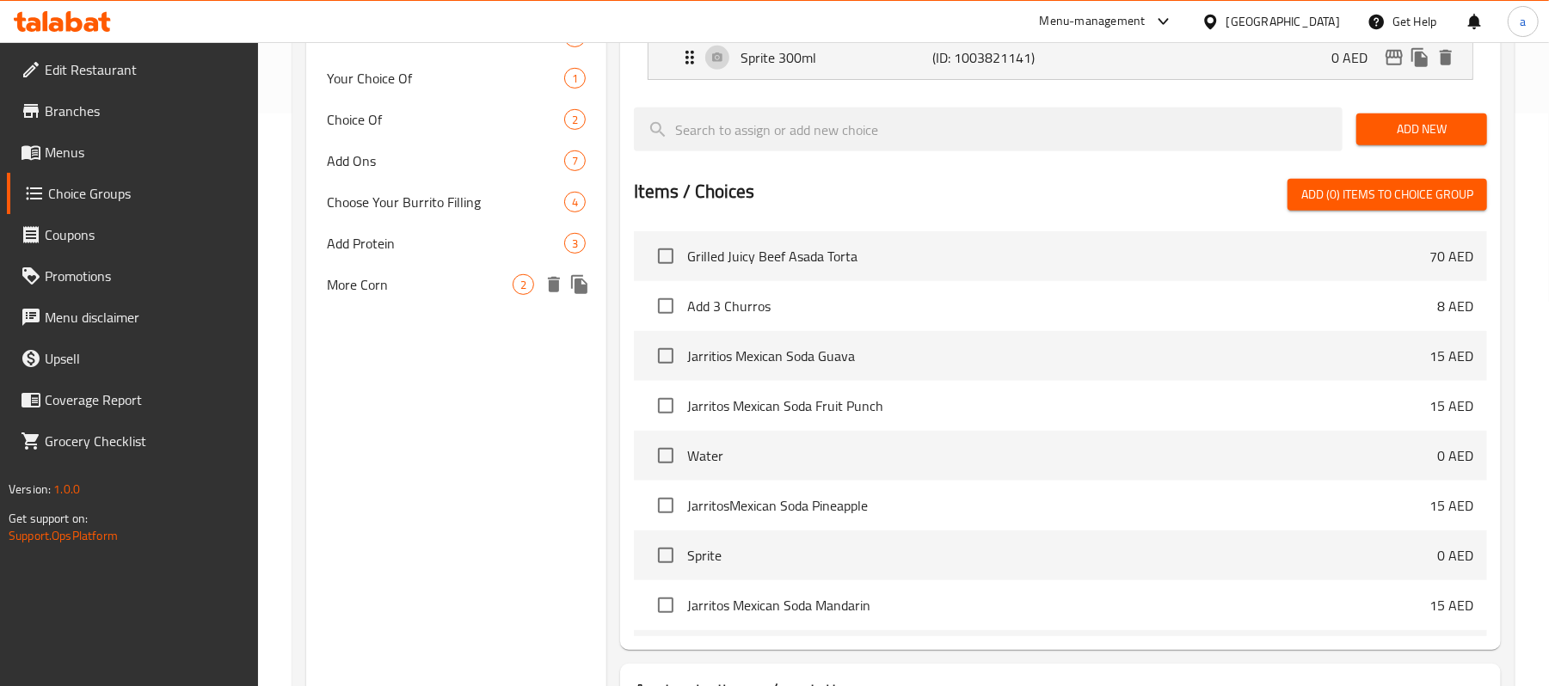
click at [425, 284] on span "More Corn" at bounding box center [420, 284] width 186 height 21
type input "More Corn"
type input "ذرة اكثر"
type input "0"
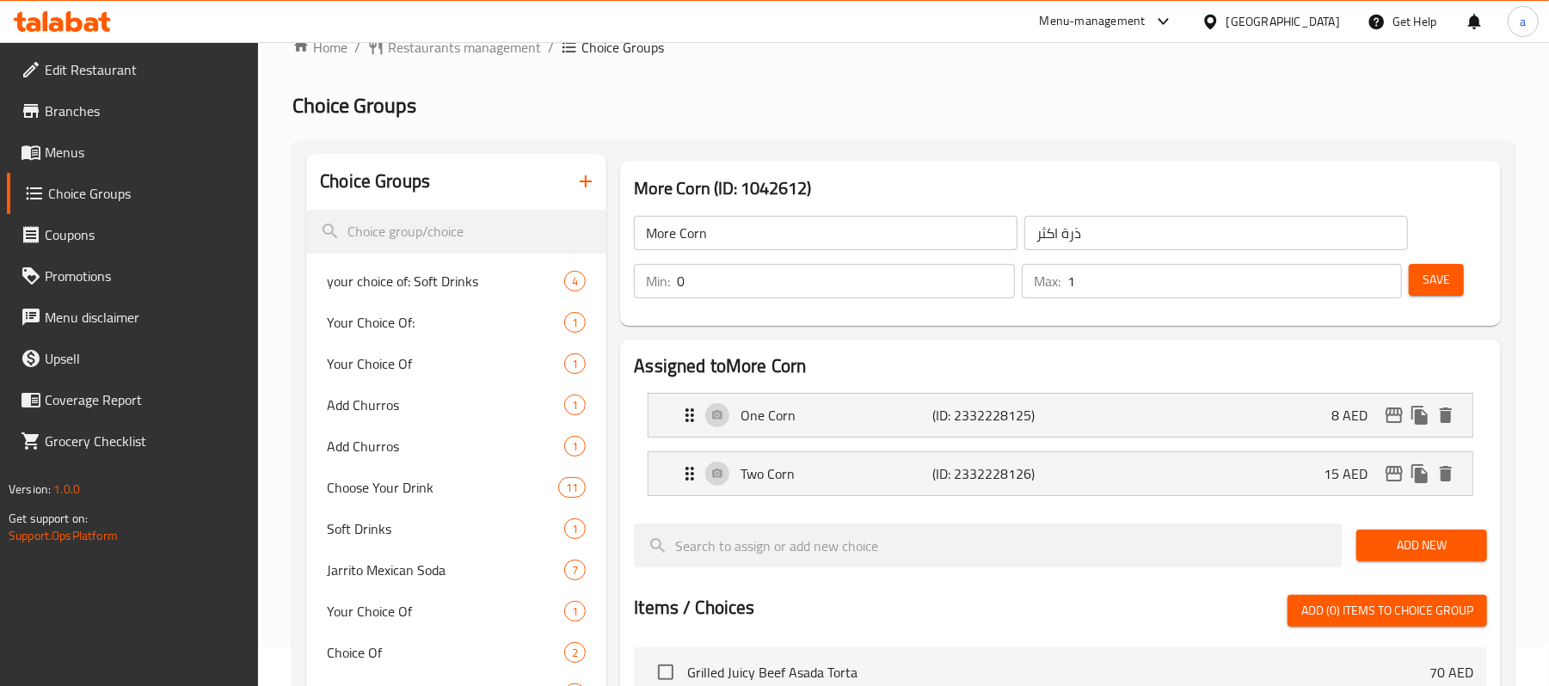
scroll to position [0, 0]
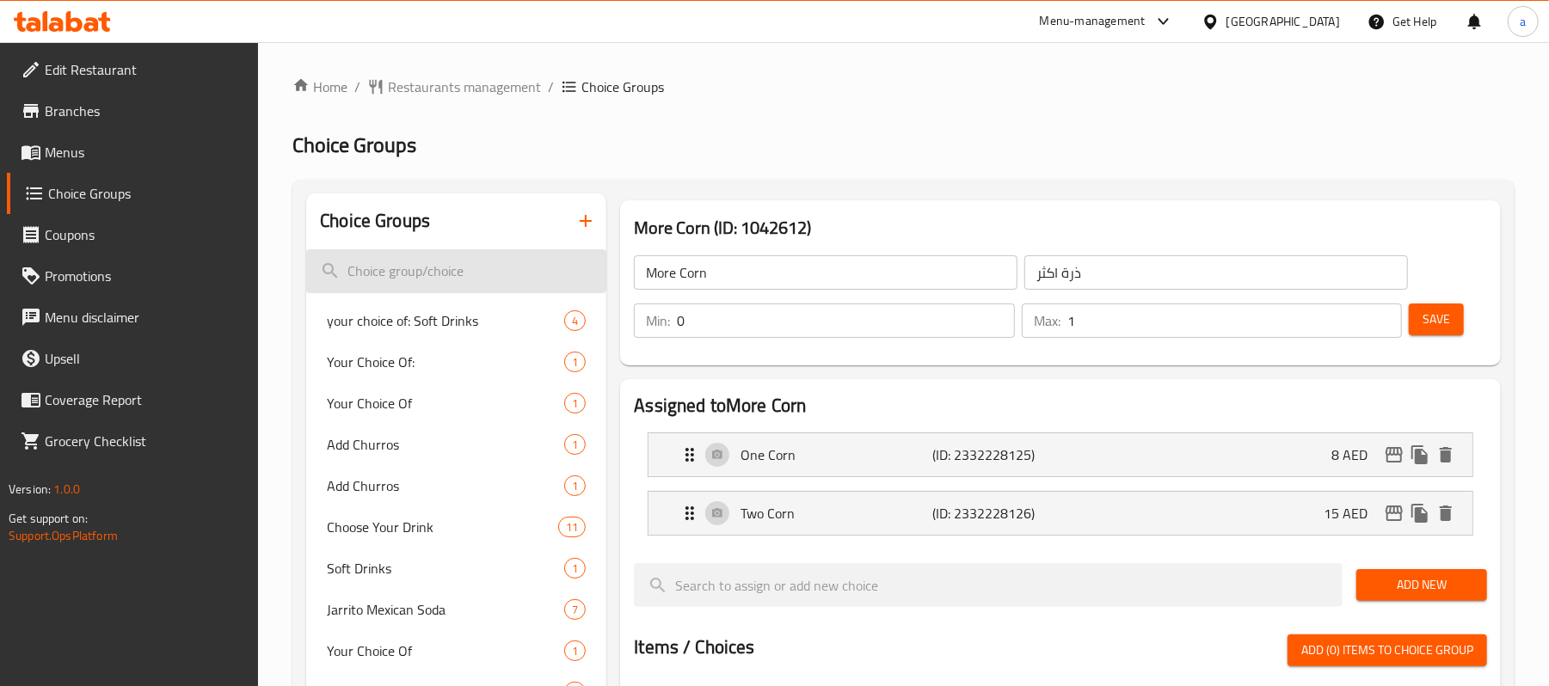
click at [378, 284] on input "search" at bounding box center [456, 271] width 300 height 44
paste input "Add Extra Sauce"
type input "Add Extra Sauce"
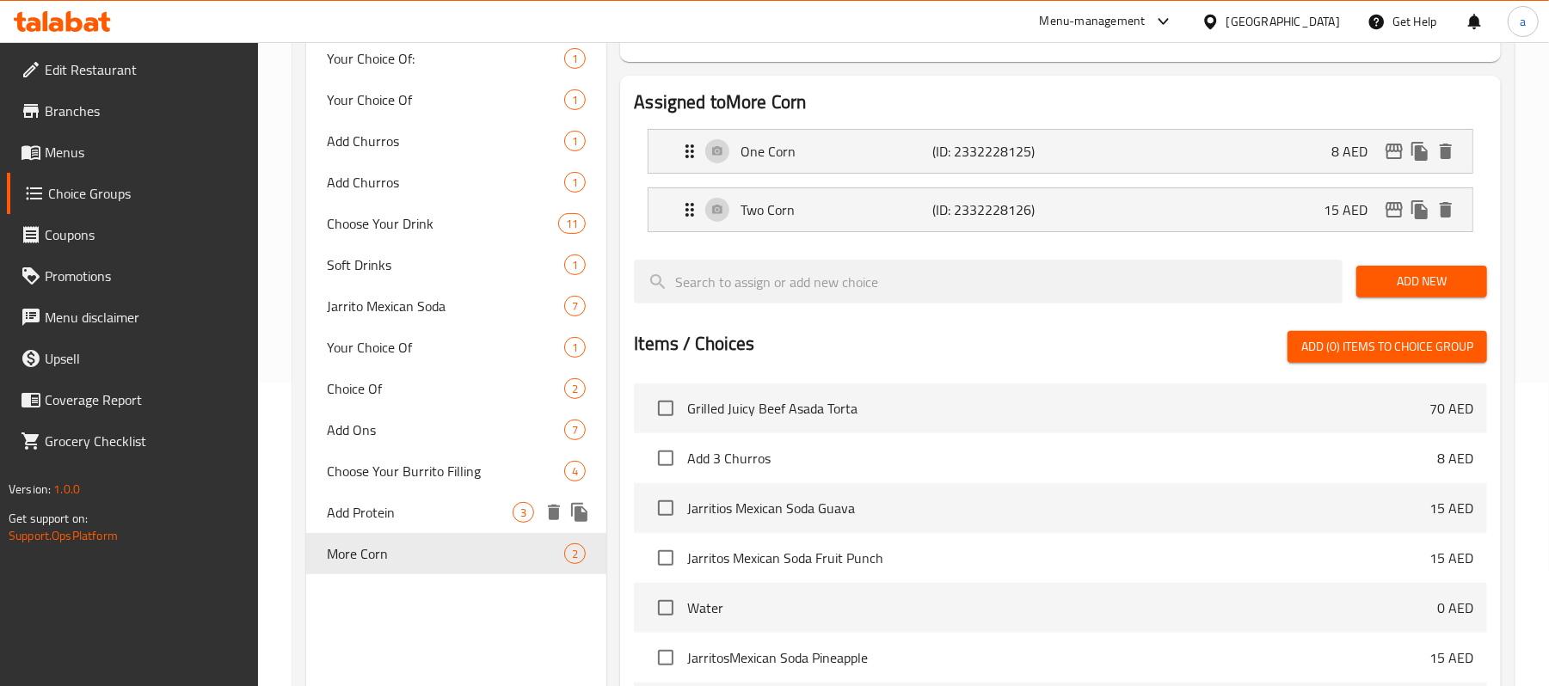
scroll to position [344, 0]
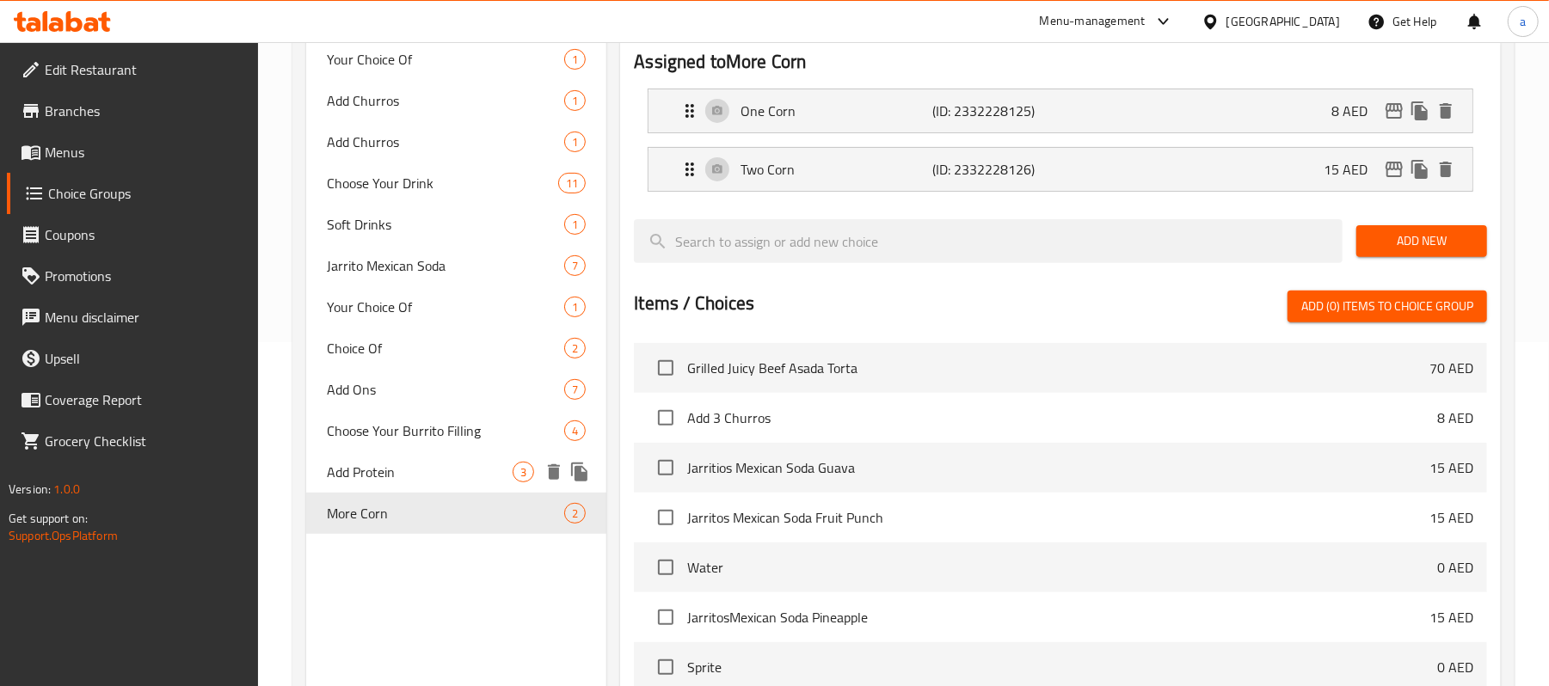
click at [400, 476] on span "Add Protein" at bounding box center [420, 472] width 186 height 21
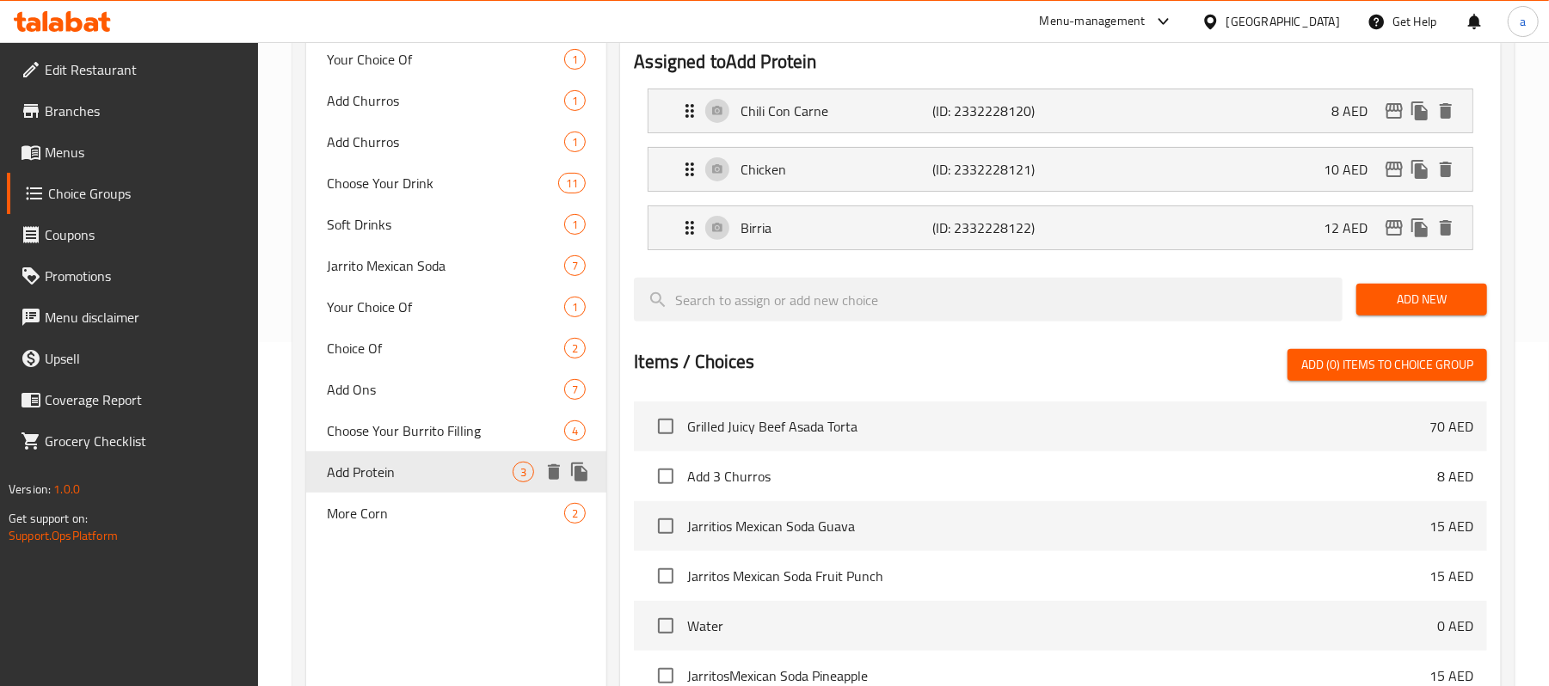
type input "Add Protein"
type input "أضف بروتين"
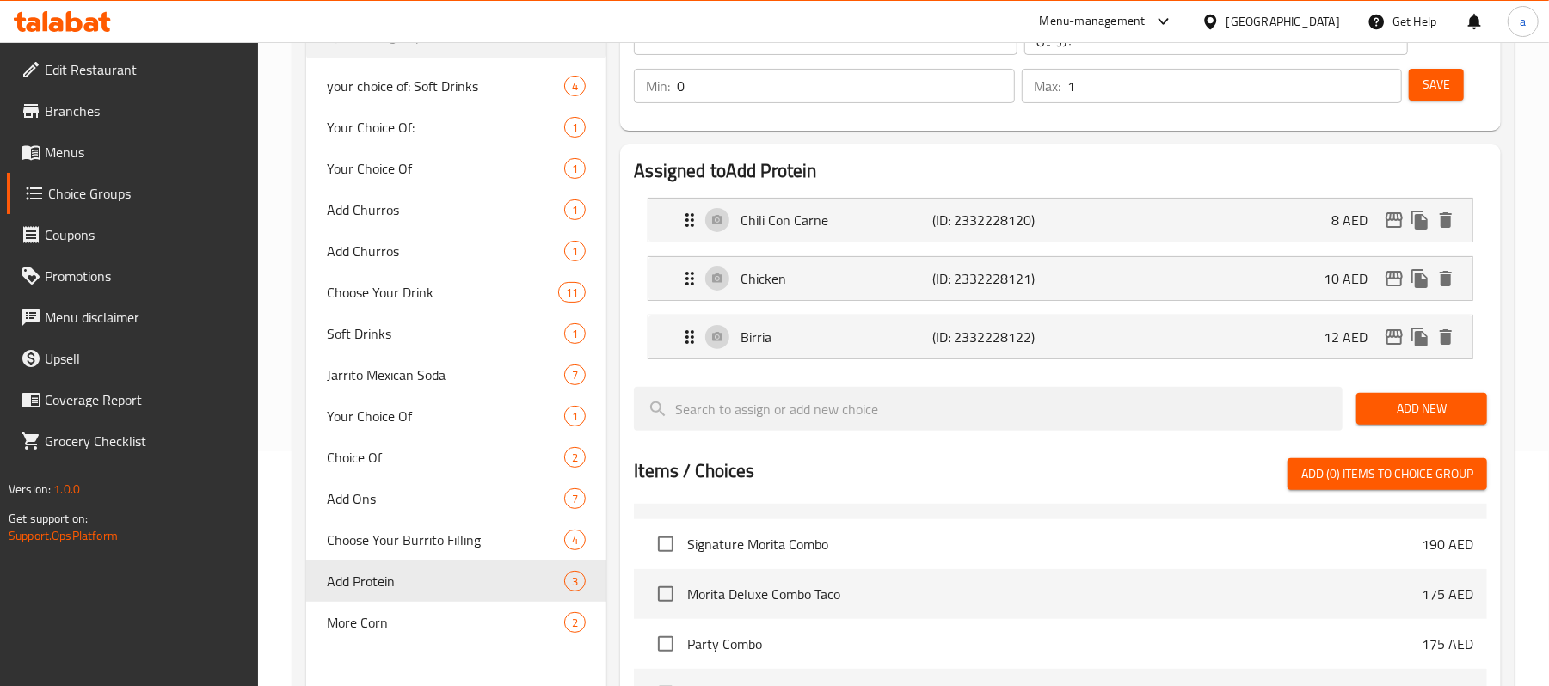
scroll to position [196, 0]
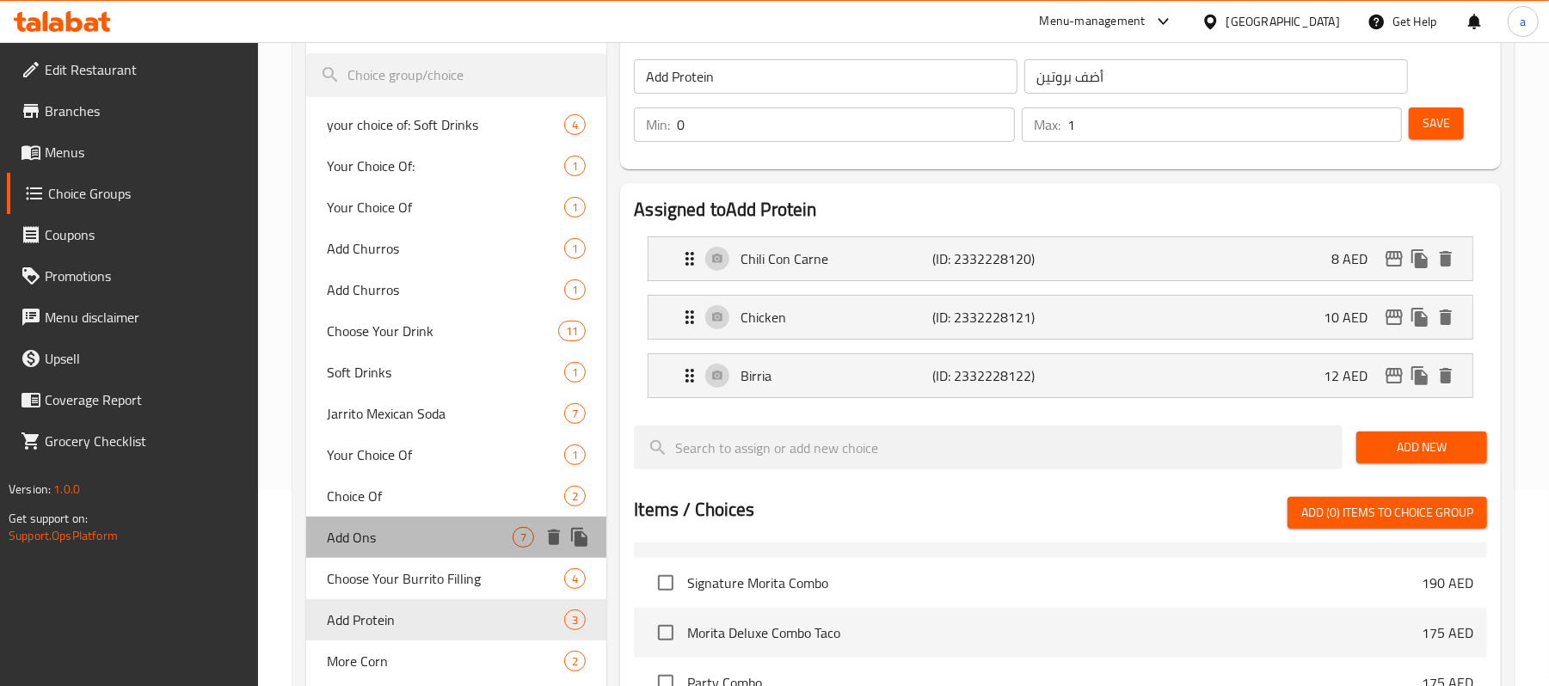
click at [445, 533] on span "Add Ons" at bounding box center [420, 537] width 186 height 21
type input "Add Ons"
type input "إضافات"
type input "7"
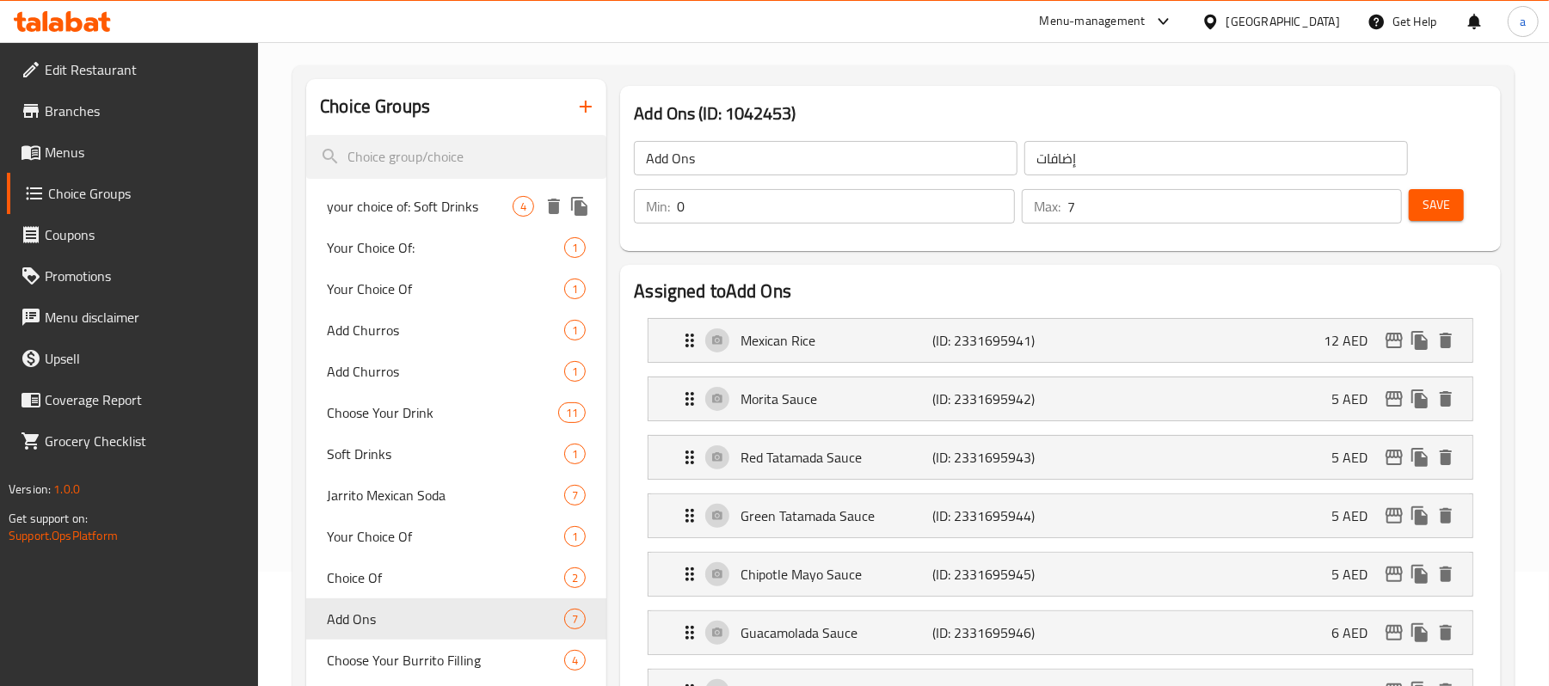
scroll to position [0, 0]
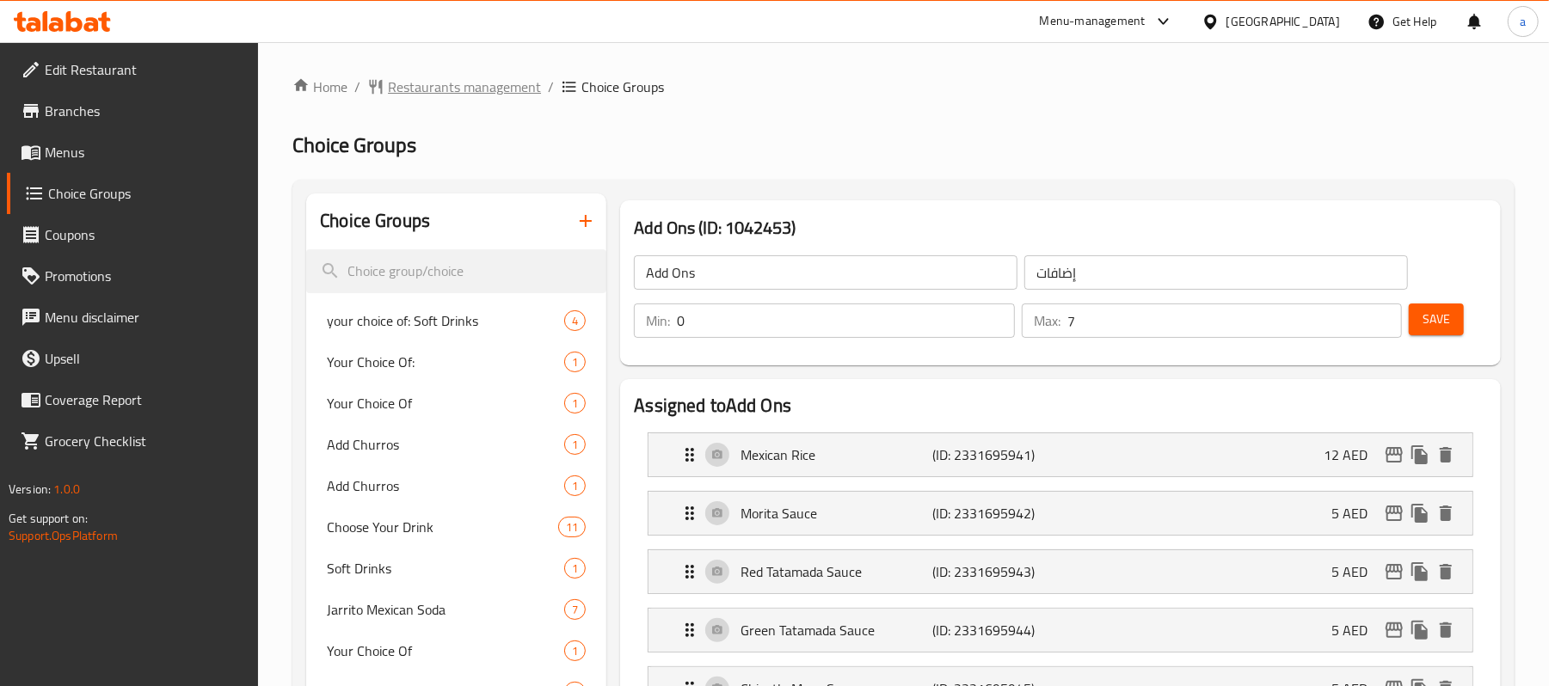
click at [441, 83] on span "Restaurants management" at bounding box center [464, 87] width 153 height 21
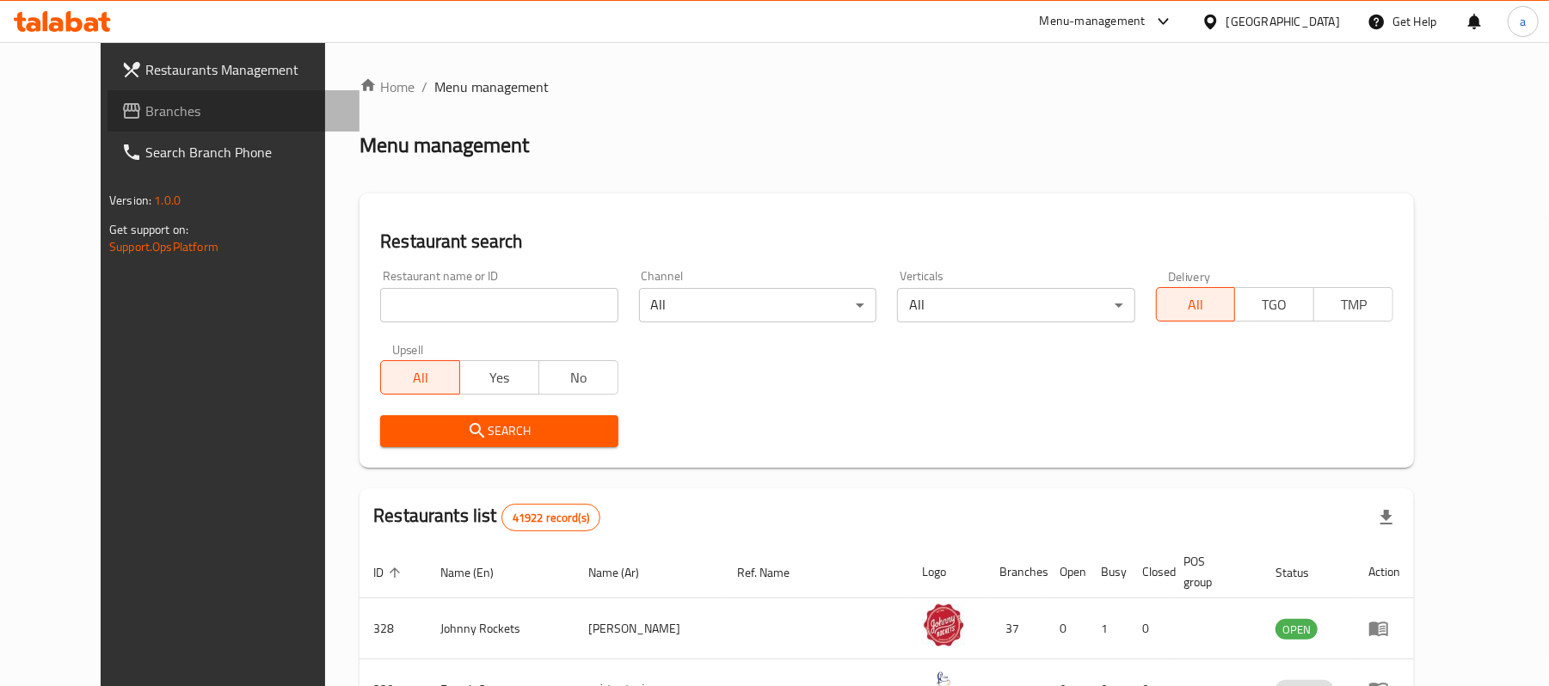
click at [145, 117] on span "Branches" at bounding box center [245, 111] width 200 height 21
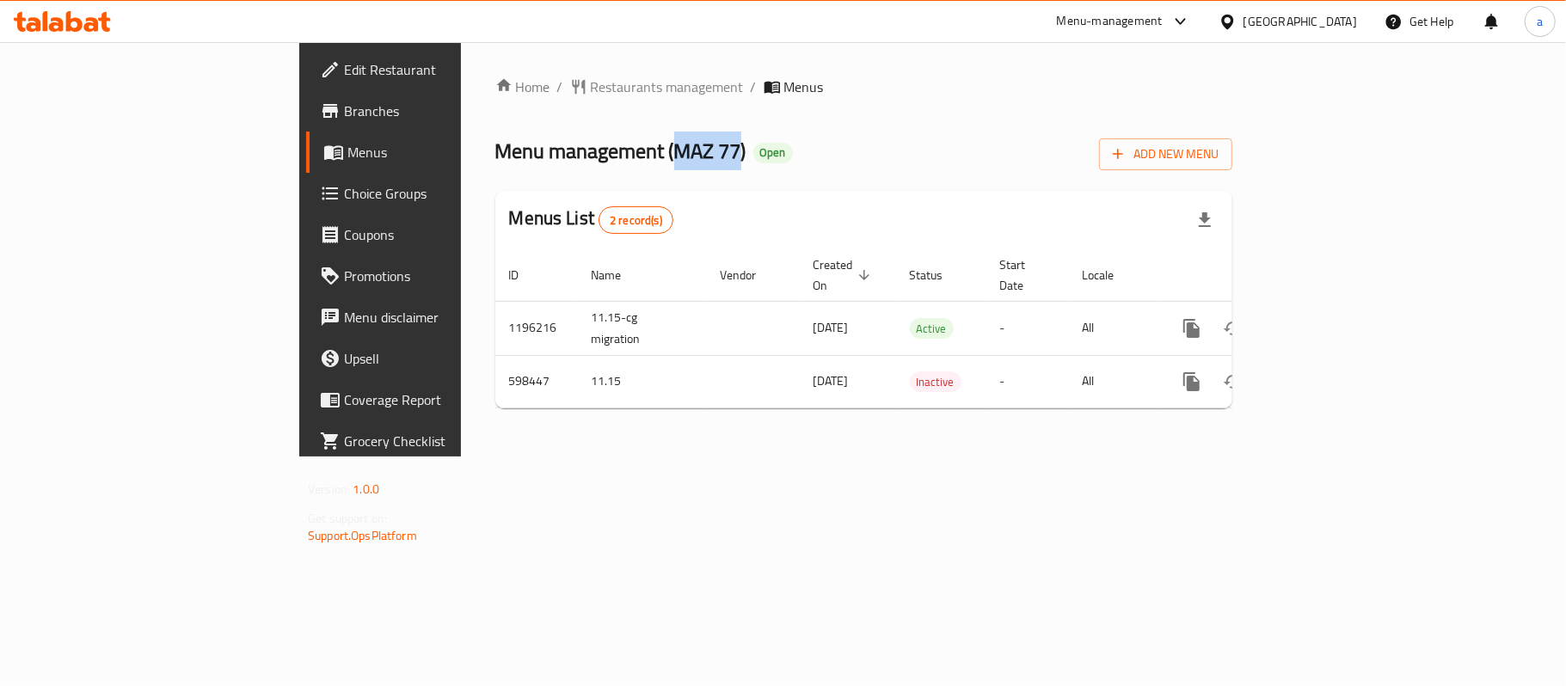
drag, startPoint x: 478, startPoint y: 148, endPoint x: 538, endPoint y: 158, distance: 61.1
click at [538, 158] on span "Menu management ( MAZ 77 )" at bounding box center [620, 151] width 251 height 39
copy span "MAZ 77"
click at [591, 88] on span "Restaurants management" at bounding box center [667, 87] width 153 height 21
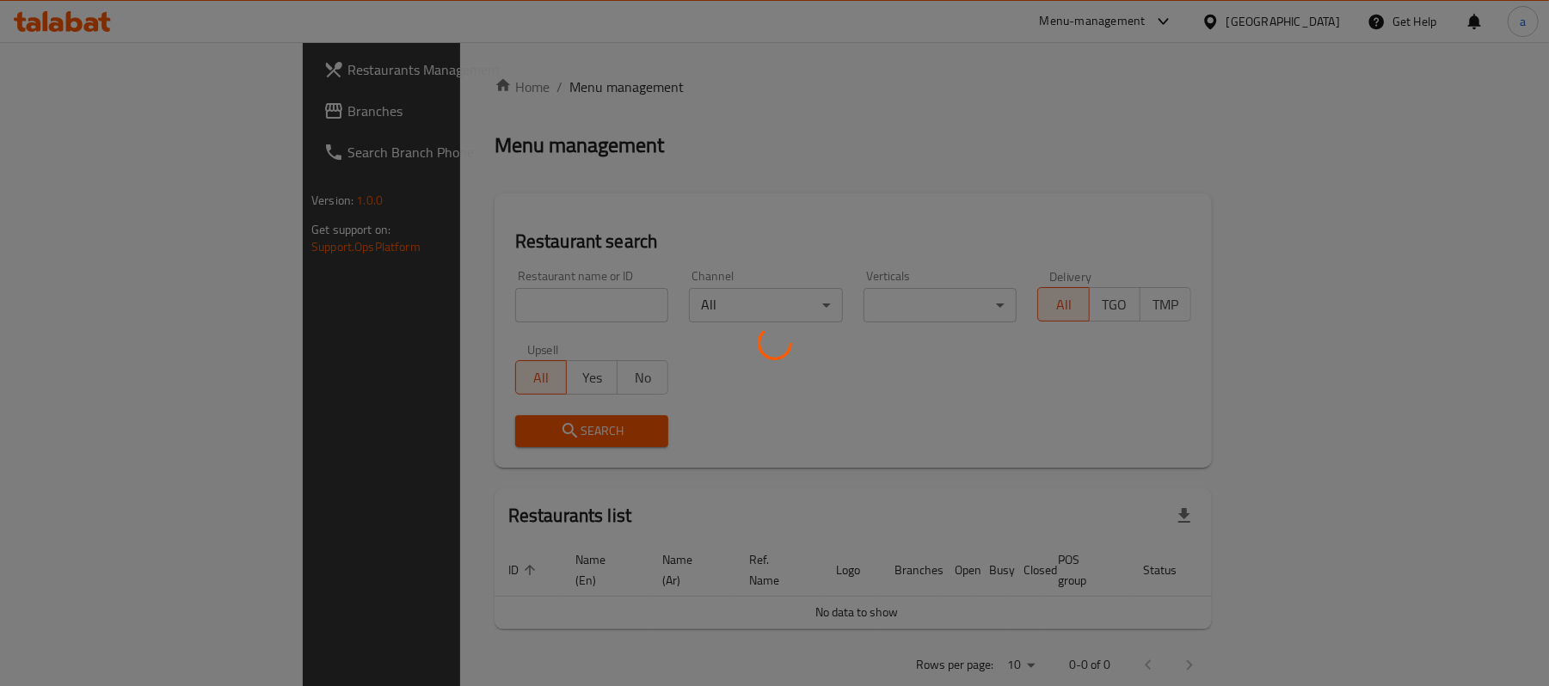
click at [143, 132] on div at bounding box center [774, 343] width 1549 height 686
click at [138, 120] on div at bounding box center [774, 343] width 1549 height 686
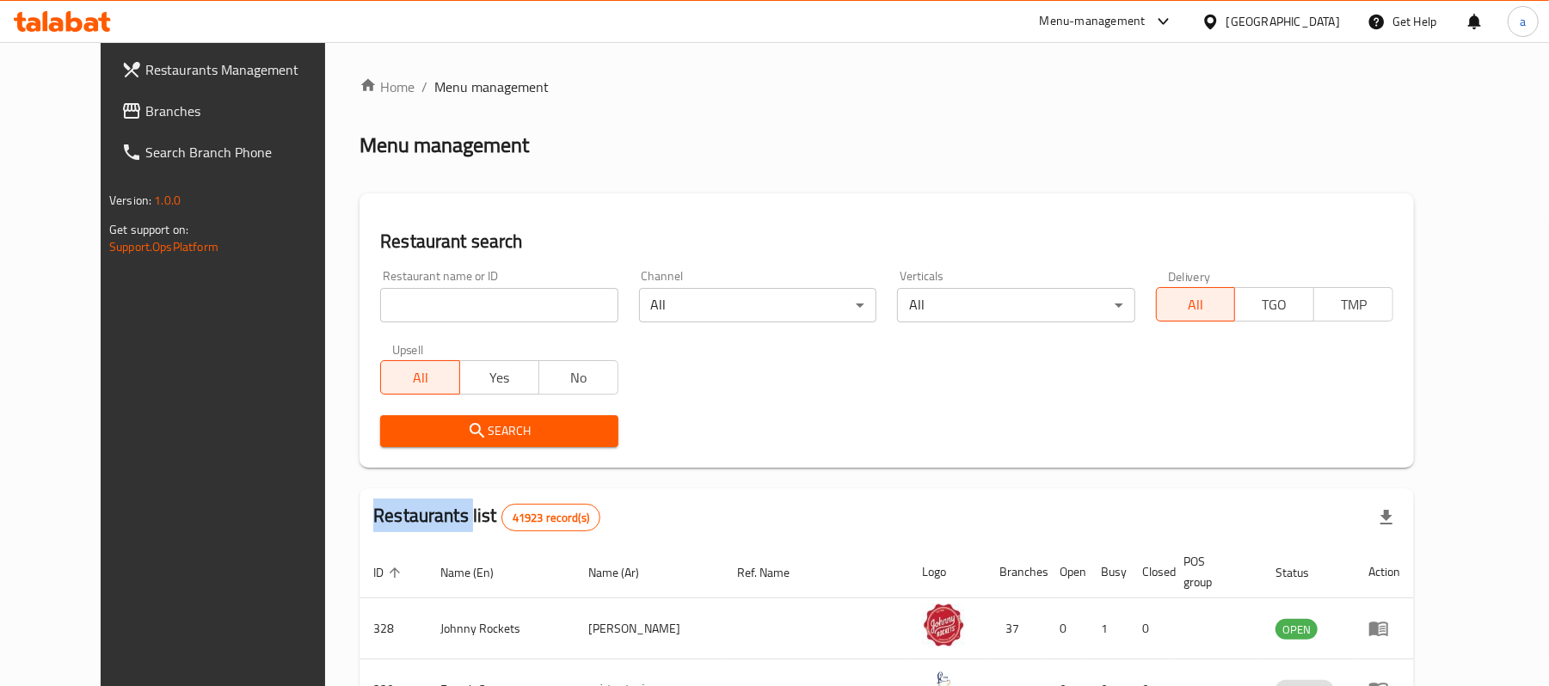
click at [138, 120] on div "Restaurants Management Branches Search Branch Phone Version: 1.0.0 Get support …" at bounding box center [774, 623] width 1347 height 1162
click at [145, 120] on span "Branches" at bounding box center [245, 111] width 200 height 21
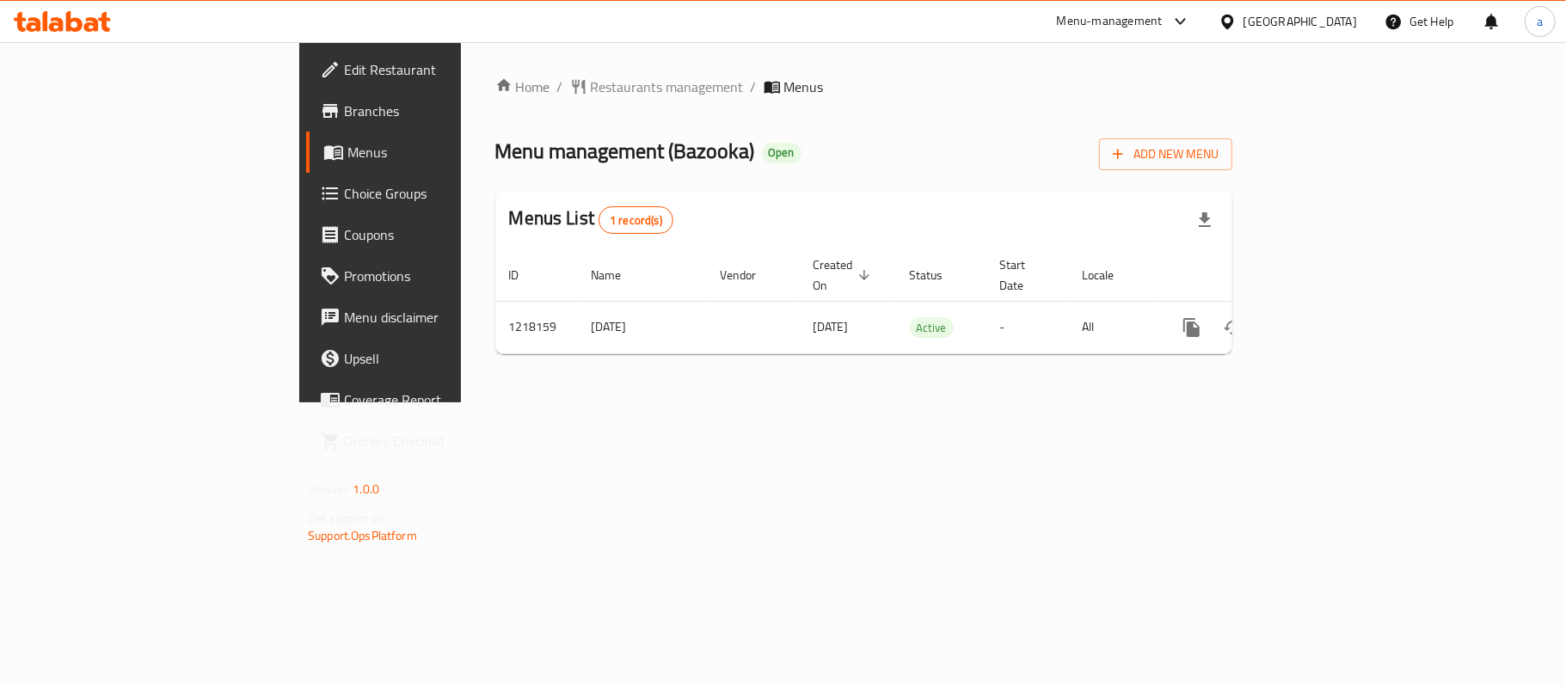
click at [499, 160] on span "Menu management ( Bazooka )" at bounding box center [625, 151] width 260 height 39
copy span "Bazooka"
click at [306, 87] on link "Edit Restaurant" at bounding box center [433, 69] width 255 height 41
drag, startPoint x: 476, startPoint y: 150, endPoint x: 581, endPoint y: 153, distance: 105.0
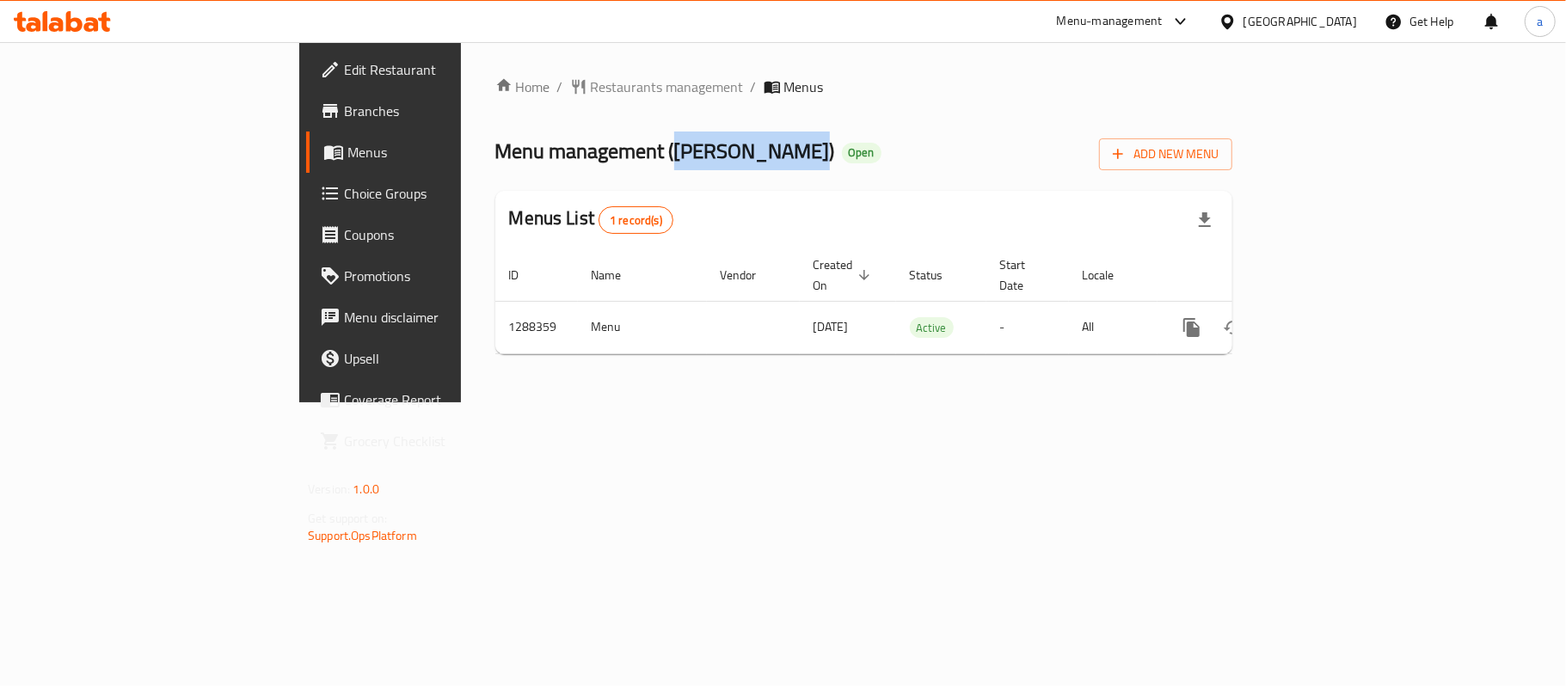
click at [581, 153] on span "Menu management ( Yalla Biryani )" at bounding box center [665, 151] width 340 height 39
copy span "Yalla Biryani"
click at [591, 91] on span "Restaurants management" at bounding box center [667, 87] width 153 height 21
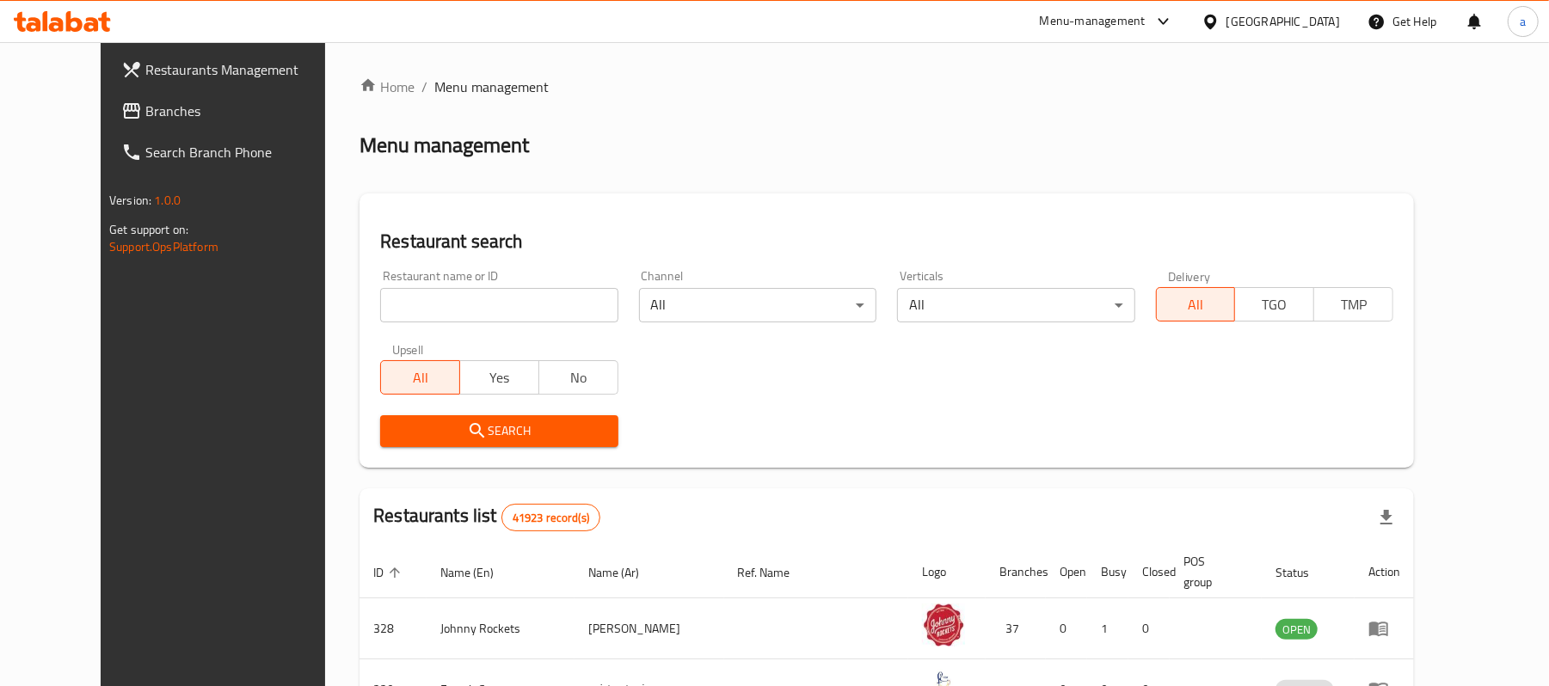
click at [145, 105] on span "Branches" at bounding box center [245, 111] width 200 height 21
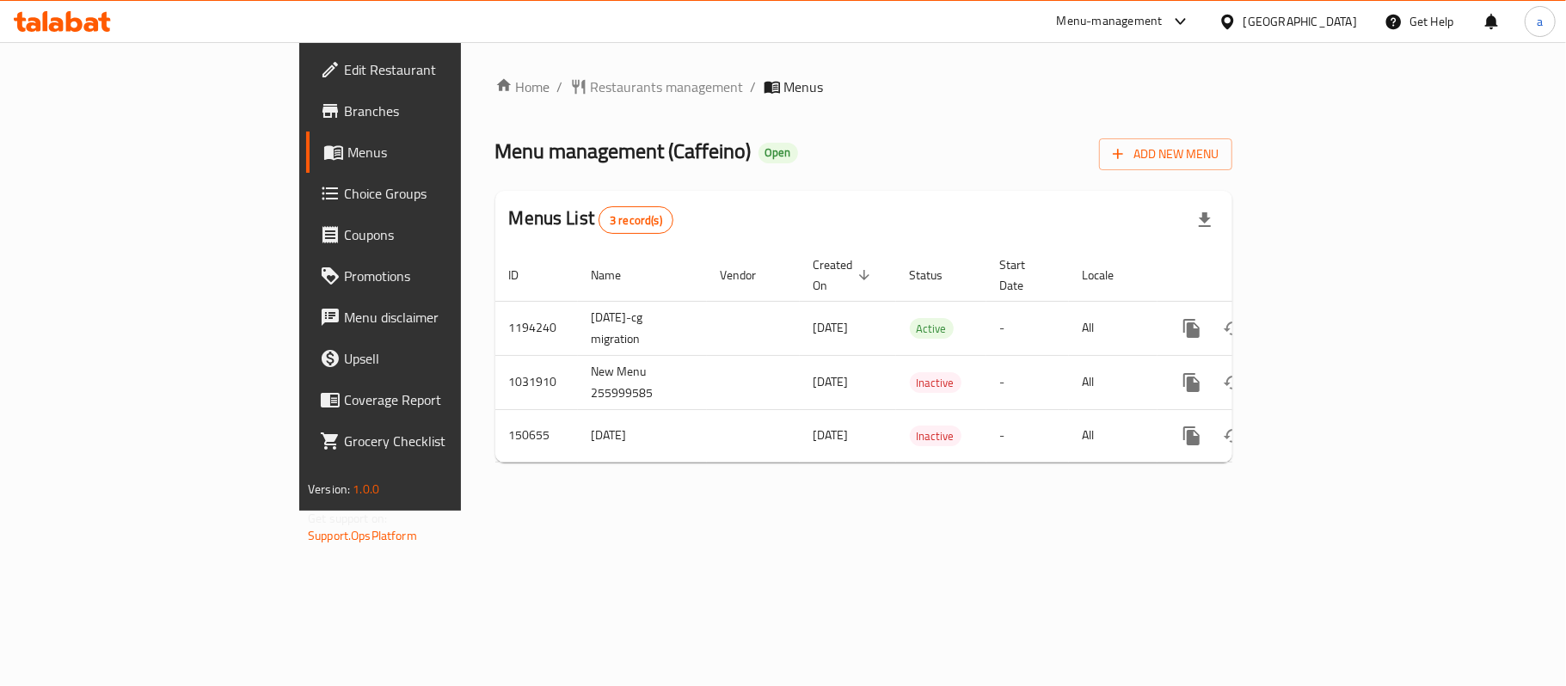
click at [495, 148] on span "Menu management ( Caffeino )" at bounding box center [623, 151] width 256 height 39
copy span "Caffeino"
click at [495, 100] on div "Home / Restaurants management / Menus Menu management ( Caffeino ) Open Add New…" at bounding box center [863, 277] width 737 height 400
click at [591, 83] on span "Restaurants management" at bounding box center [667, 87] width 153 height 21
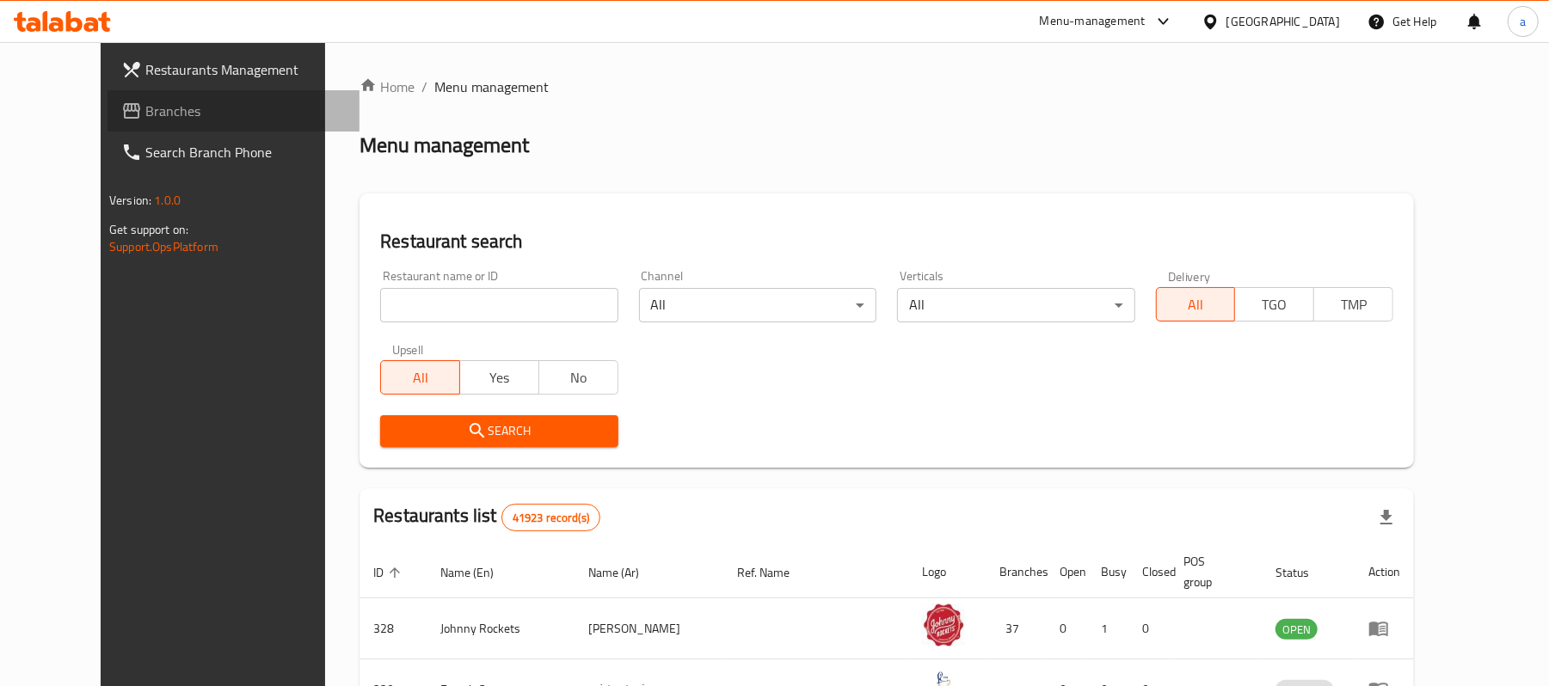
click at [152, 121] on link "Branches" at bounding box center [233, 110] width 252 height 41
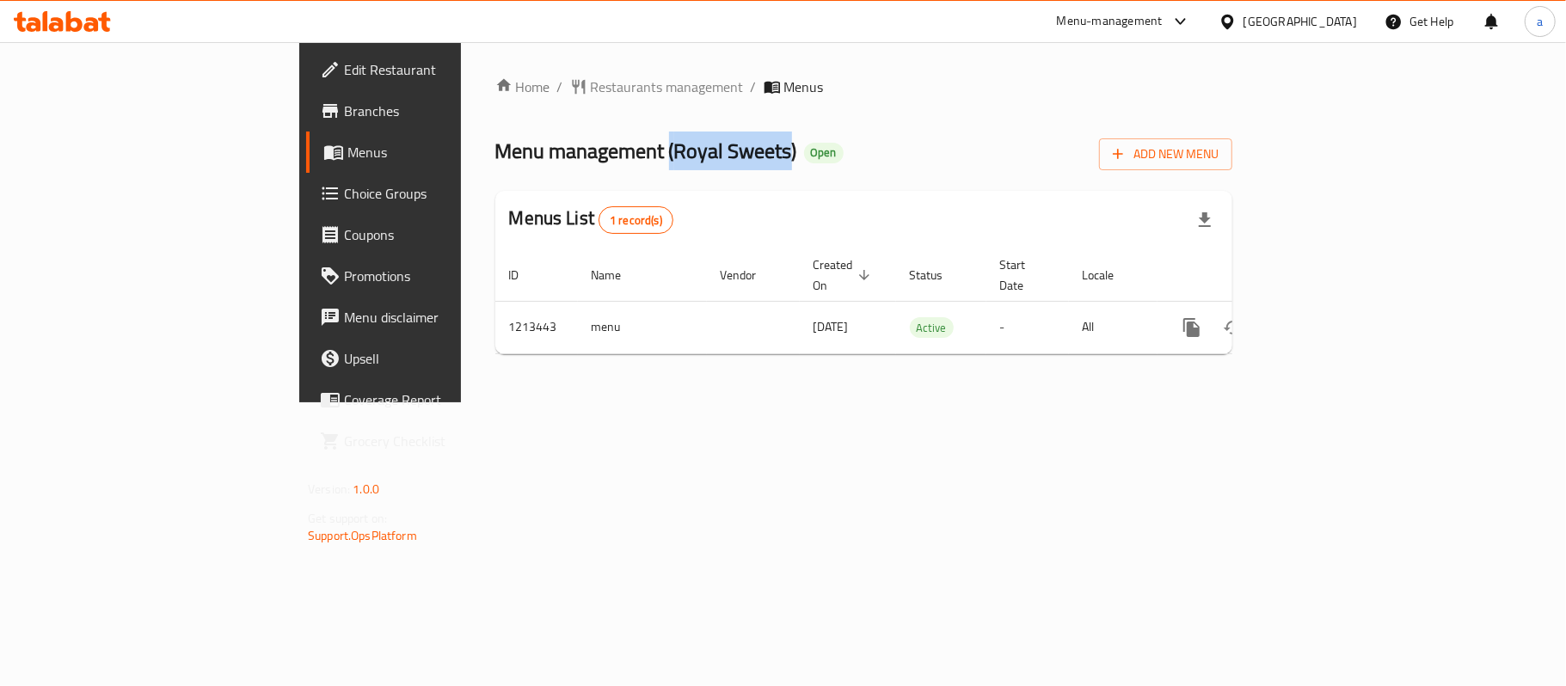
drag, startPoint x: 471, startPoint y: 155, endPoint x: 592, endPoint y: 163, distance: 121.5
click at [592, 163] on span "Menu management ( Royal Sweets )" at bounding box center [646, 151] width 302 height 39
click at [538, 143] on span "Menu management ( Royal Sweets )" at bounding box center [646, 151] width 302 height 39
drag, startPoint x: 473, startPoint y: 148, endPoint x: 593, endPoint y: 159, distance: 120.9
click at [593, 159] on span "Menu management ( Royal Sweets )" at bounding box center [646, 151] width 302 height 39
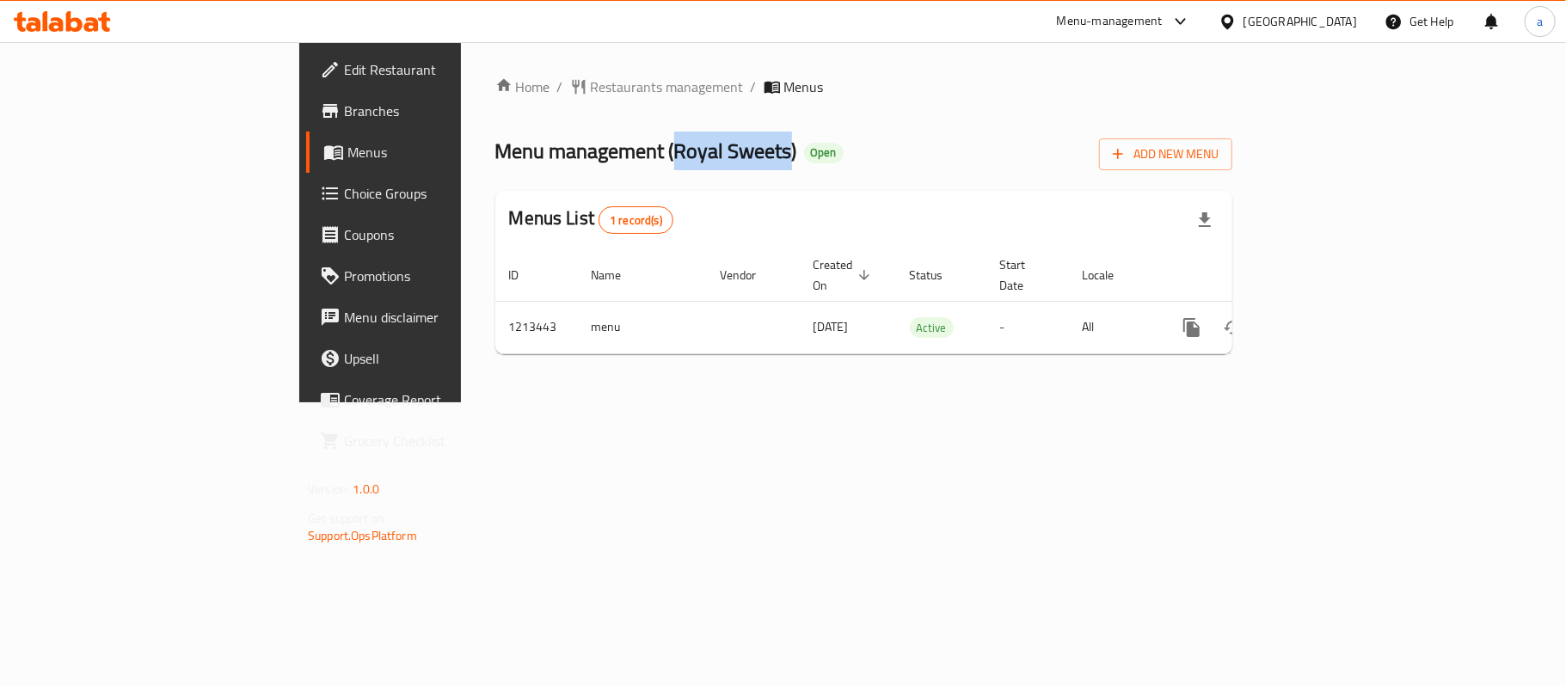
copy span "Royal Sweets"
click at [591, 88] on span "Restaurants management" at bounding box center [667, 87] width 153 height 21
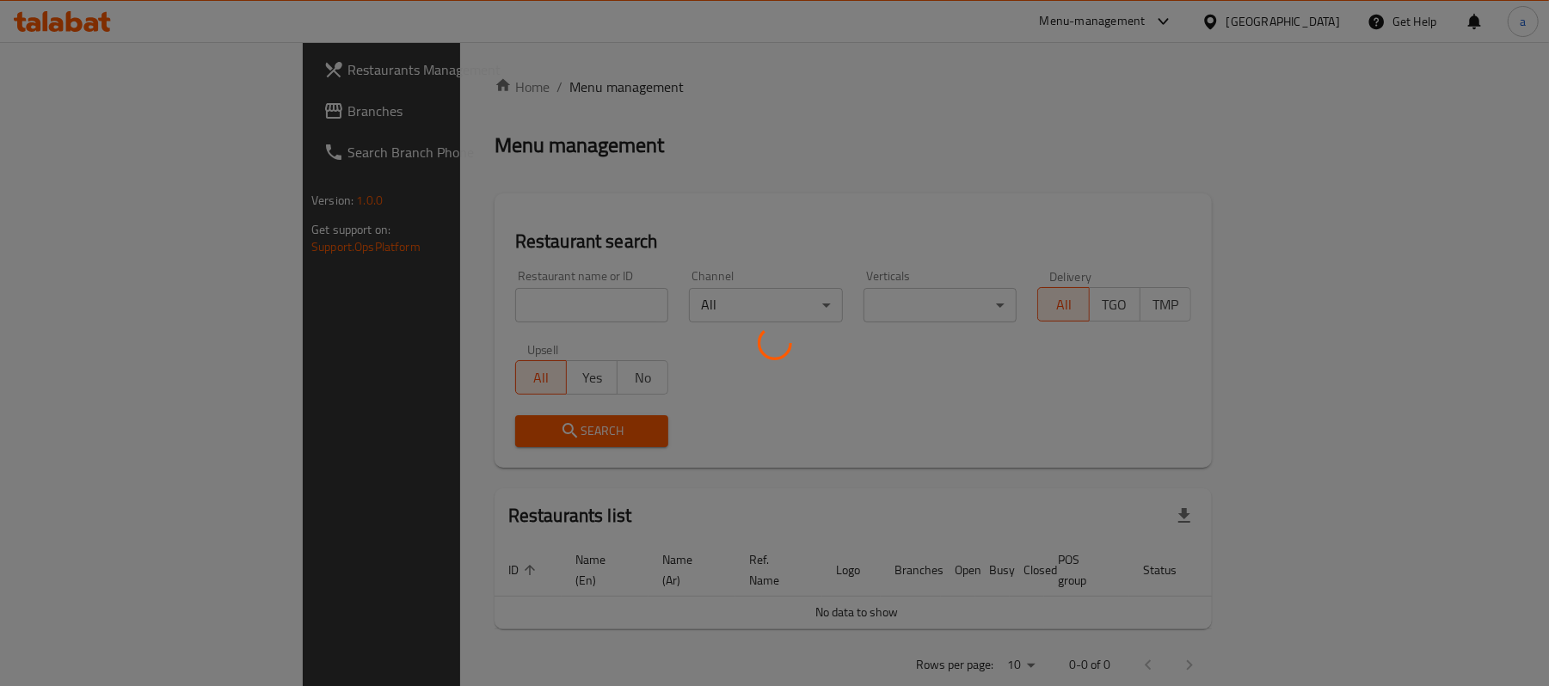
click at [105, 105] on div at bounding box center [774, 343] width 1549 height 686
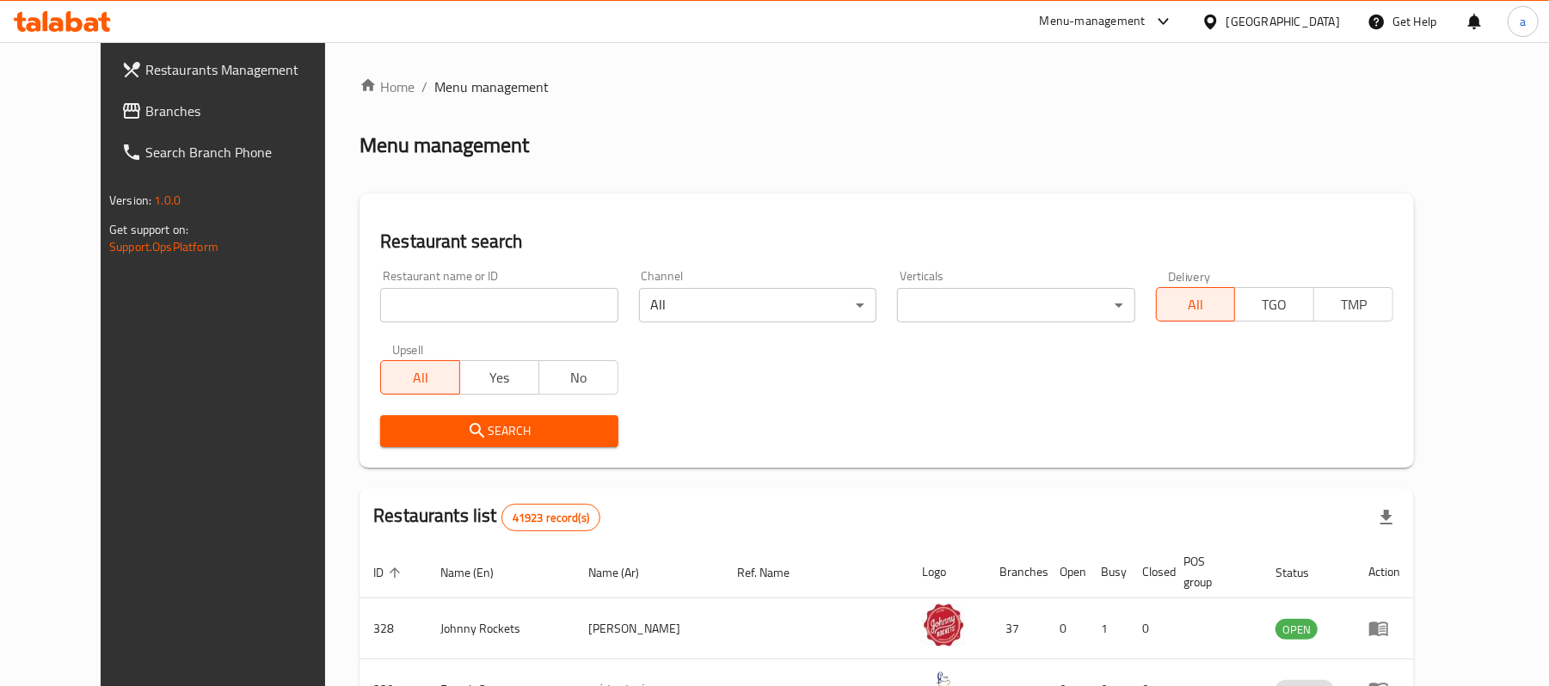
click at [145, 118] on span "Branches" at bounding box center [245, 111] width 200 height 21
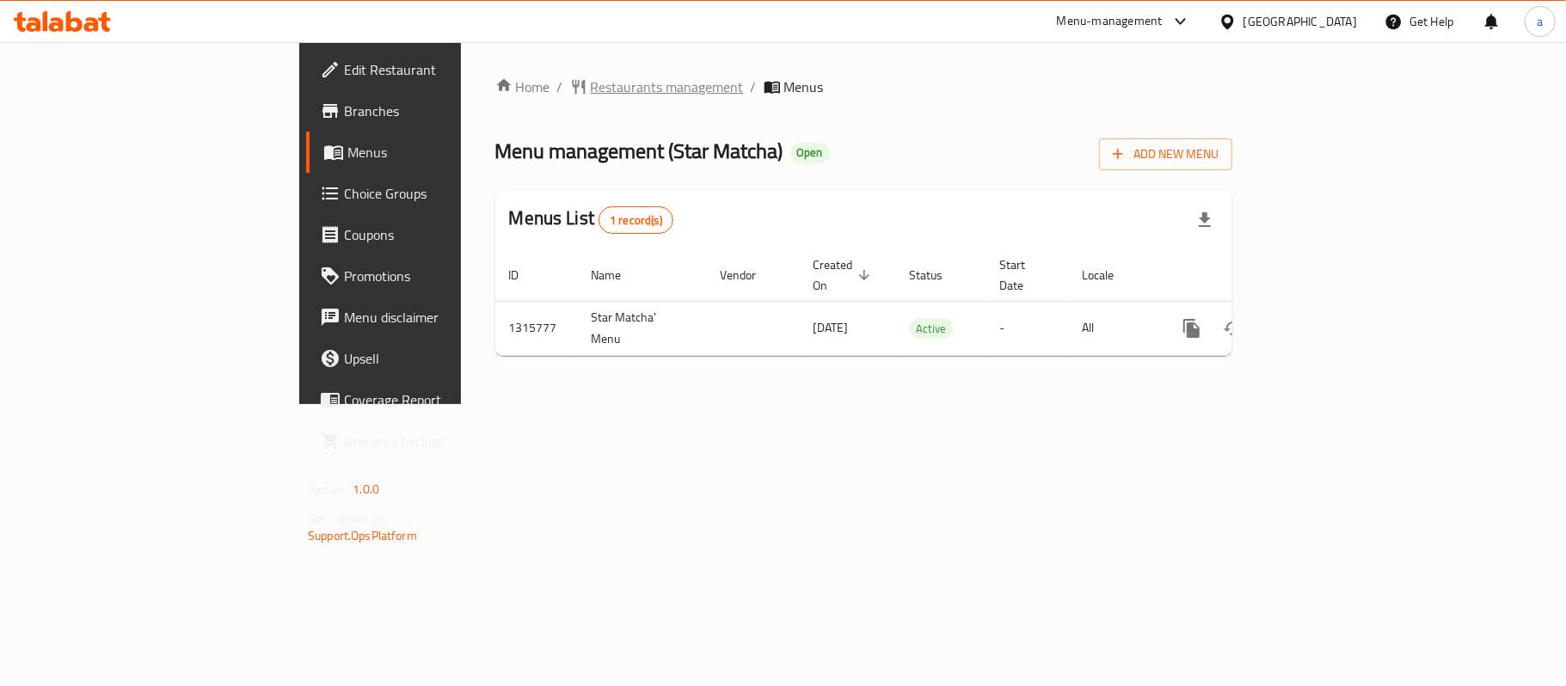
click at [591, 79] on span "Restaurants management" at bounding box center [667, 87] width 153 height 21
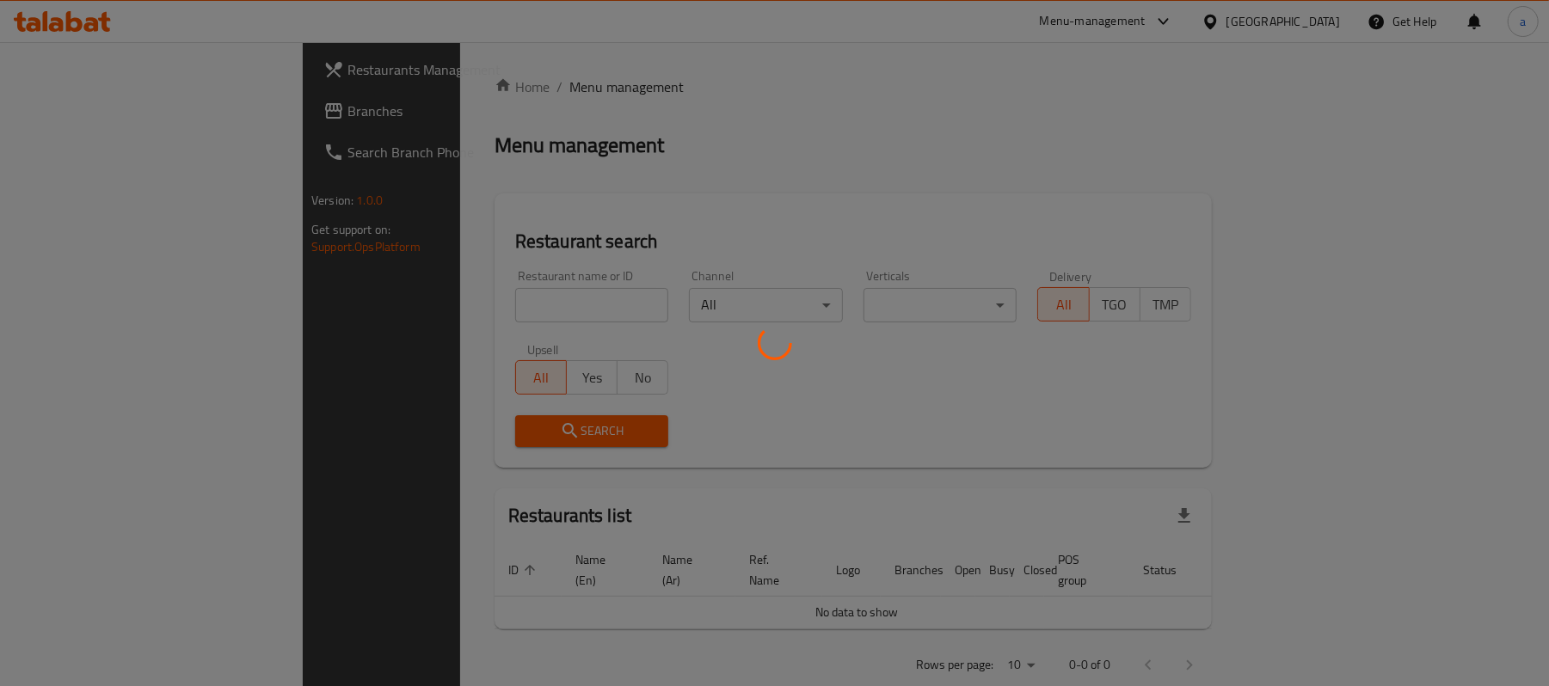
click at [112, 111] on div at bounding box center [774, 343] width 1549 height 686
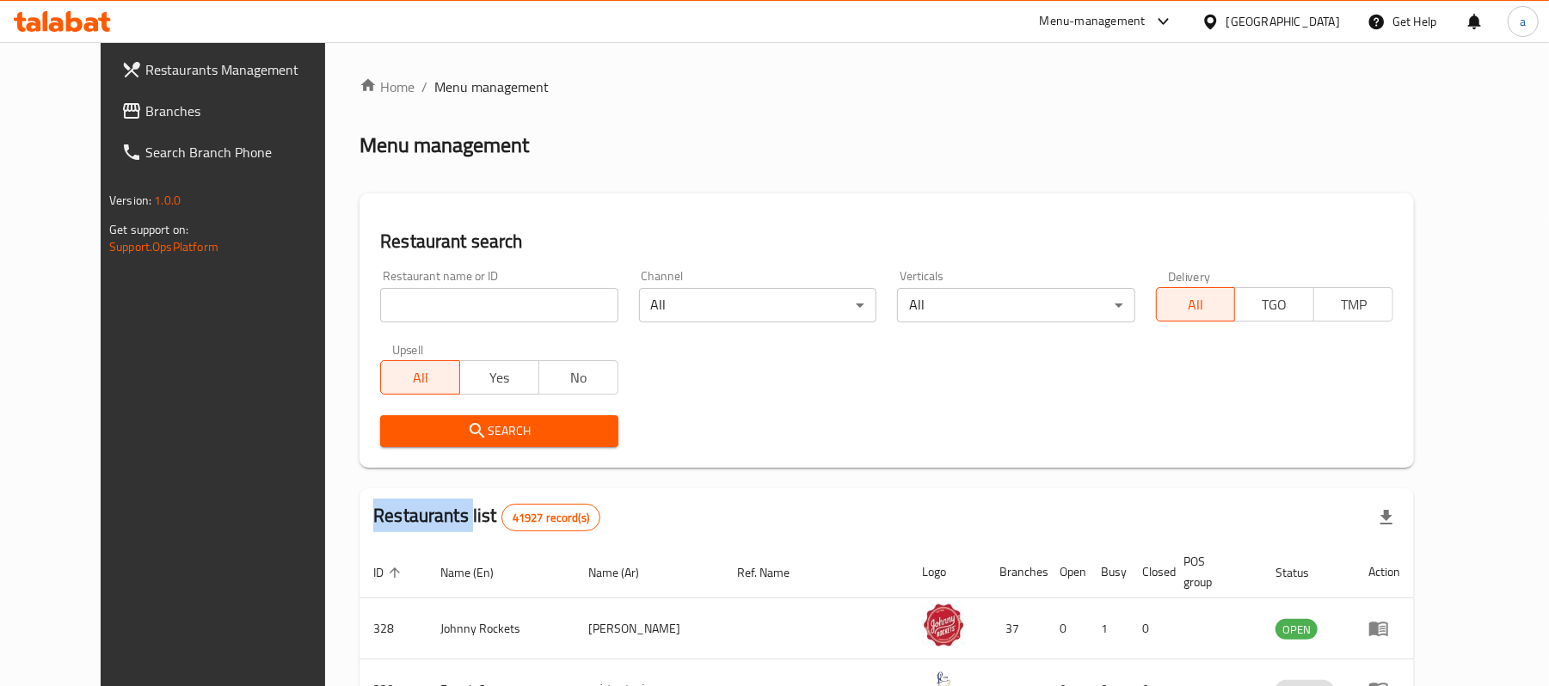
click at [145, 111] on span "Branches" at bounding box center [245, 111] width 200 height 21
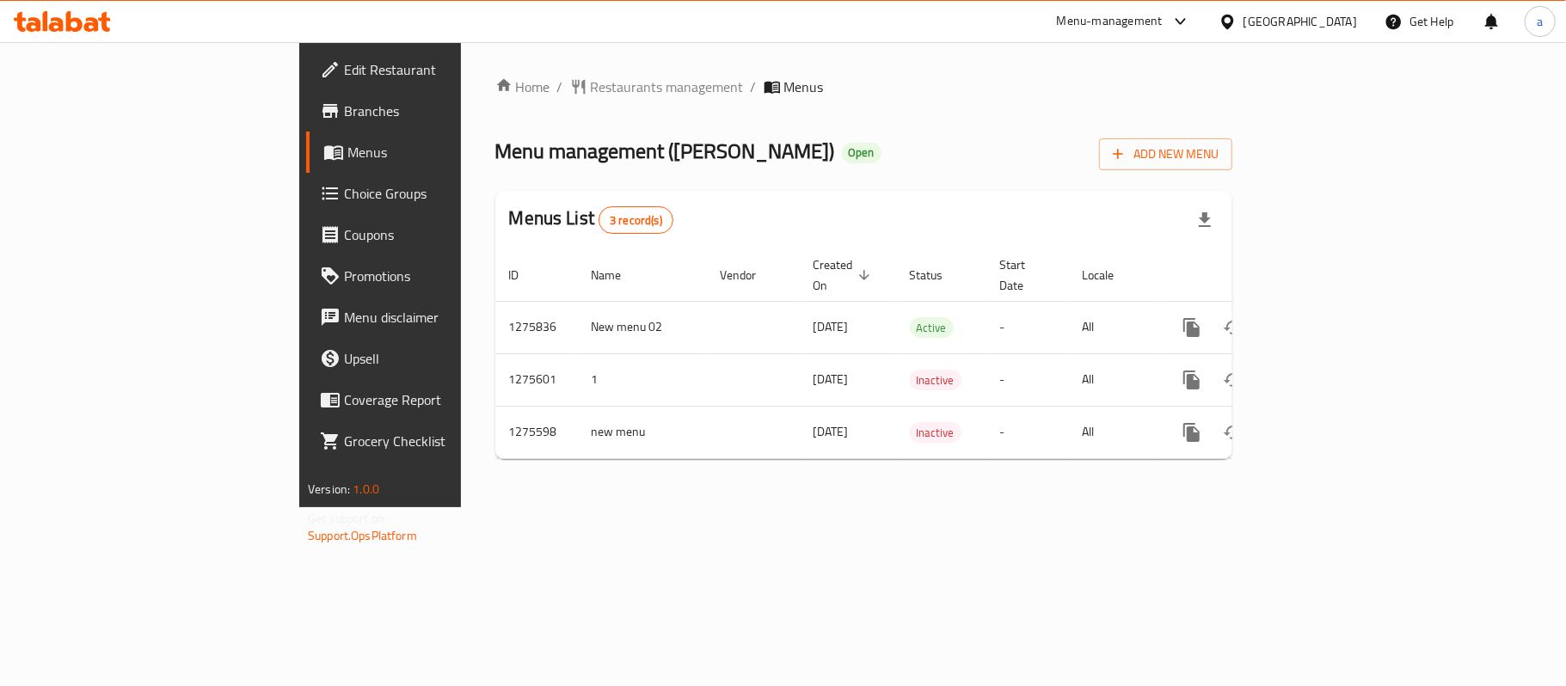
click at [344, 62] on span "Edit Restaurant" at bounding box center [445, 69] width 203 height 21
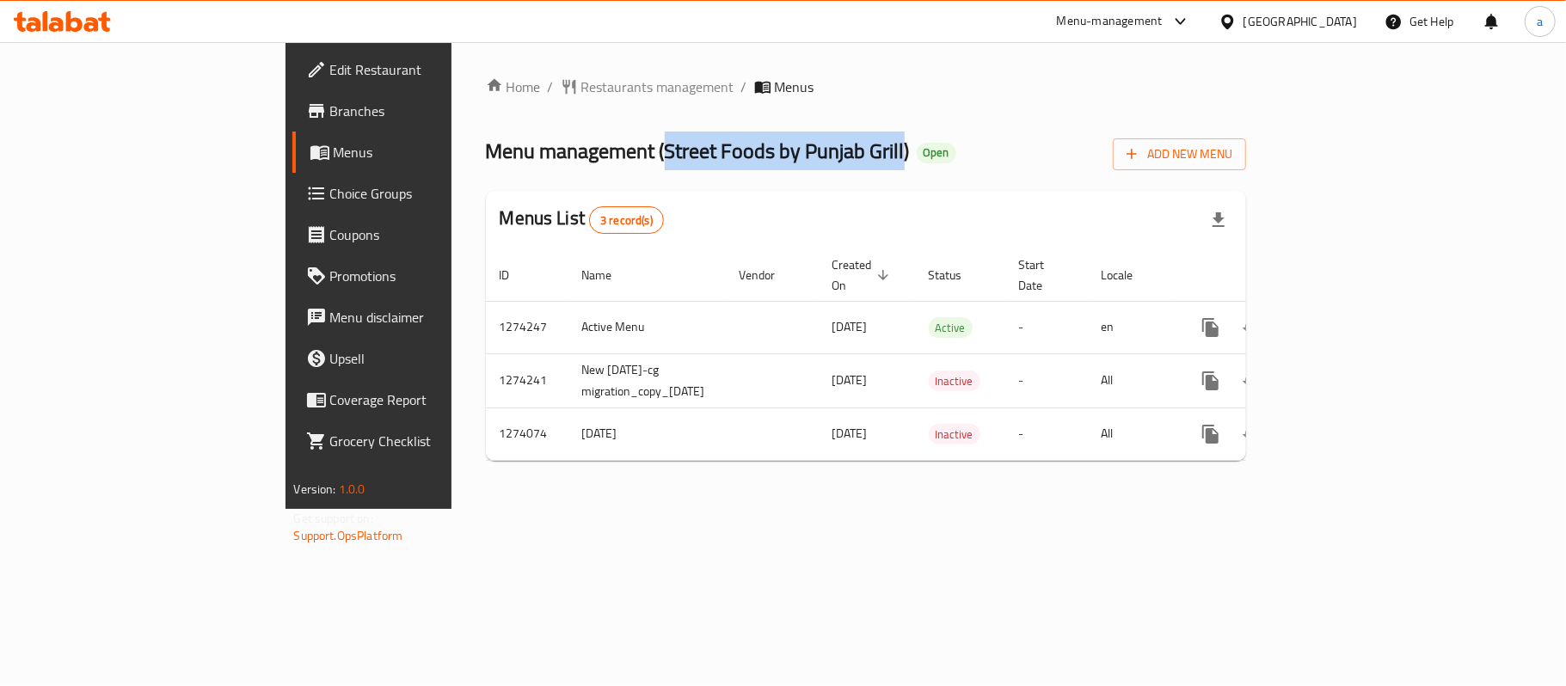
drag, startPoint x: 473, startPoint y: 153, endPoint x: 715, endPoint y: 152, distance: 242.5
click at [715, 152] on span "Menu management ( Street Foods by Punjab Grill )" at bounding box center [698, 151] width 424 height 39
copy span "Street Foods by Punjab Grill"
click at [581, 77] on span "Restaurants management" at bounding box center [657, 87] width 153 height 21
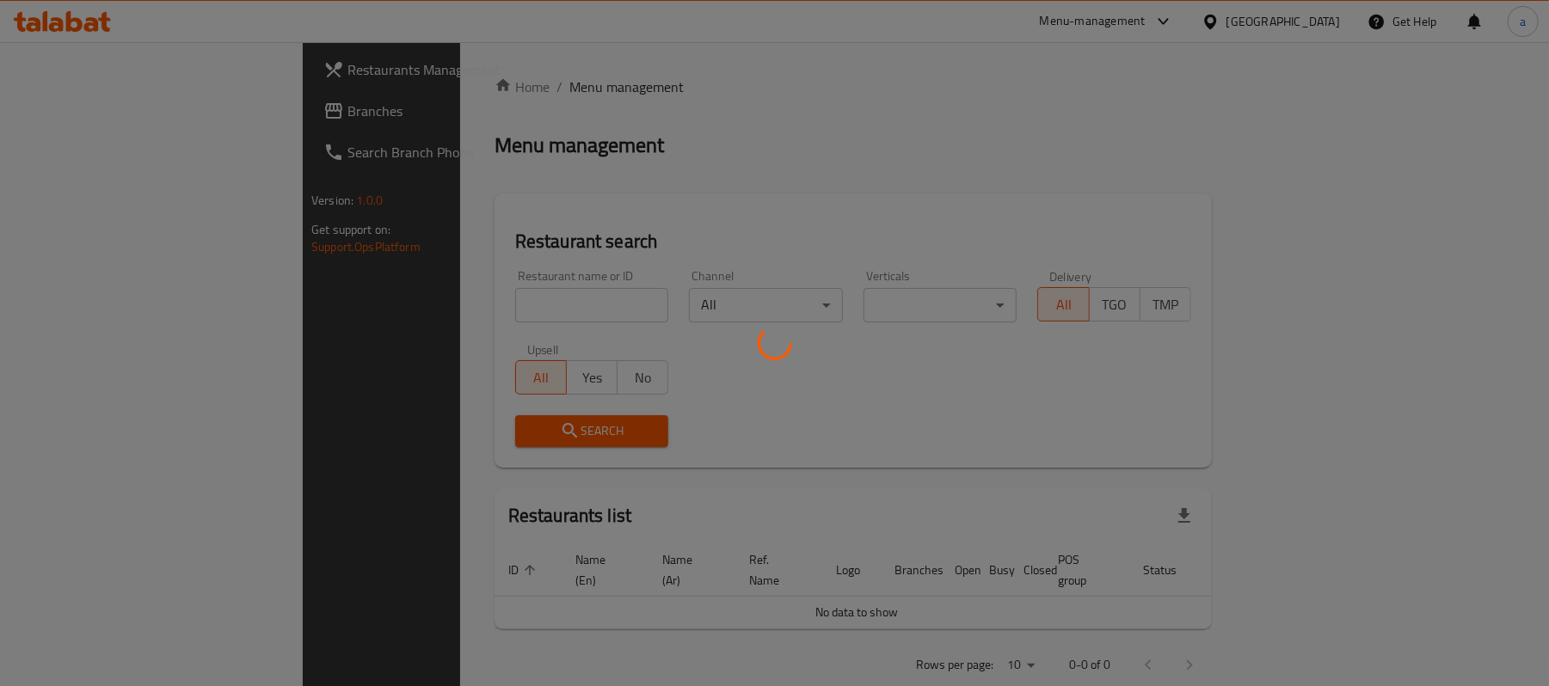
click at [114, 125] on div at bounding box center [774, 343] width 1549 height 686
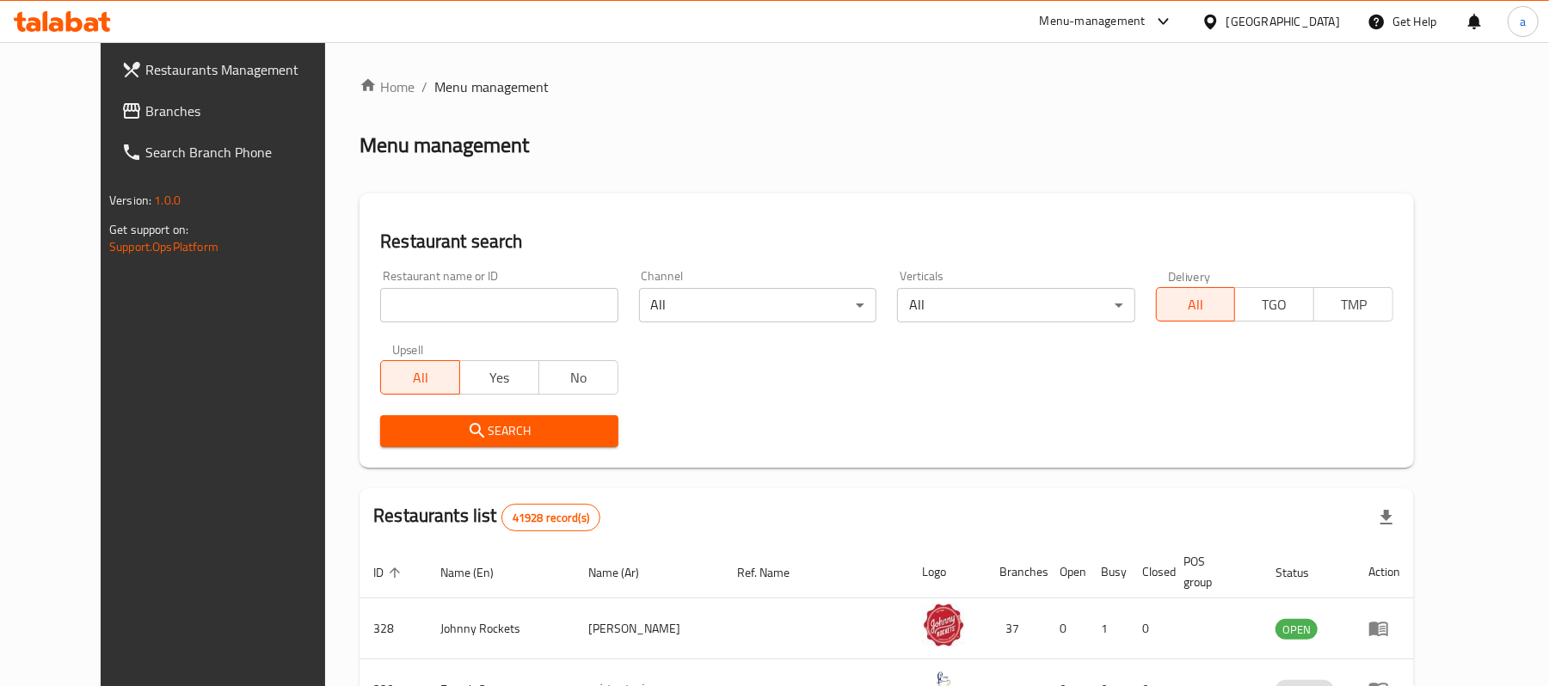
click at [107, 119] on div at bounding box center [774, 343] width 1549 height 686
click at [145, 119] on span "Branches" at bounding box center [245, 111] width 200 height 21
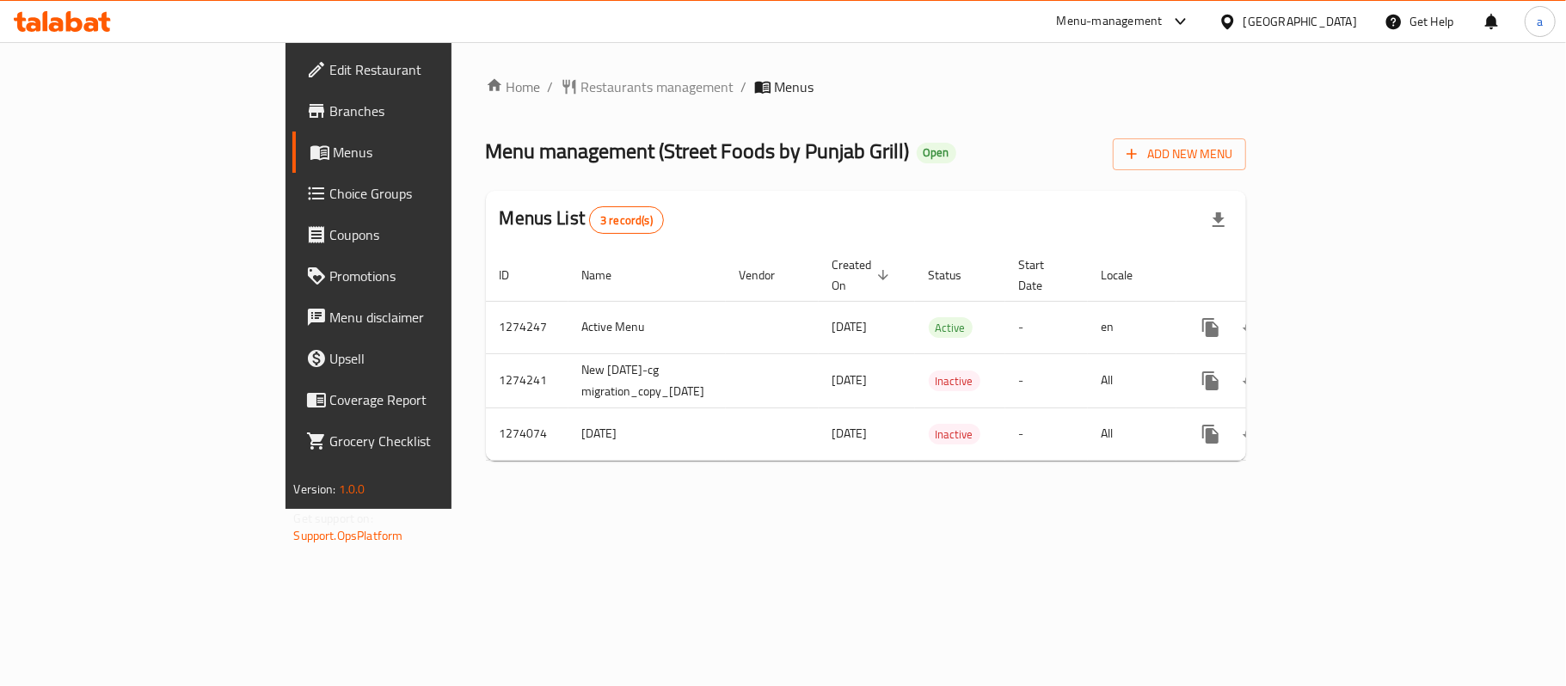
click at [486, 149] on span "Menu management ( Street Foods by Punjab Grill )" at bounding box center [698, 151] width 424 height 39
click at [486, 153] on span "Menu management ( Street Foods by Punjab Grill )" at bounding box center [698, 151] width 424 height 39
drag, startPoint x: 479, startPoint y: 152, endPoint x: 713, endPoint y: 166, distance: 234.3
click at [713, 166] on span "Menu management ( Street Foods by Punjab Grill )" at bounding box center [698, 151] width 424 height 39
copy span "Street Foods by Punjab Grill"
